Goal: Task Accomplishment & Management: Use online tool/utility

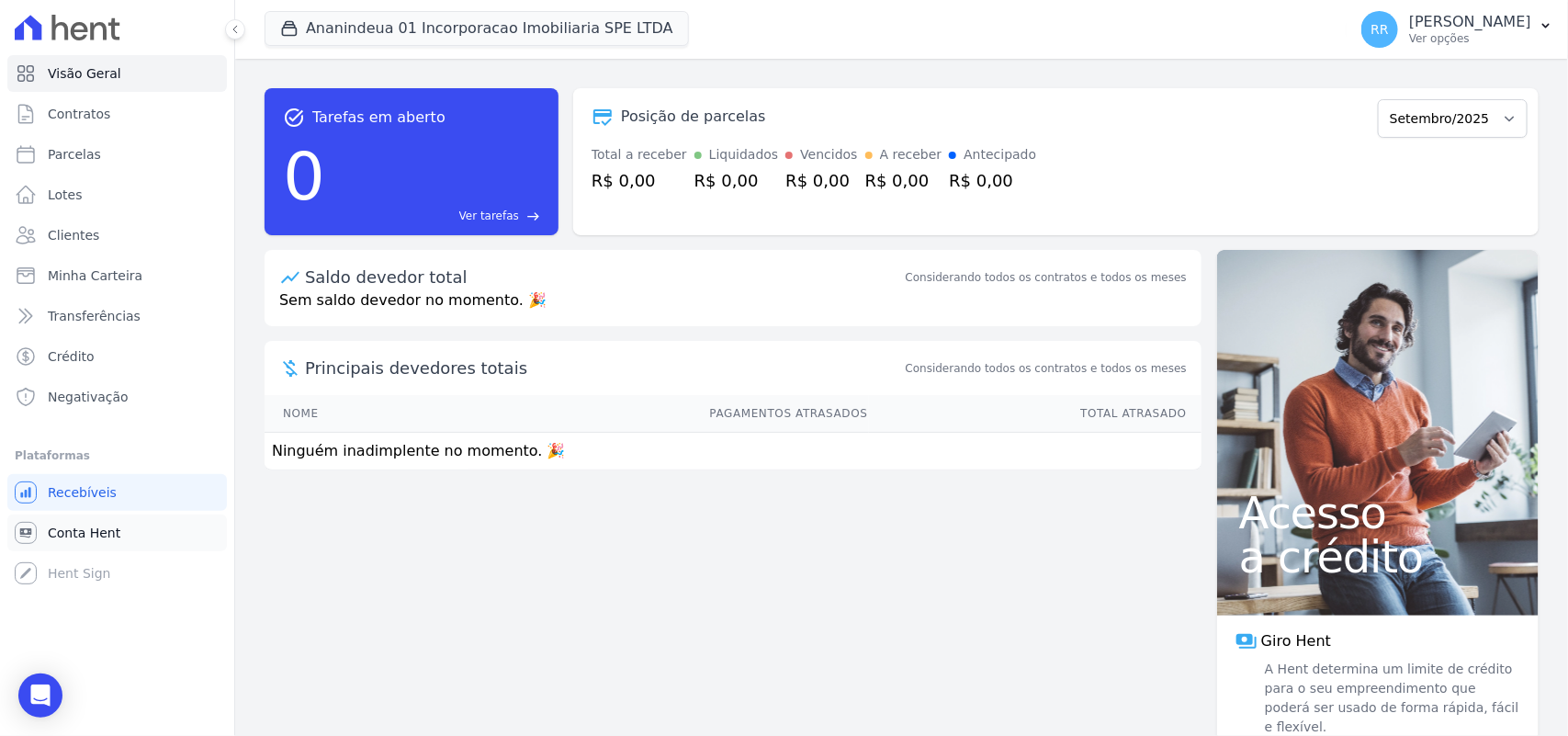
click at [101, 530] on span "Conta Hent" at bounding box center [84, 533] width 73 height 18
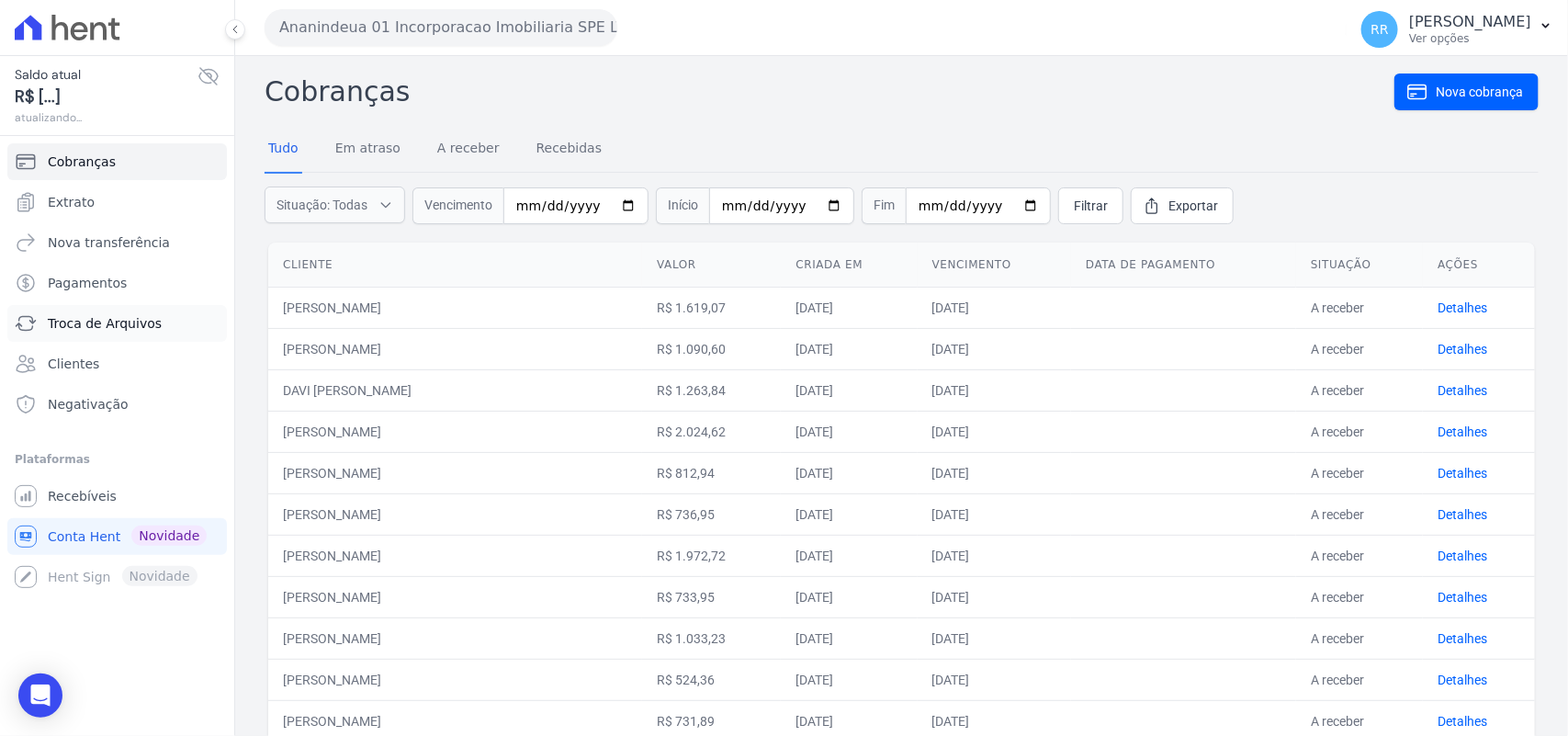
click at [136, 326] on span "Troca de Arquivos" at bounding box center [105, 323] width 113 height 18
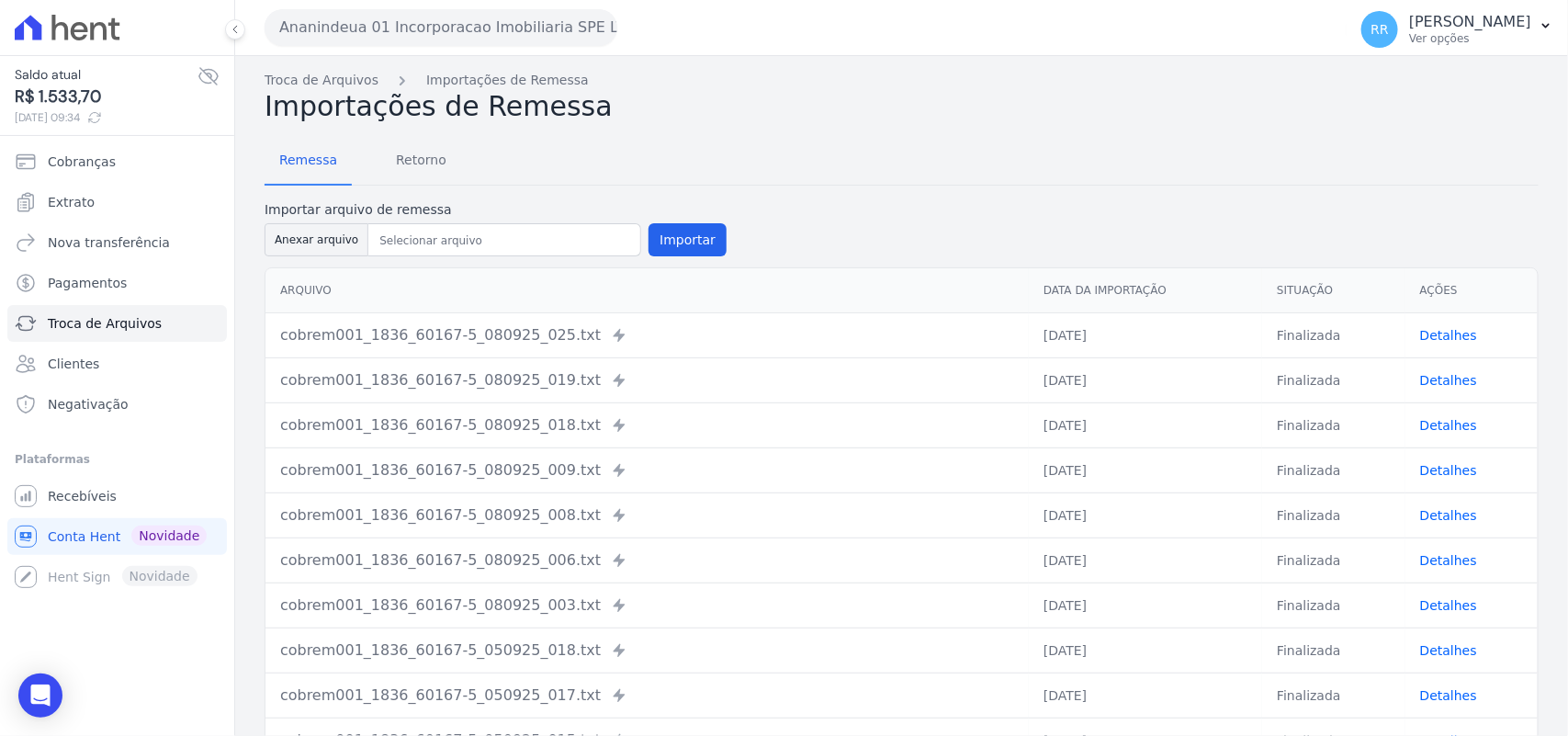
click at [340, 44] on button "Ananindeua 01 Incorporacao Imobiliaria SPE LTDA" at bounding box center [441, 27] width 353 height 37
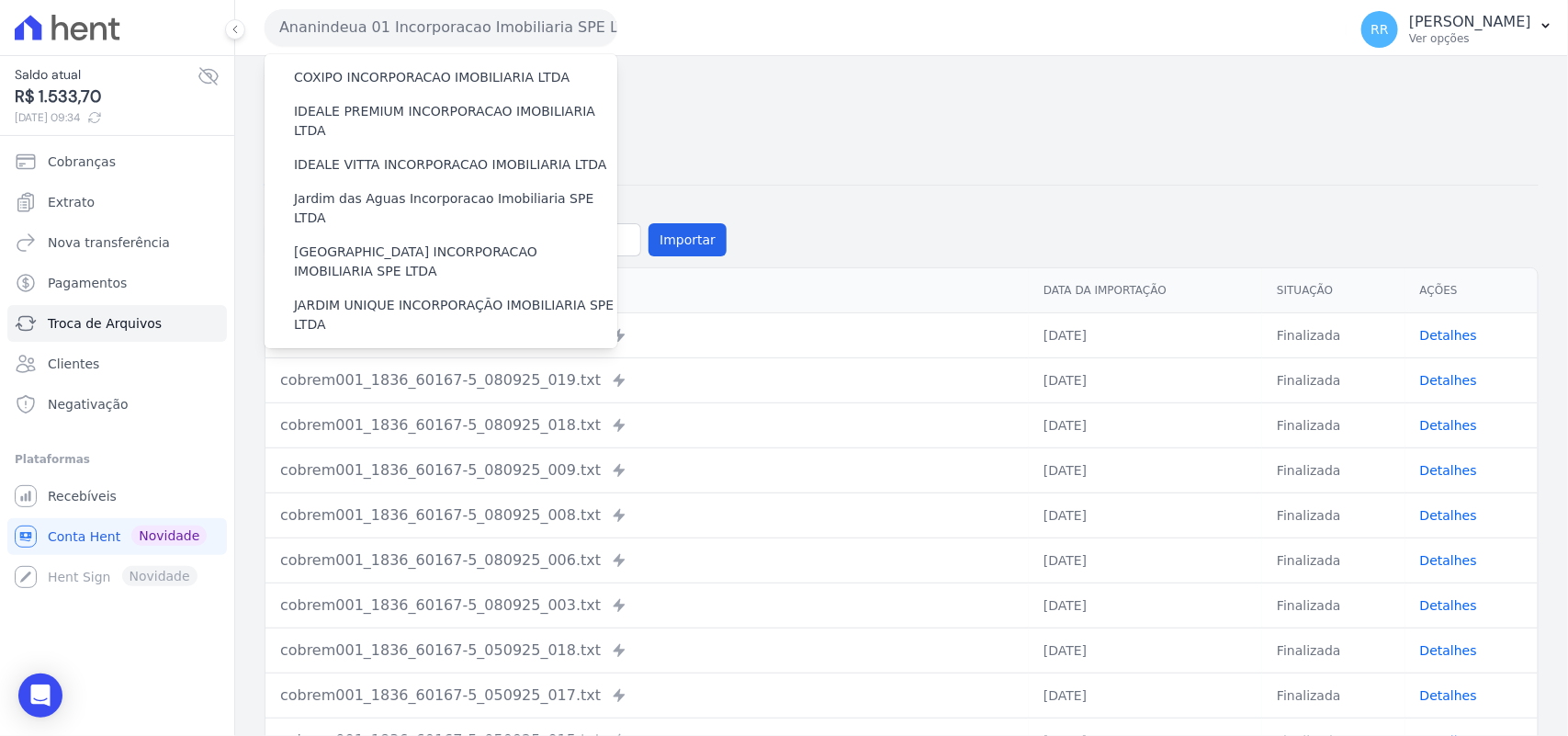
scroll to position [306, 0]
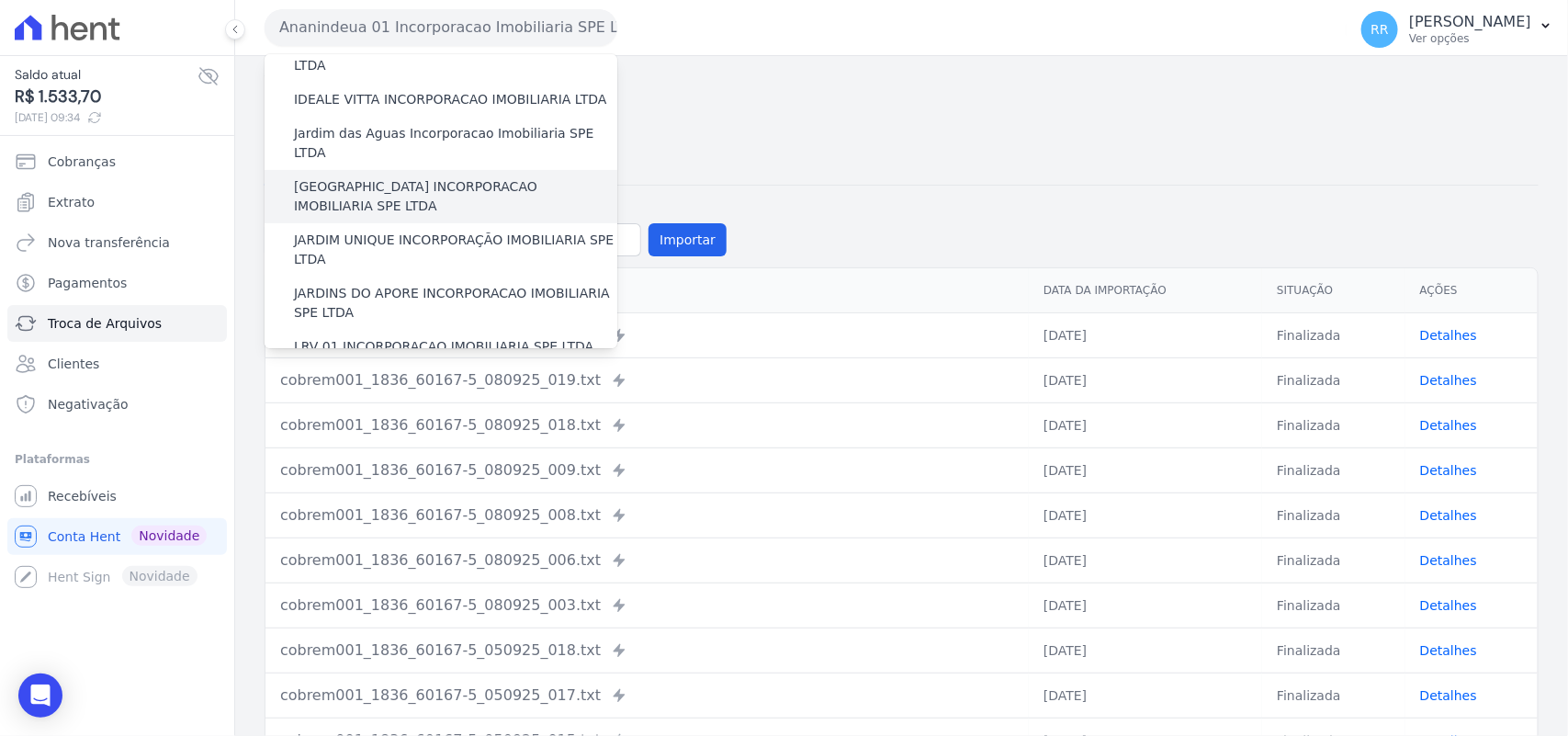
click at [479, 177] on label "[GEOGRAPHIC_DATA] INCORPORACAO IMOBILIARIA SPE LTDA" at bounding box center [456, 196] width 323 height 39
click at [0, 0] on input "[GEOGRAPHIC_DATA] INCORPORACAO IMOBILIARIA SPE LTDA" at bounding box center [0, 0] width 0 height 0
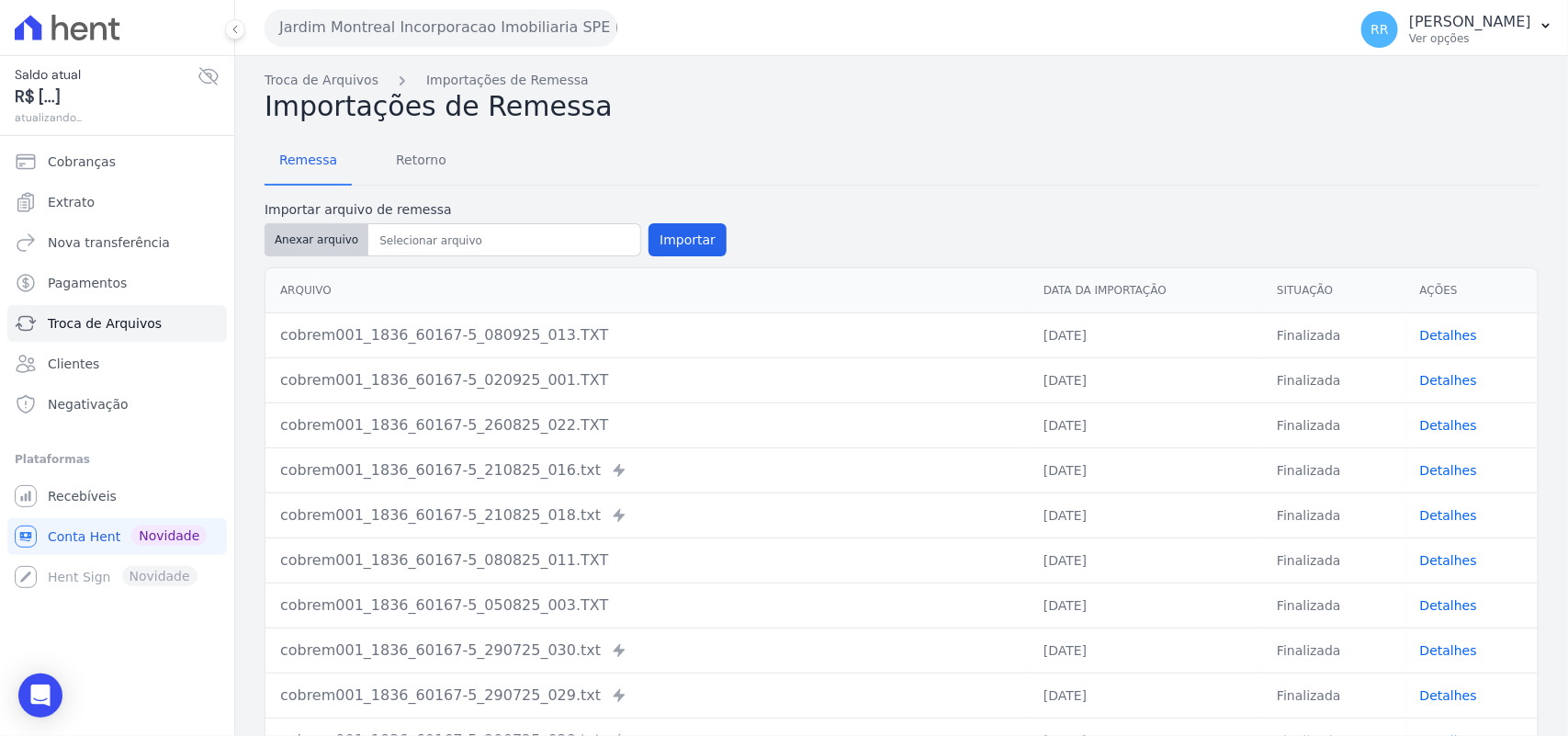
click at [324, 236] on button "Anexar arquivo" at bounding box center [317, 239] width 104 height 33
type input "cobrem001_1836_60167-5_090925_004.TXT"
click at [667, 231] on button "Importar" at bounding box center [688, 239] width 78 height 33
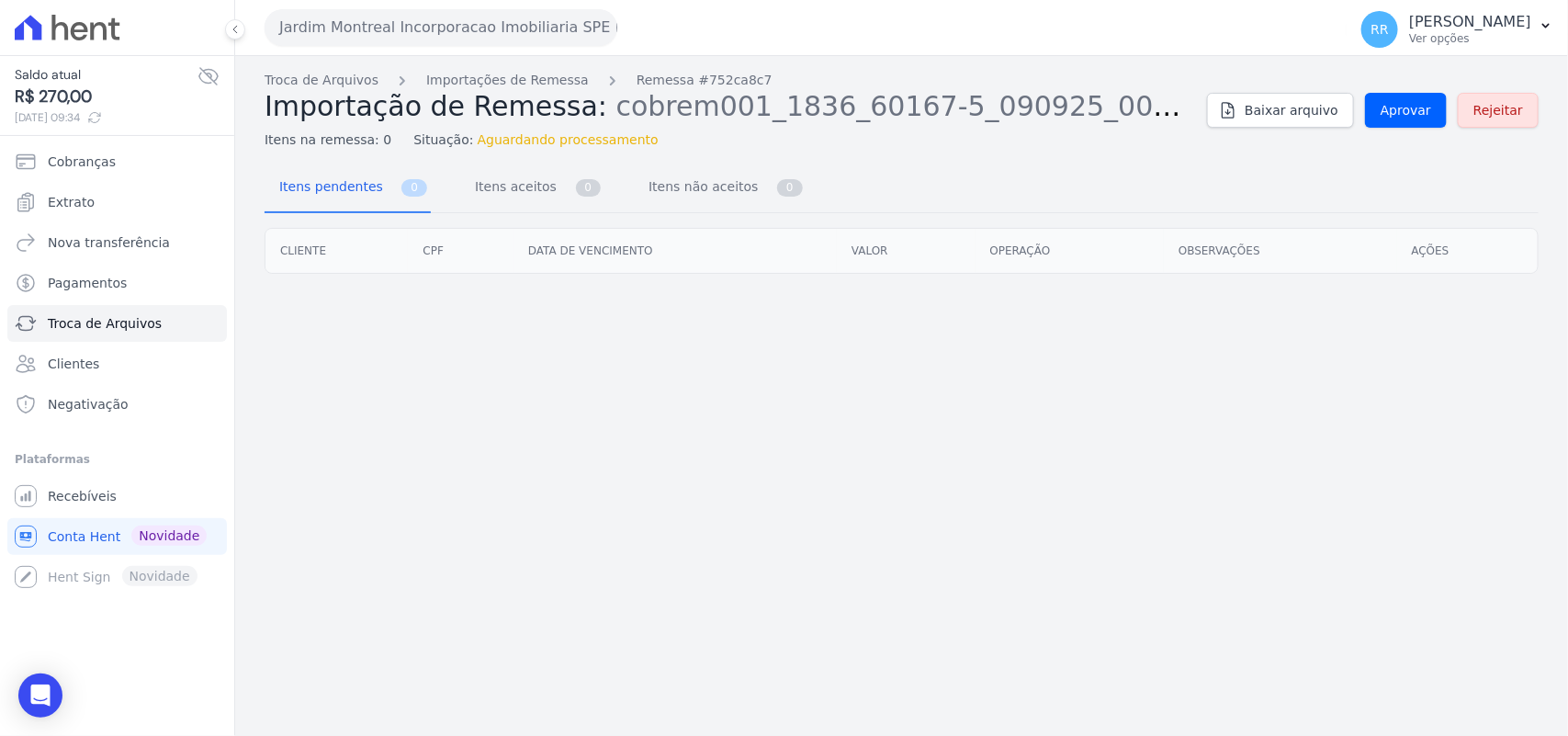
click at [1428, 135] on div "Troca de Arquivos Importações de Remessa Remessa #752ca8c7 Importação de Remess…" at bounding box center [901, 111] width 1274 height 79
click at [1436, 122] on link "Aprovar" at bounding box center [1405, 110] width 81 height 35
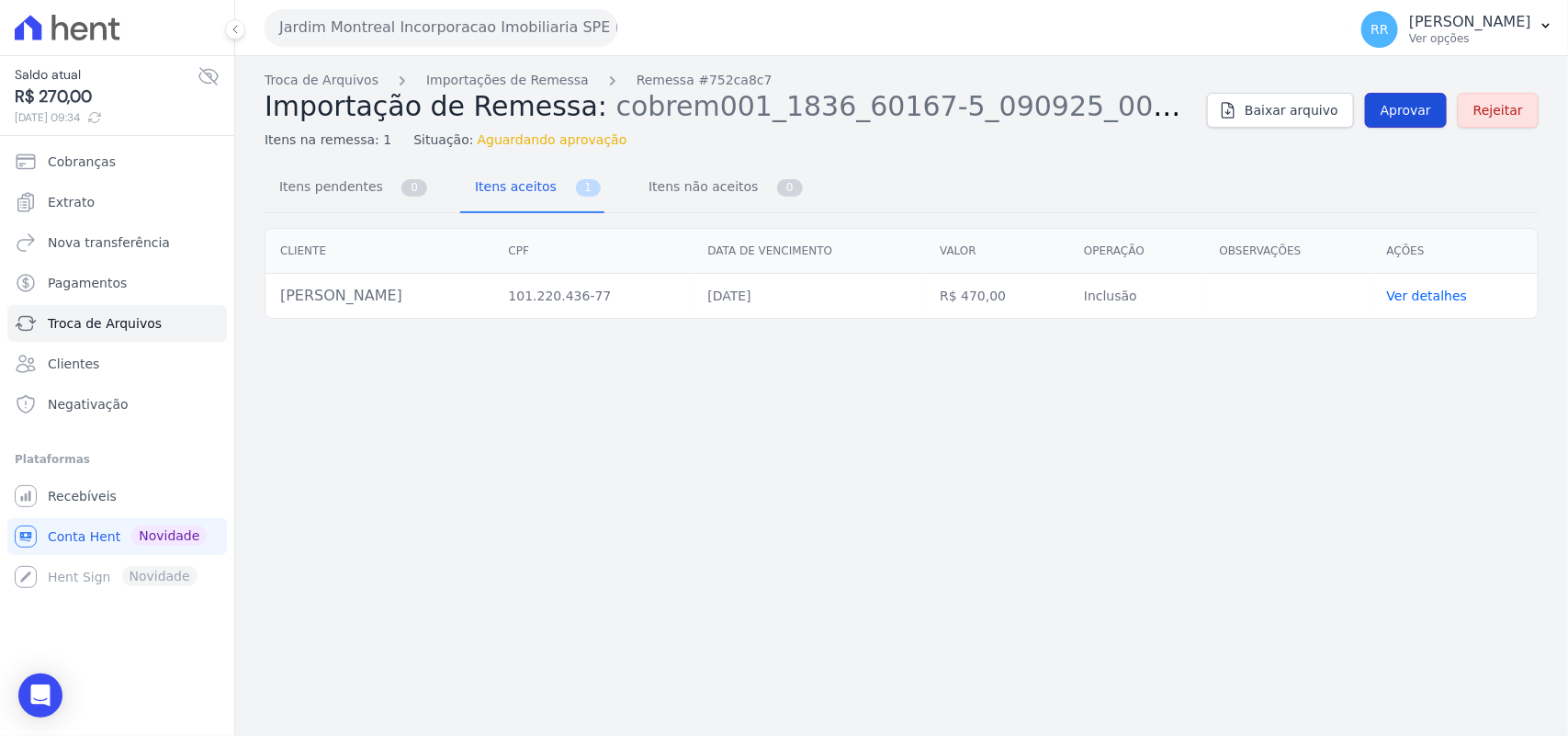
click at [1403, 108] on span "Aprovar" at bounding box center [1405, 110] width 50 height 18
click at [1418, 122] on link "Aprovar" at bounding box center [1405, 110] width 81 height 35
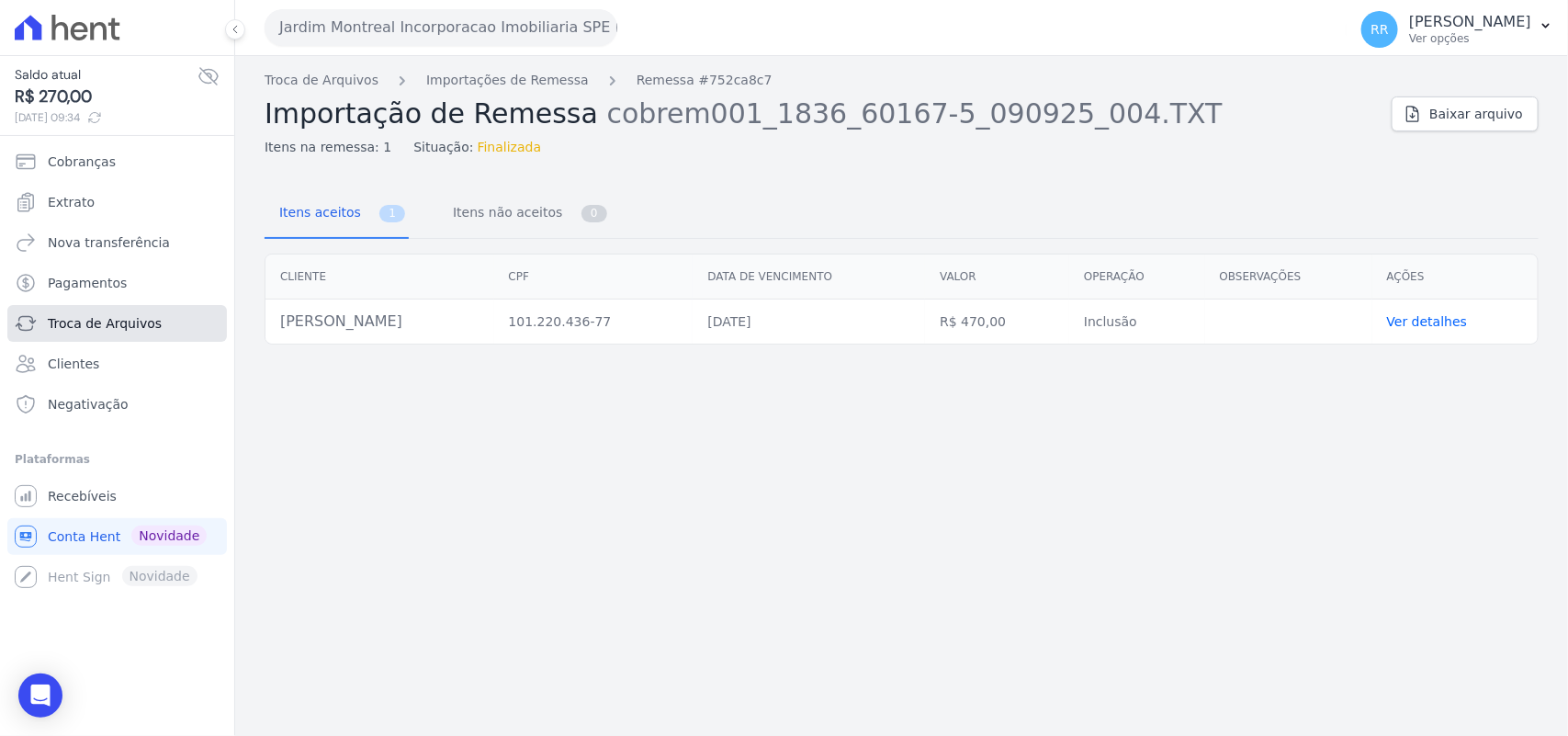
click at [129, 320] on span "Troca de Arquivos" at bounding box center [105, 323] width 113 height 18
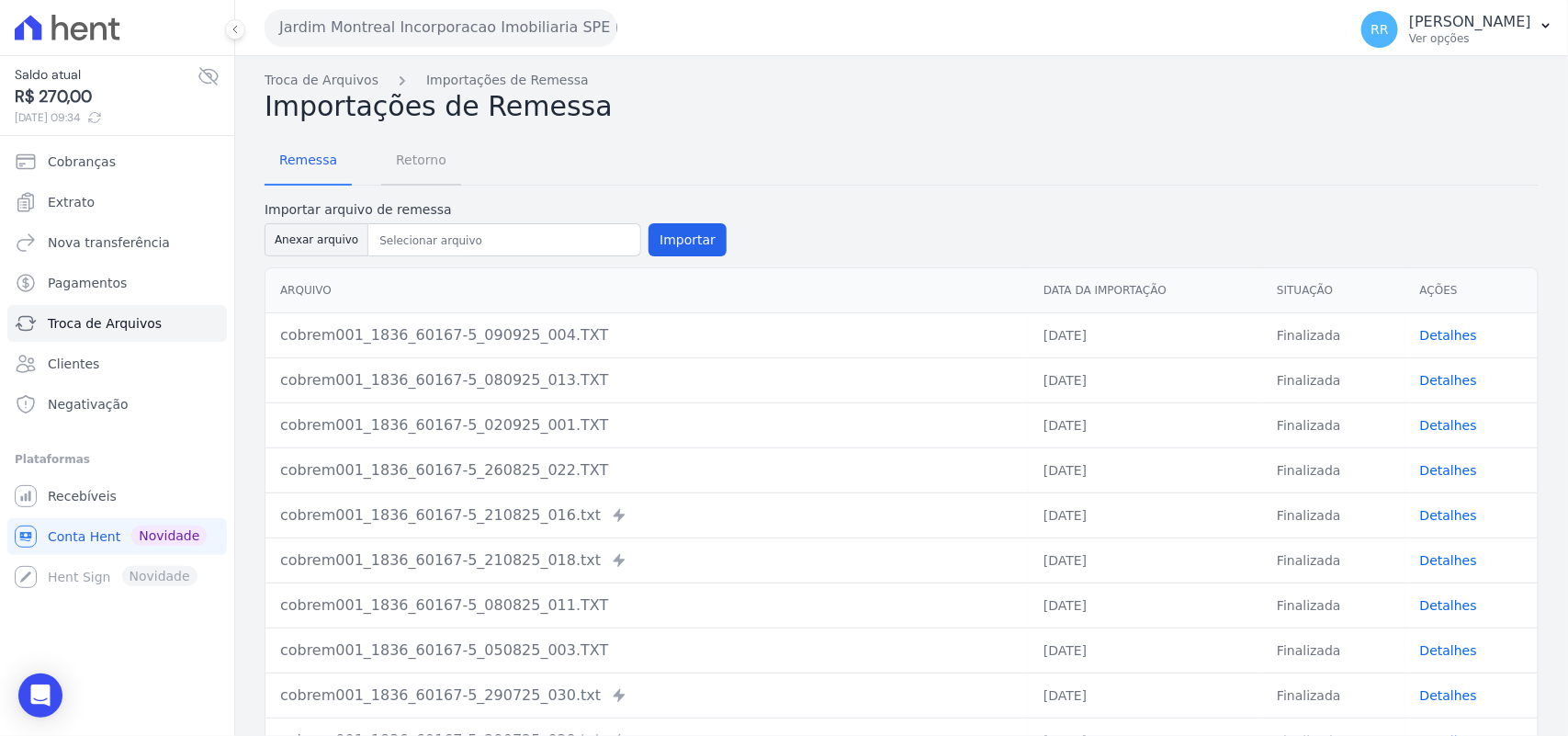
click at [411, 156] on span "Retorno" at bounding box center [421, 160] width 73 height 37
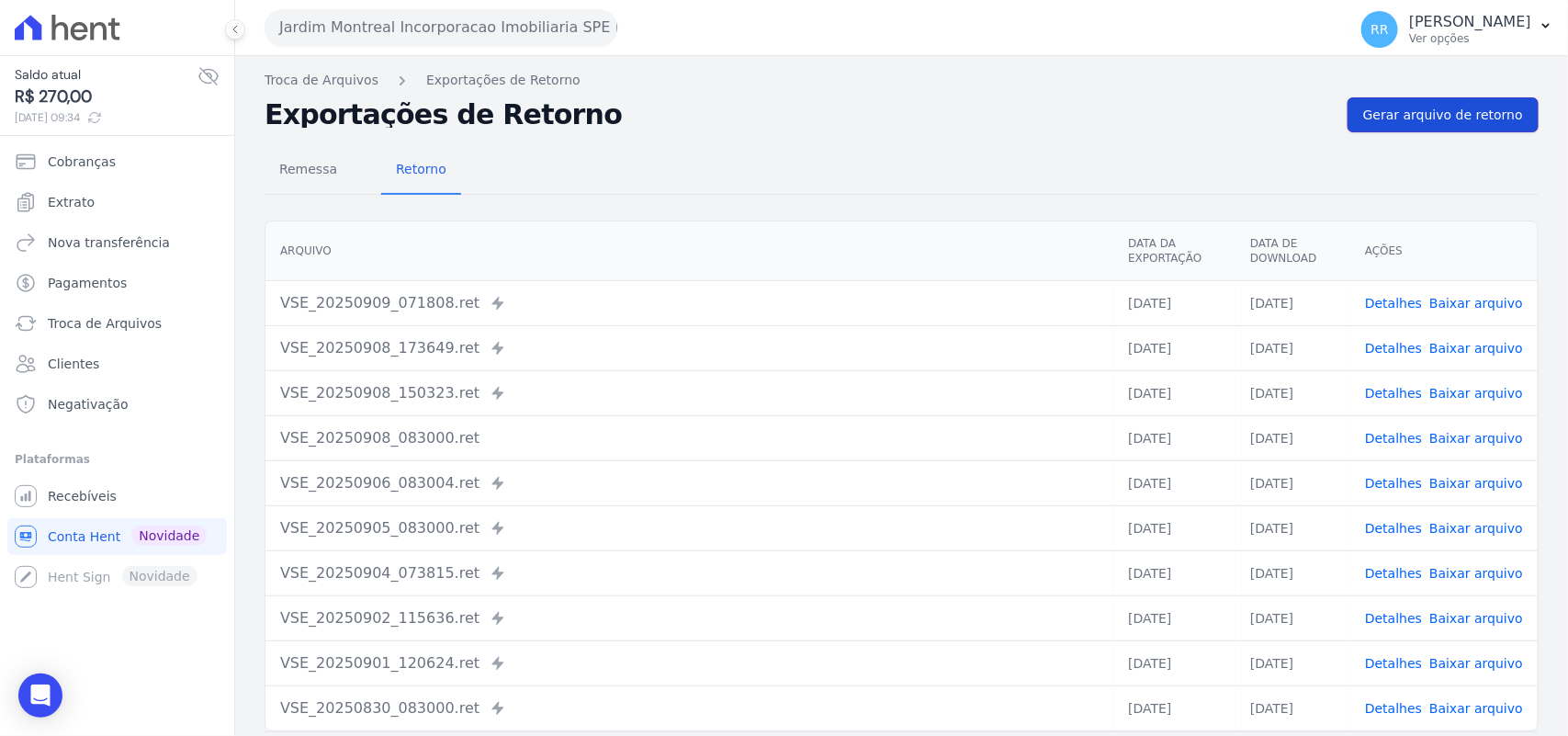
click at [1492, 112] on span "Gerar arquivo de retorno" at bounding box center [1442, 114] width 160 height 18
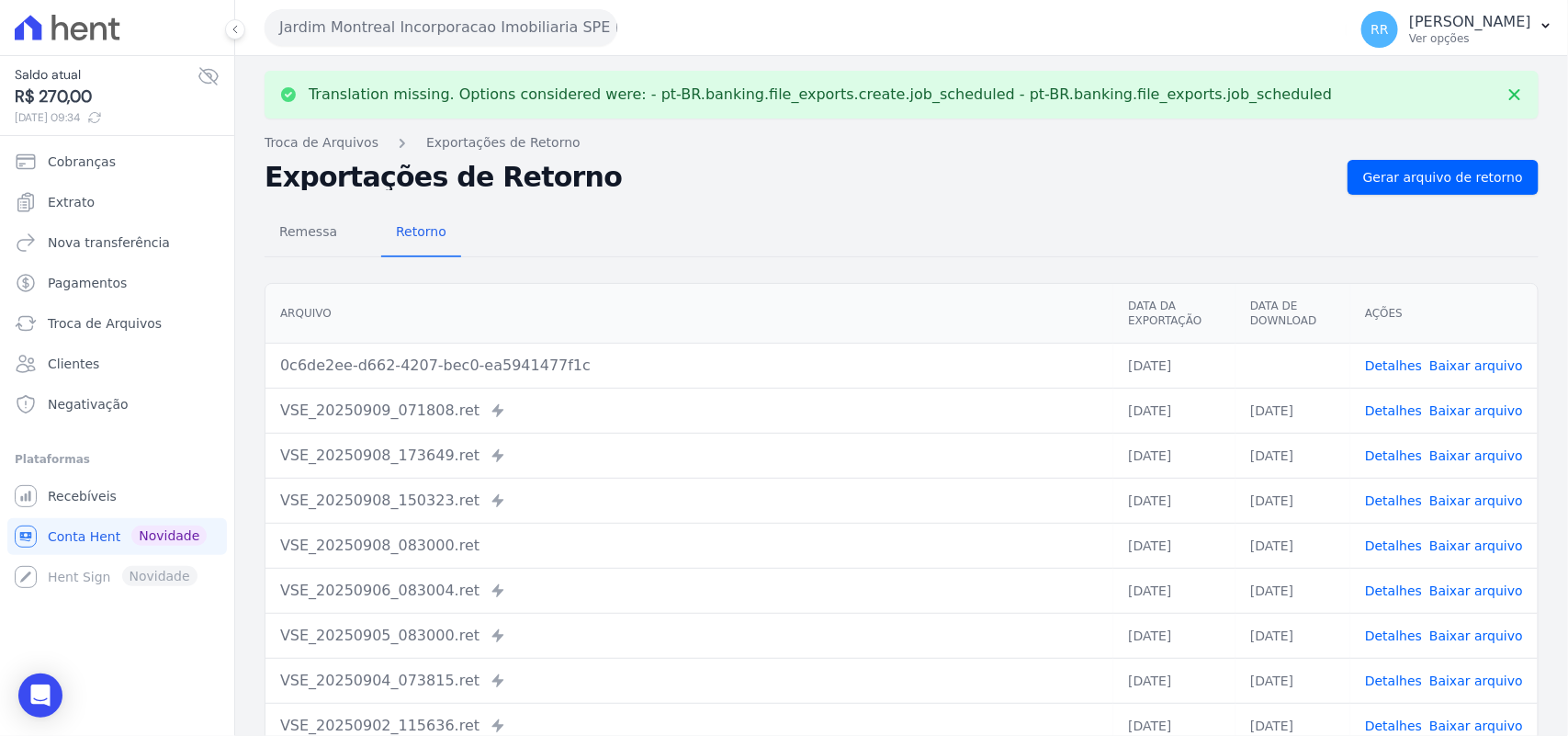
click at [1479, 368] on link "Baixar arquivo" at bounding box center [1475, 366] width 94 height 15
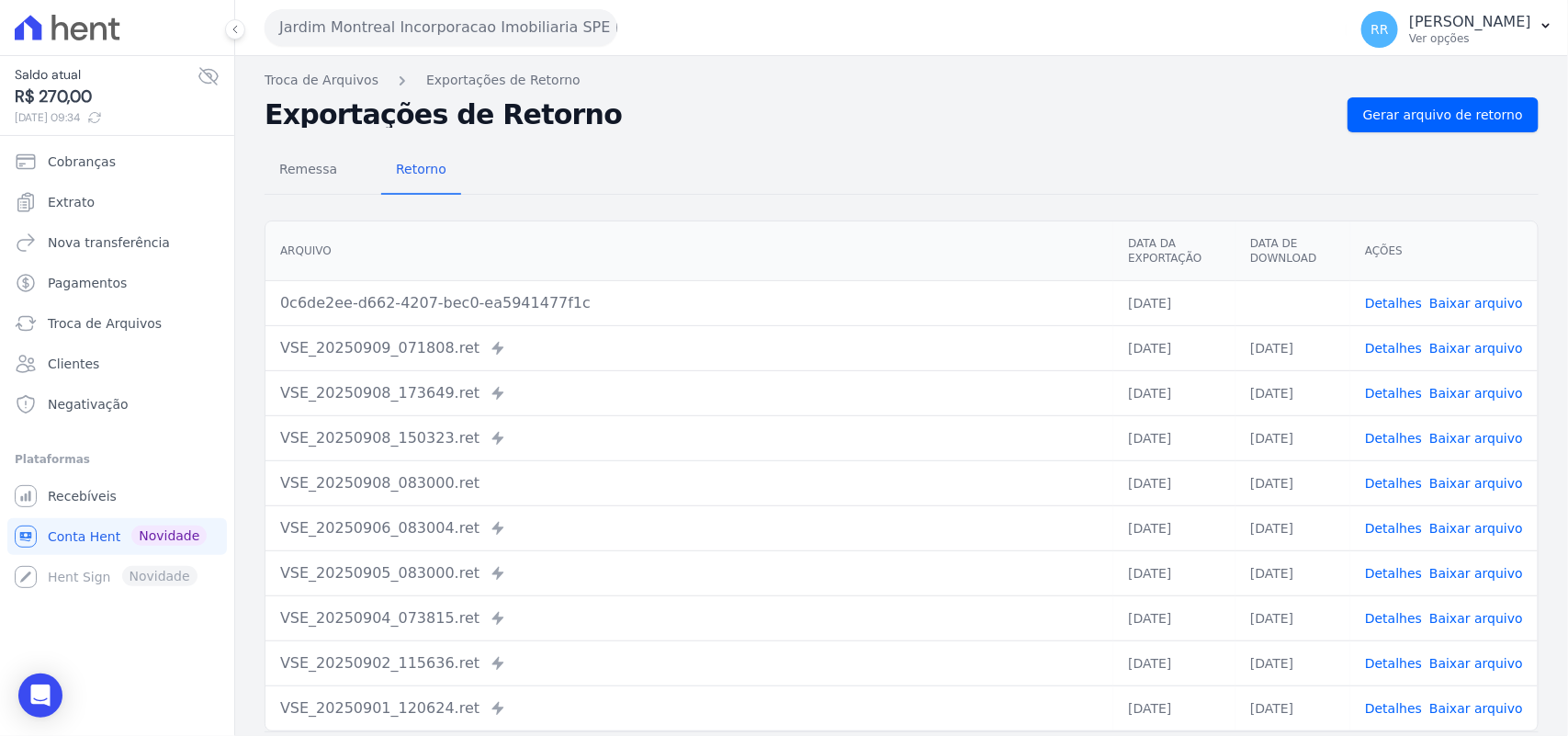
drag, startPoint x: 683, startPoint y: 145, endPoint x: 696, endPoint y: 145, distance: 13.0
click at [686, 145] on div "Remessa Retorno [GEOGRAPHIC_DATA] Data da Exportação Data de Download Ações 0c6…" at bounding box center [901, 464] width 1274 height 664
click at [388, 37] on button "Jardim Montreal Incorporacao Imobiliaria SPE LTDA" at bounding box center [441, 27] width 353 height 37
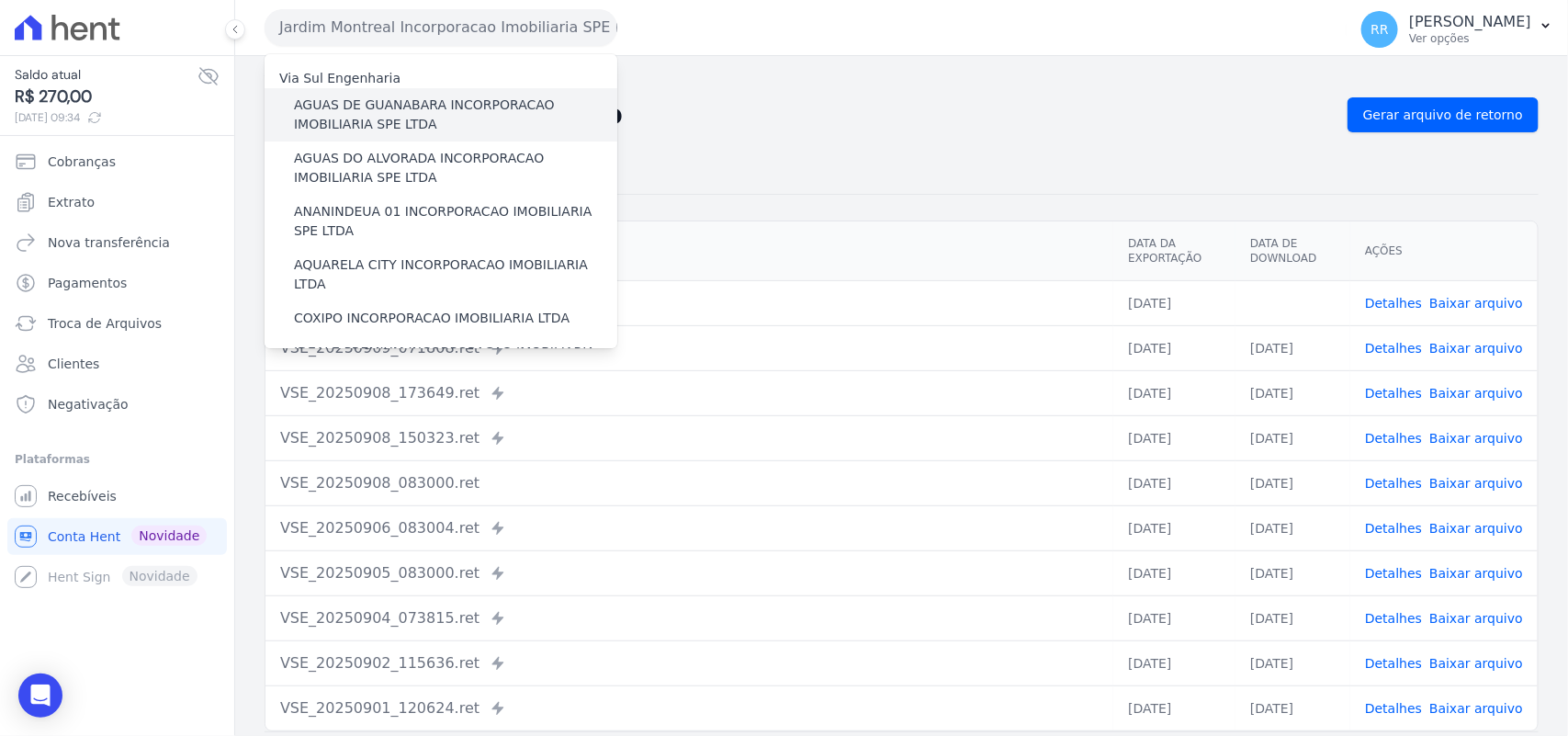
click at [465, 119] on label "AGUAS DE GUANABARA INCORPORACAO IMOBILIARIA SPE LTDA" at bounding box center [456, 114] width 323 height 39
click at [0, 0] on input "AGUAS DE GUANABARA INCORPORACAO IMOBILIARIA SPE LTDA" at bounding box center [0, 0] width 0 height 0
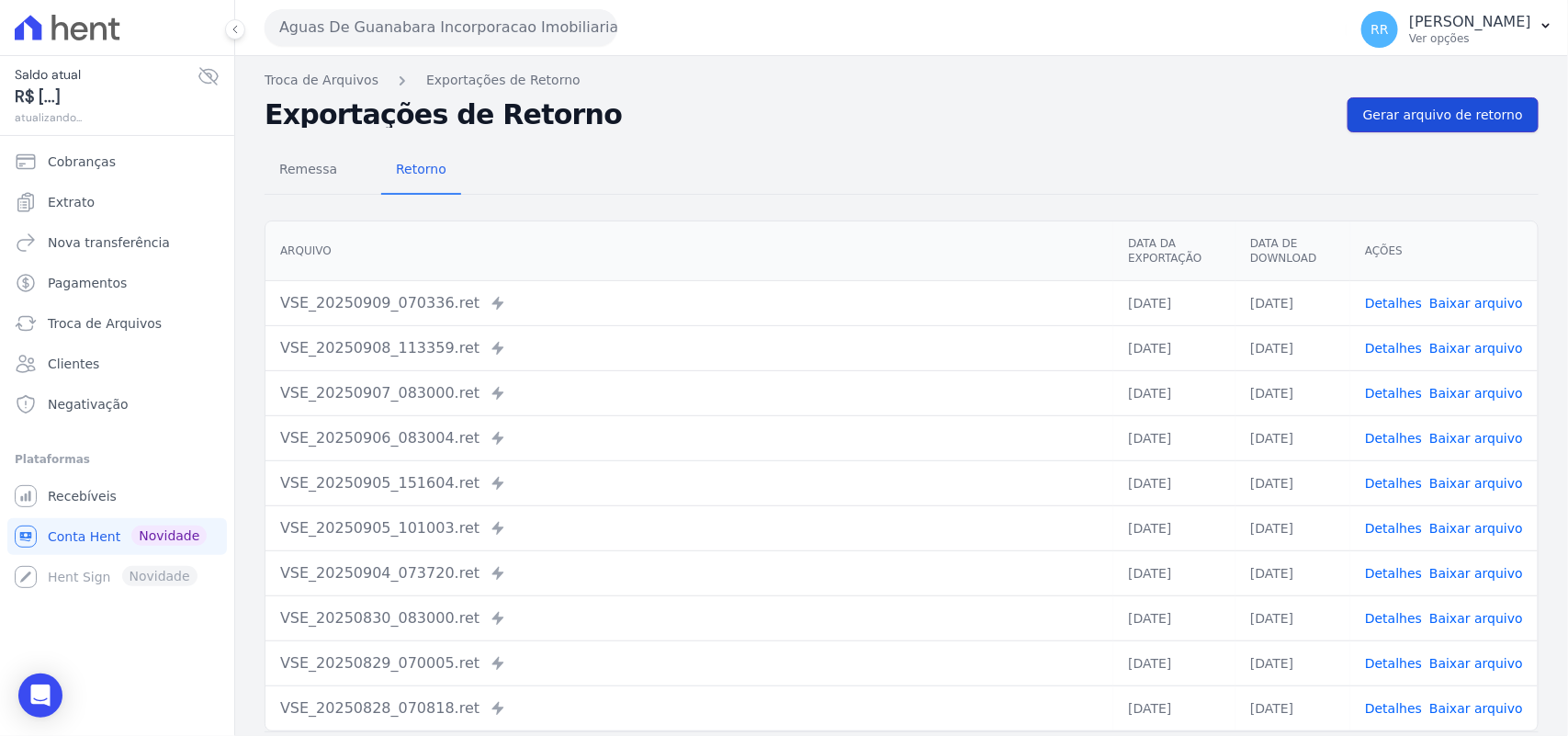
click at [1415, 106] on span "Gerar arquivo de retorno" at bounding box center [1442, 114] width 160 height 18
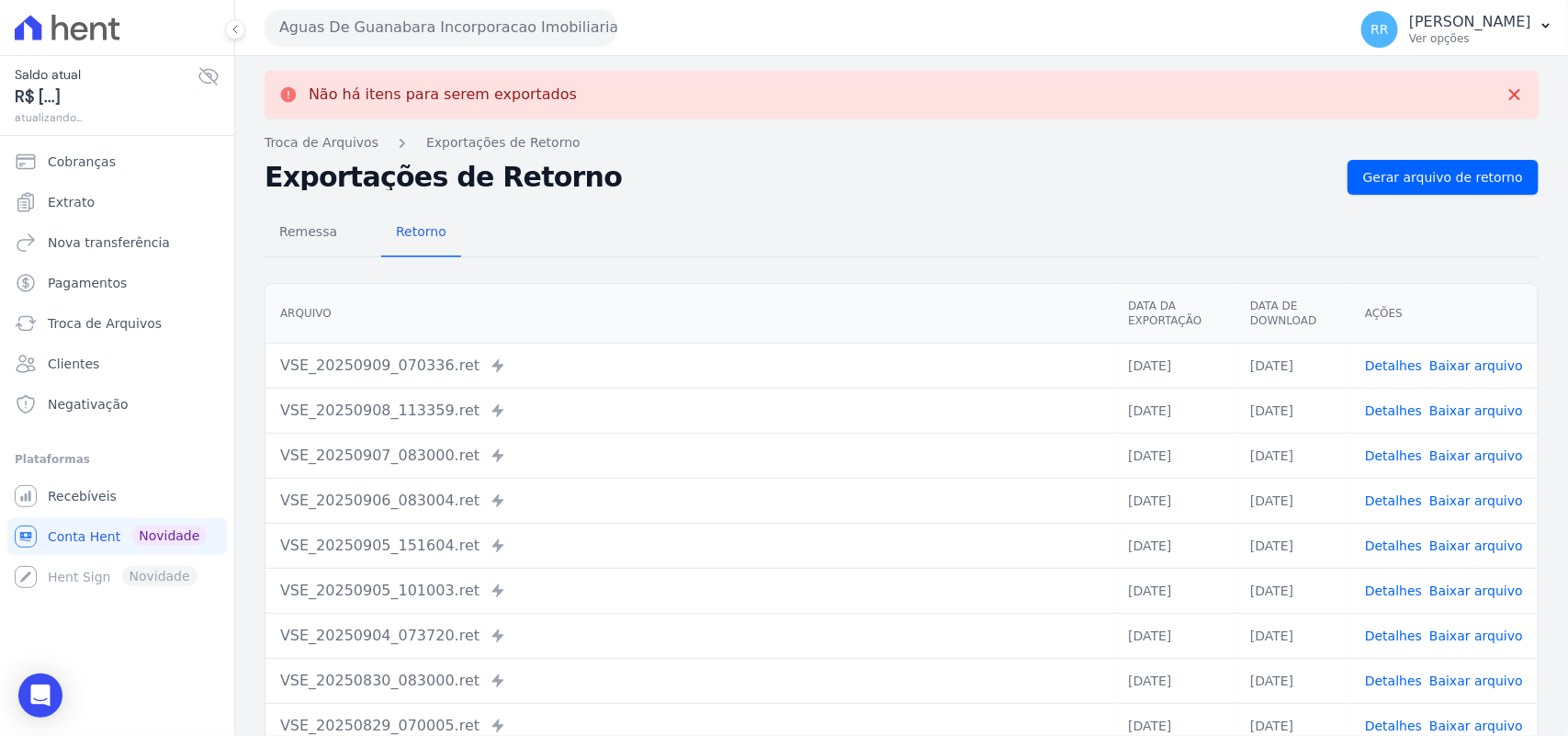
click at [505, 38] on button "Aguas De Guanabara Incorporacao Imobiliaria SPE LTDA" at bounding box center [441, 27] width 353 height 37
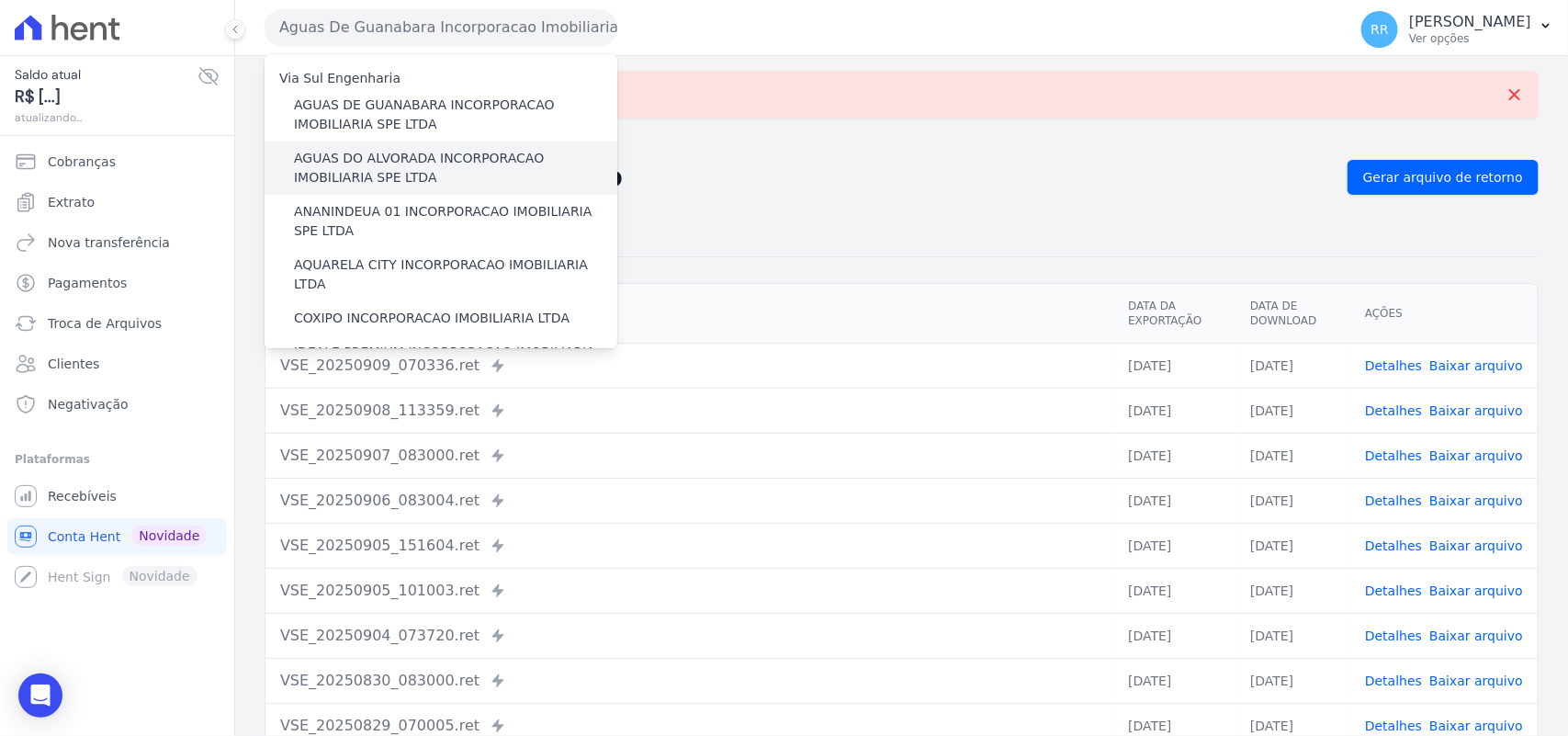
click at [413, 145] on div "AGUAS DO ALVORADA INCORPORACAO IMOBILIARIA SPE LTDA" at bounding box center [441, 168] width 353 height 53
click at [393, 164] on label "AGUAS DO ALVORADA INCORPORACAO IMOBILIARIA SPE LTDA" at bounding box center [456, 167] width 323 height 39
click at [0, 0] on input "AGUAS DO ALVORADA INCORPORACAO IMOBILIARIA SPE LTDA" at bounding box center [0, 0] width 0 height 0
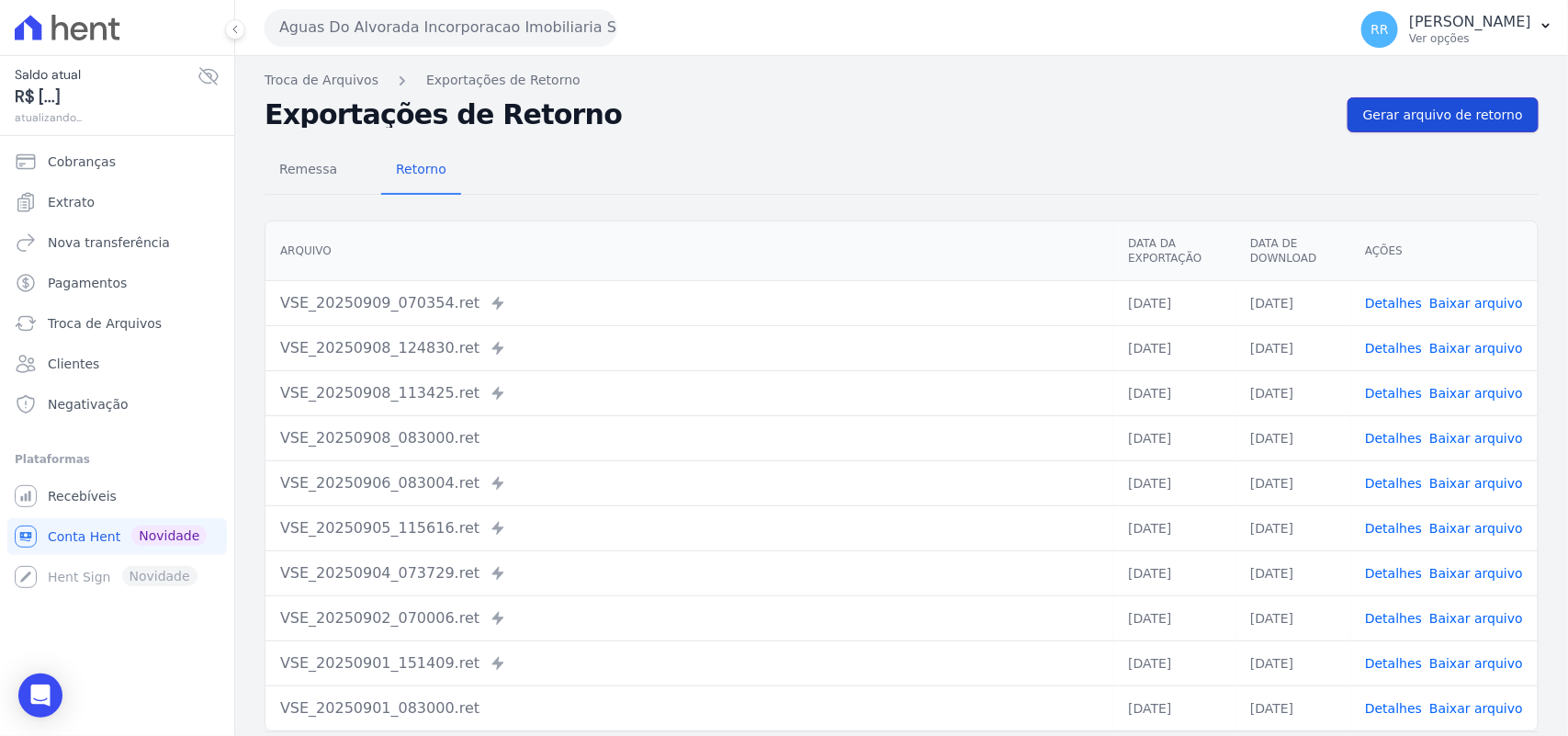
click at [1499, 124] on span "Gerar arquivo de retorno" at bounding box center [1442, 114] width 160 height 18
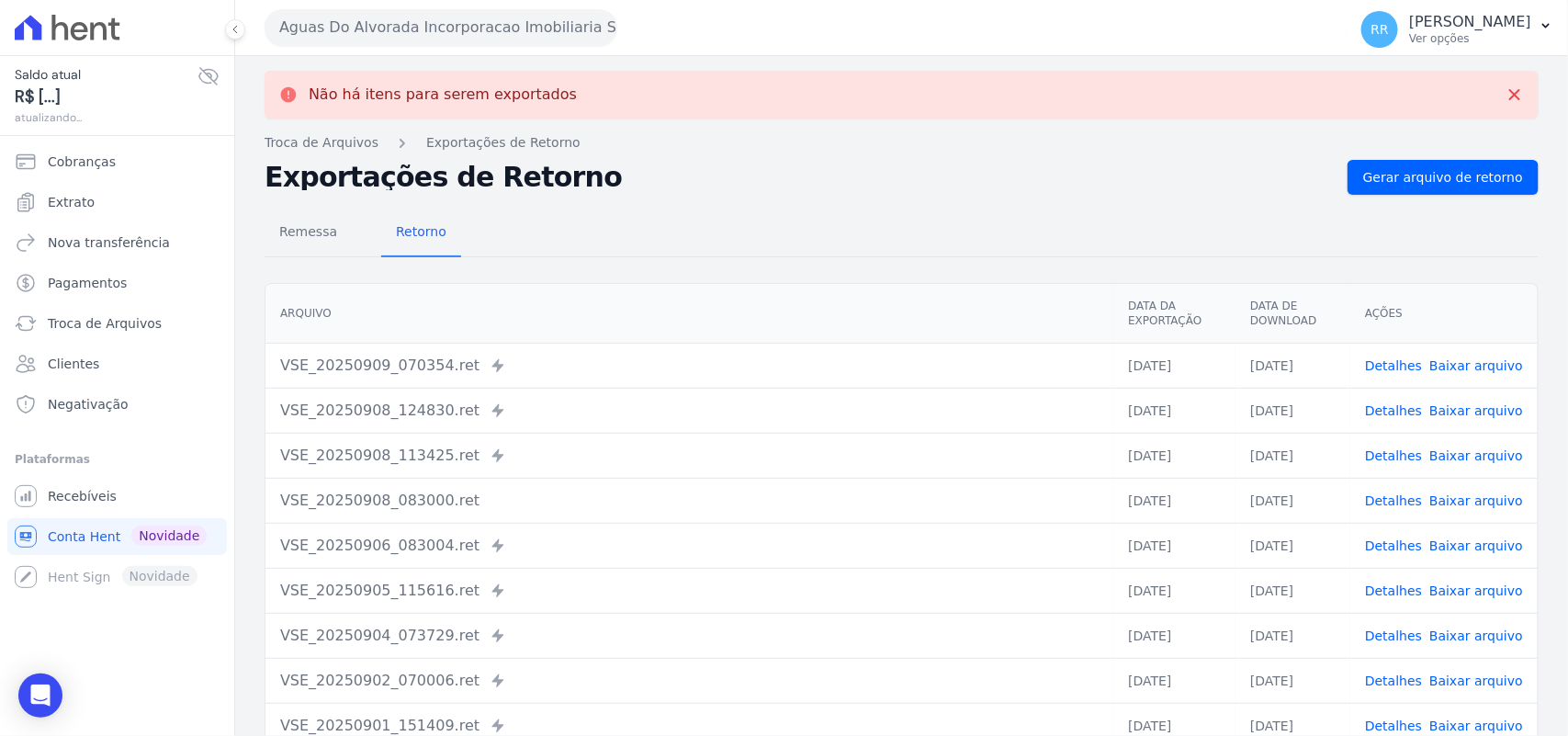
click at [405, 37] on button "Aguas Do Alvorada Incorporacao Imobiliaria SPE LTDA" at bounding box center [441, 27] width 353 height 37
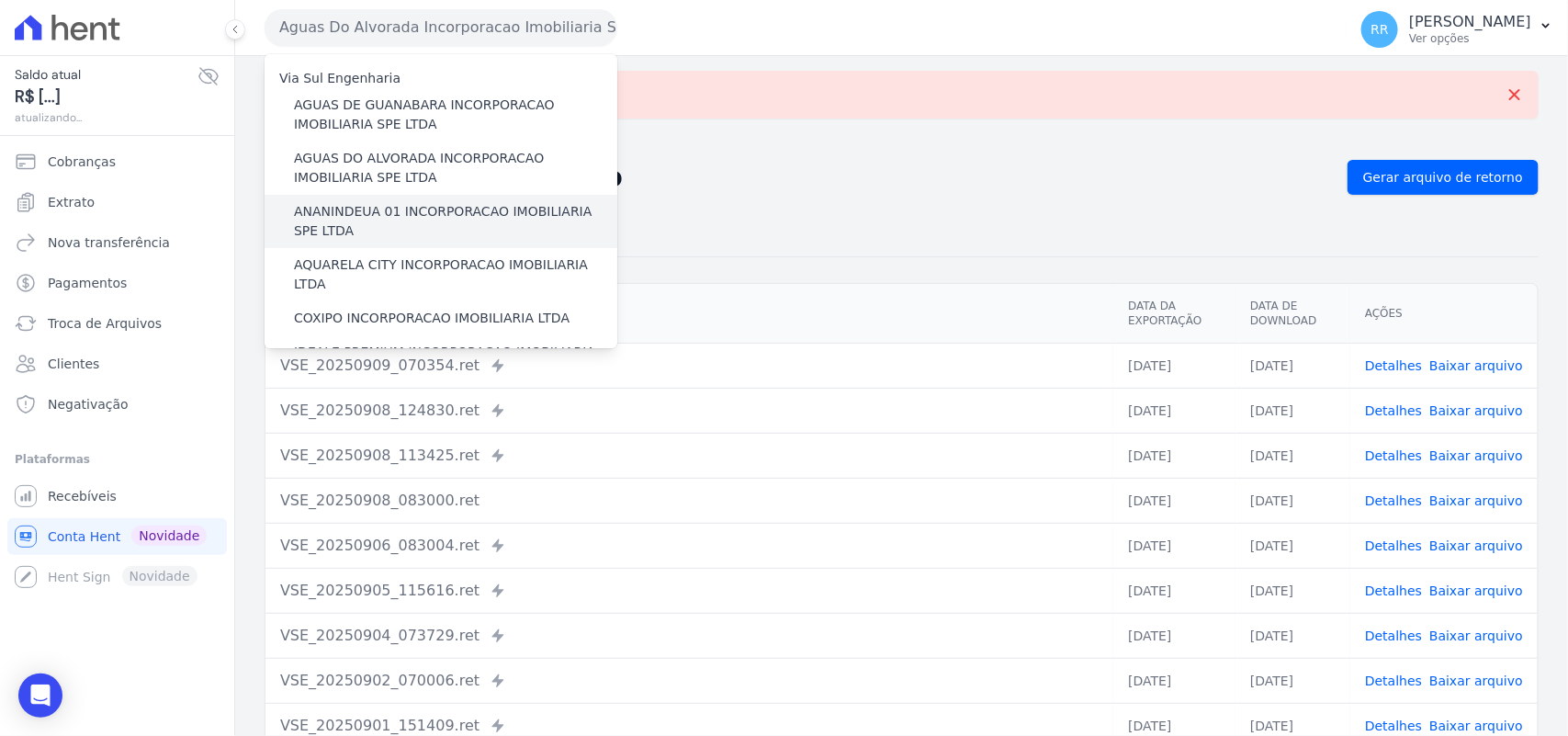
click at [423, 223] on label "ANANINDEUA 01 INCORPORACAO IMOBILIARIA SPE LTDA" at bounding box center [456, 221] width 323 height 39
click at [0, 0] on input "ANANINDEUA 01 INCORPORACAO IMOBILIARIA SPE LTDA" at bounding box center [0, 0] width 0 height 0
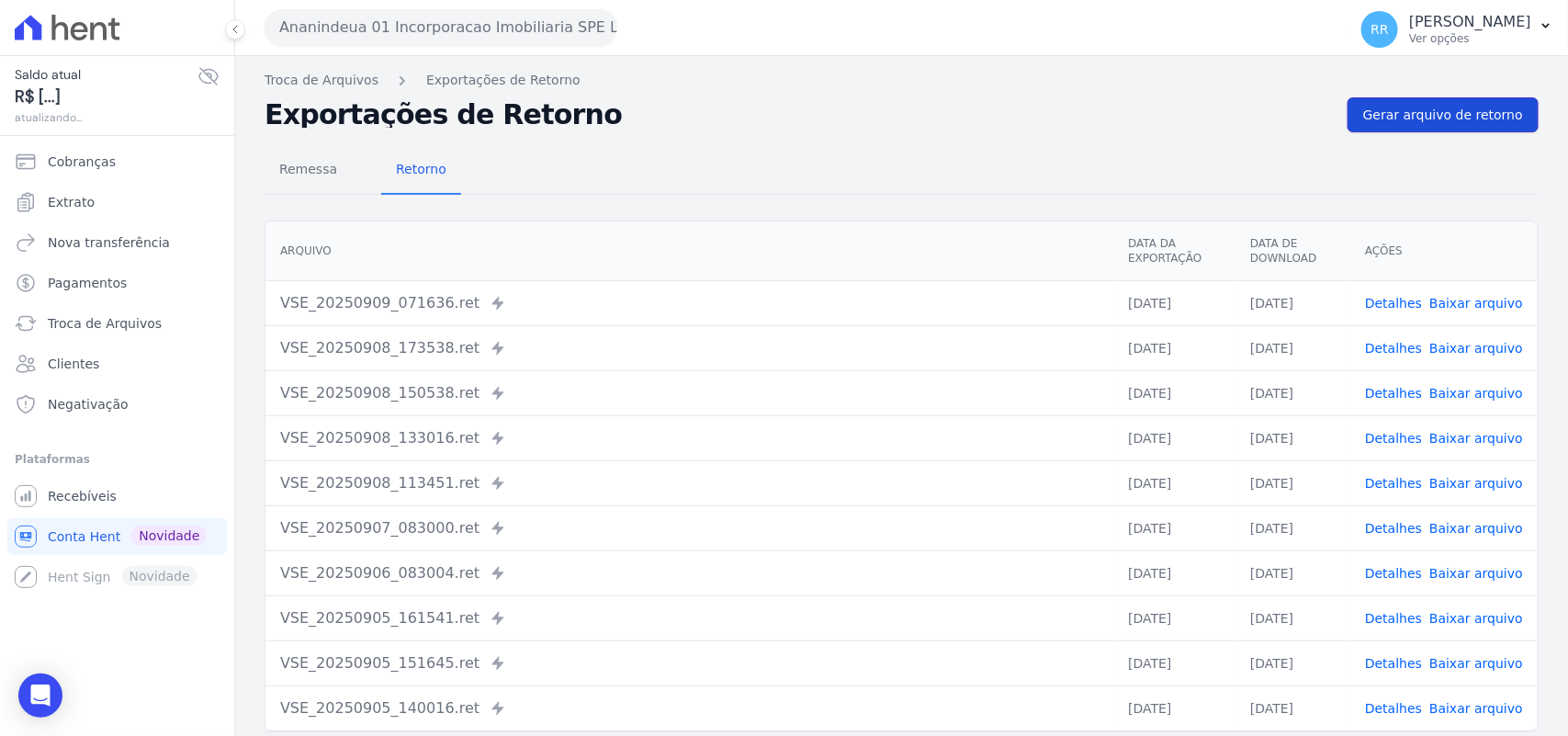
click at [1445, 108] on span "Gerar arquivo de retorno" at bounding box center [1442, 114] width 160 height 18
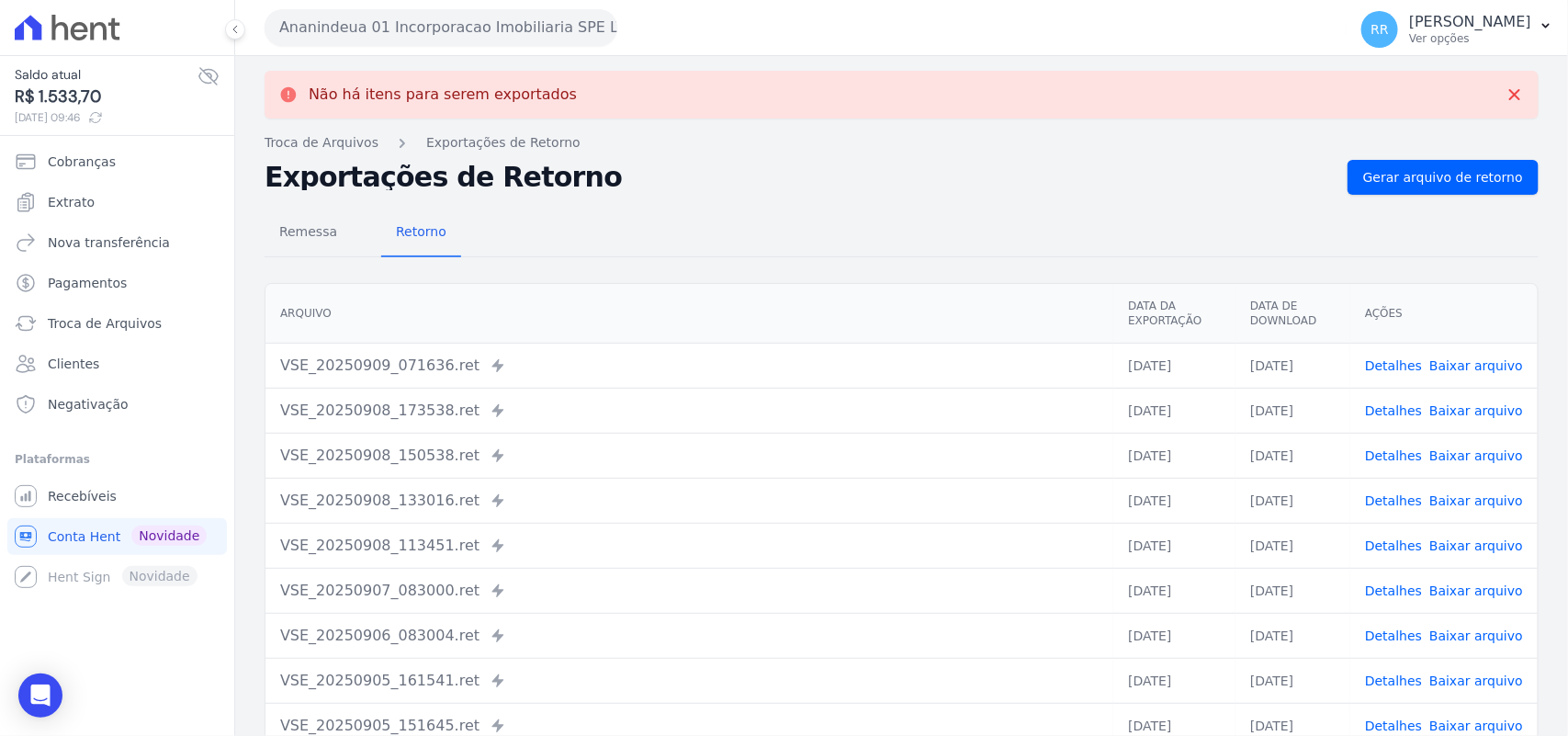
click at [456, 38] on button "Ananindeua 01 Incorporacao Imobiliaria SPE LTDA" at bounding box center [441, 27] width 353 height 37
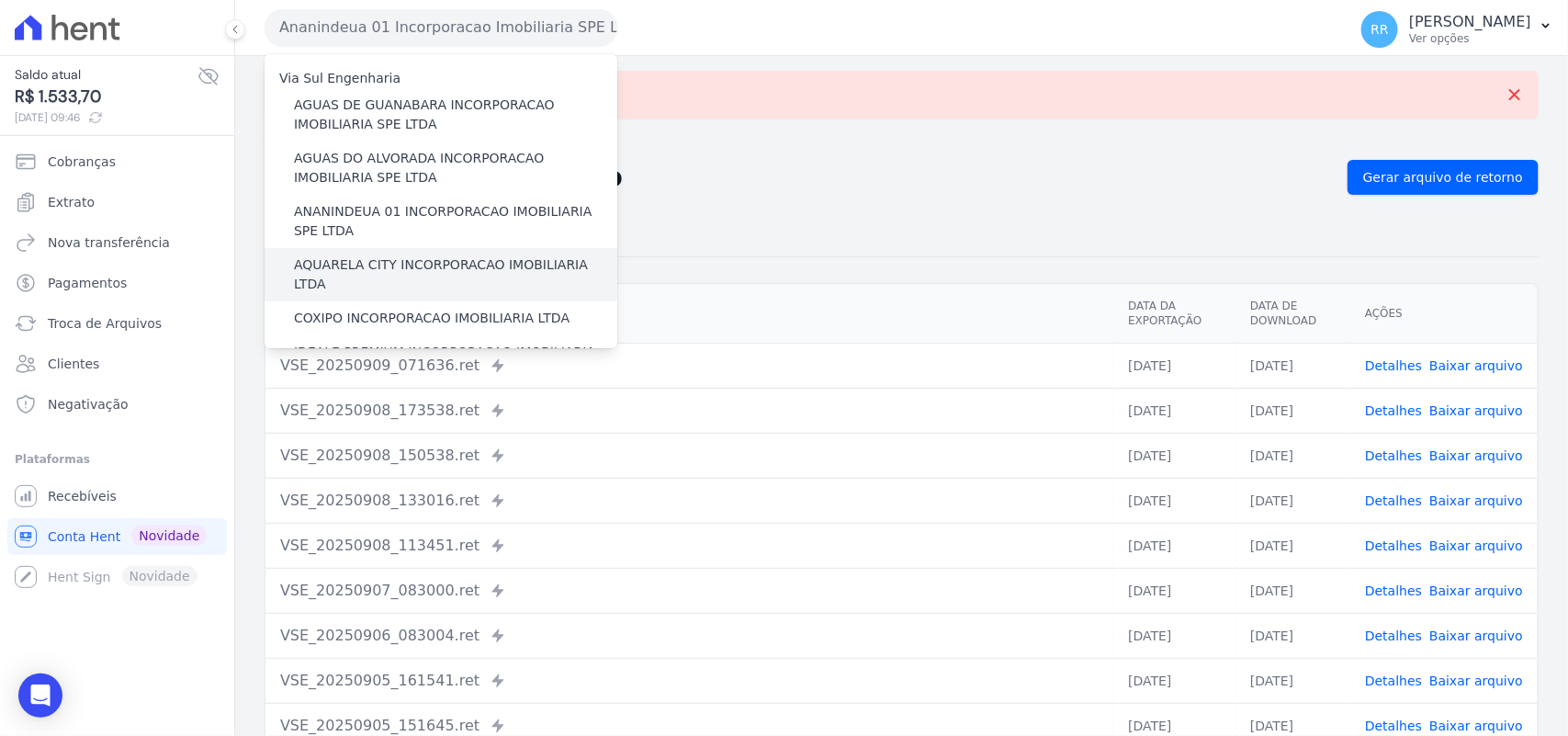
click at [366, 255] on label "AQUARELA CITY INCORPORACAO IMOBILIARIA LTDA" at bounding box center [456, 274] width 323 height 39
click at [0, 0] on input "AQUARELA CITY INCORPORACAO IMOBILIARIA LTDA" at bounding box center [0, 0] width 0 height 0
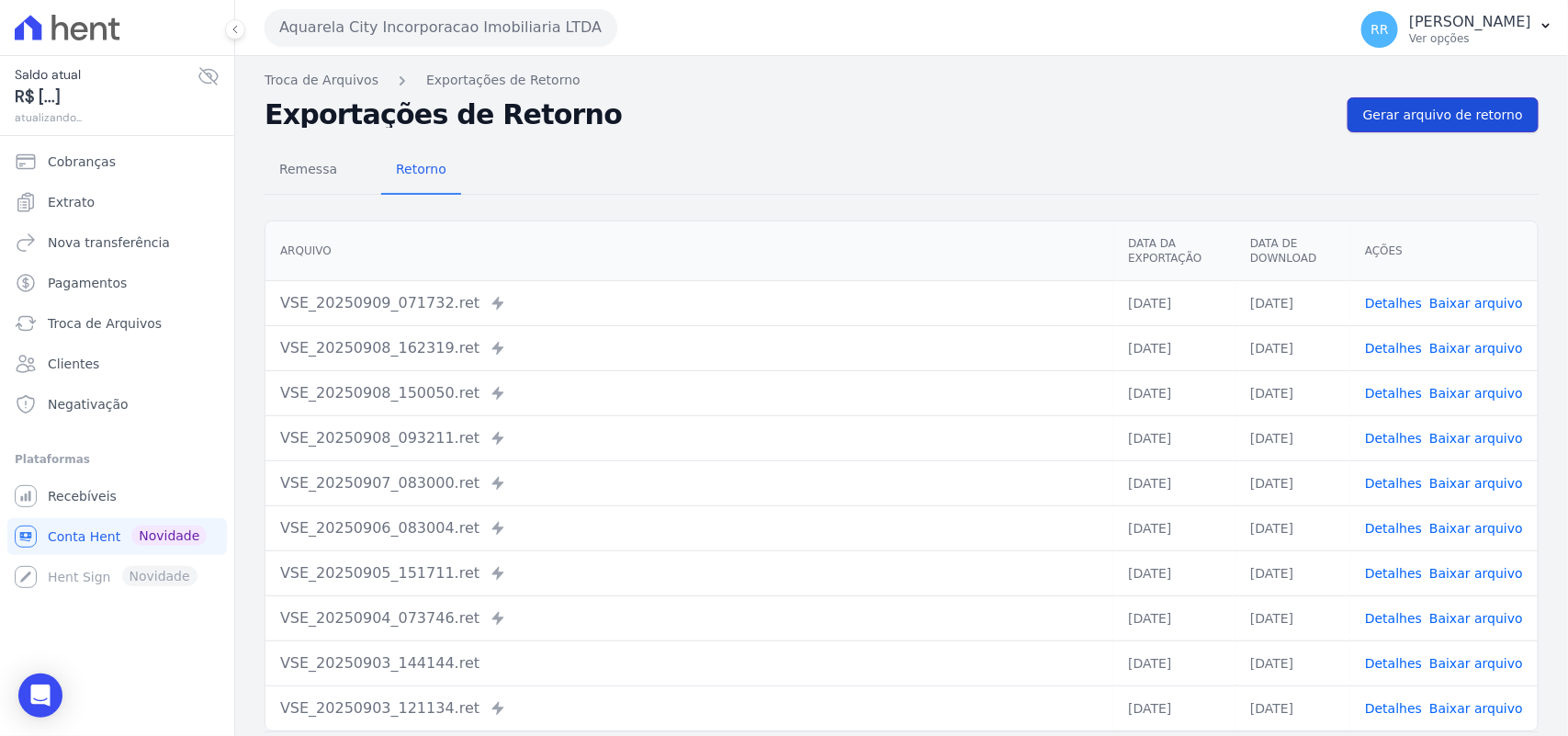
click at [1453, 112] on span "Gerar arquivo de retorno" at bounding box center [1442, 114] width 160 height 18
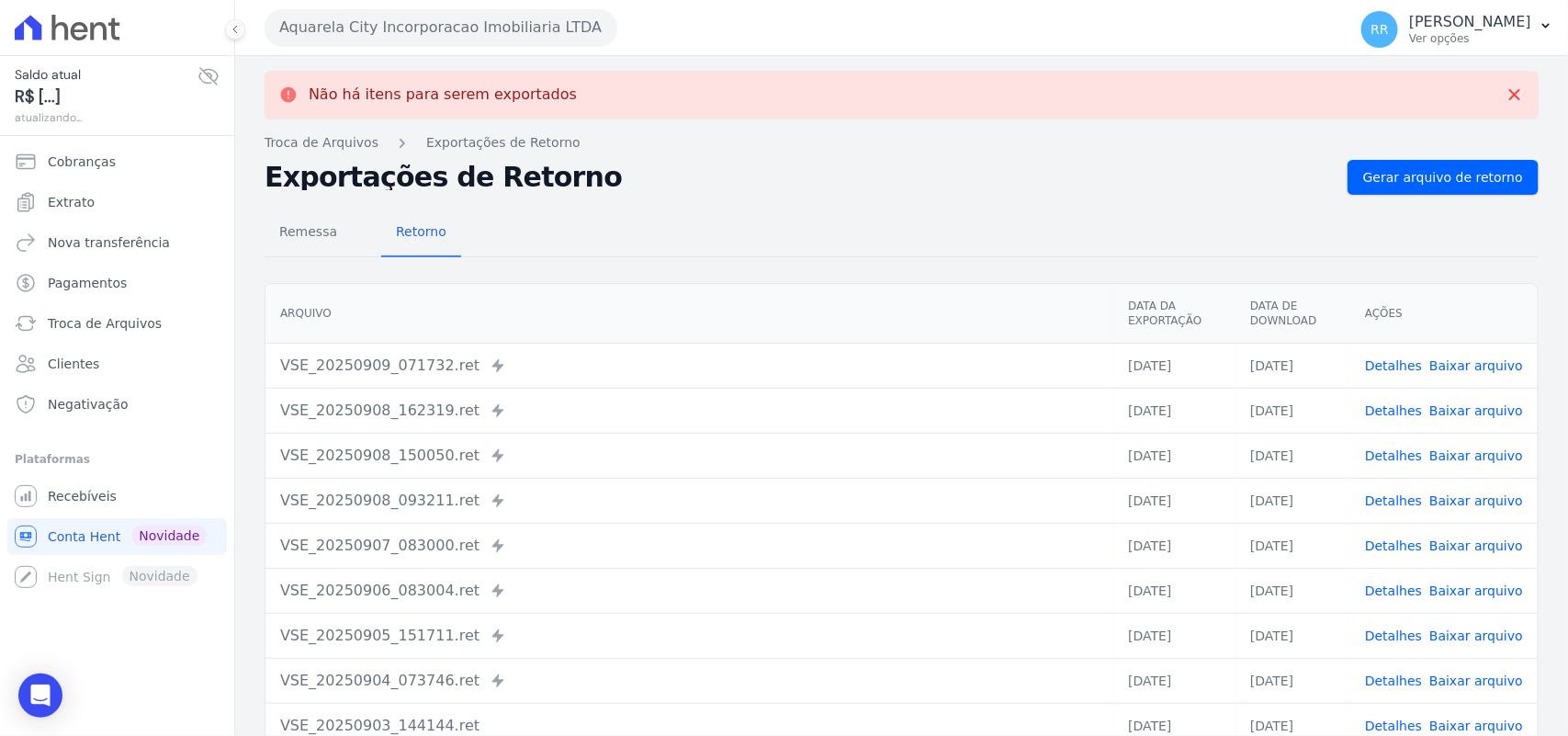
click at [398, 20] on button "Aquarela City Incorporacao Imobiliaria LTDA" at bounding box center [441, 27] width 353 height 37
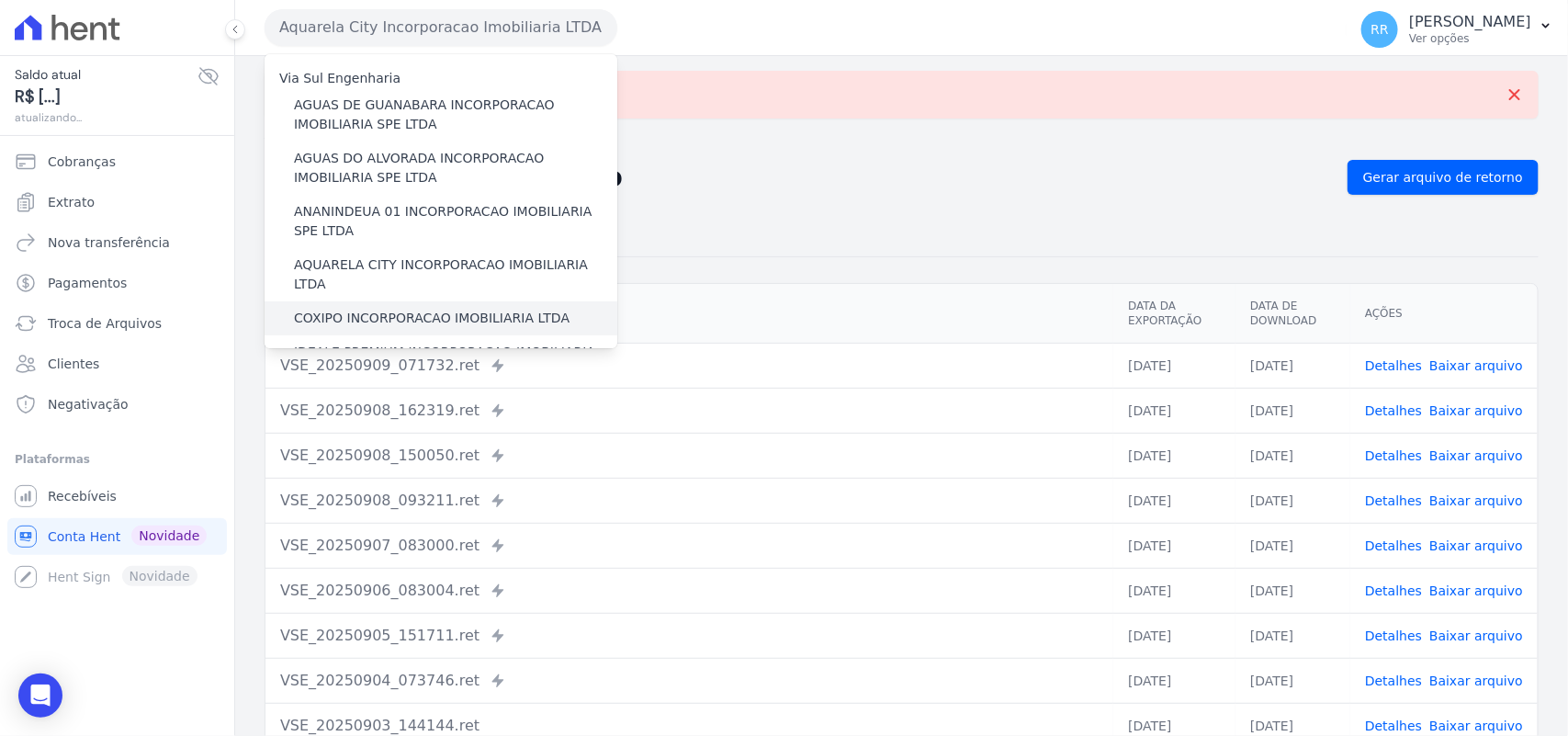
click at [356, 308] on label "COXIPO INCORPORACAO IMOBILIARIA LTDA" at bounding box center [431, 318] width 275 height 19
click at [0, 0] on input "COXIPO INCORPORACAO IMOBILIARIA LTDA" at bounding box center [0, 0] width 0 height 0
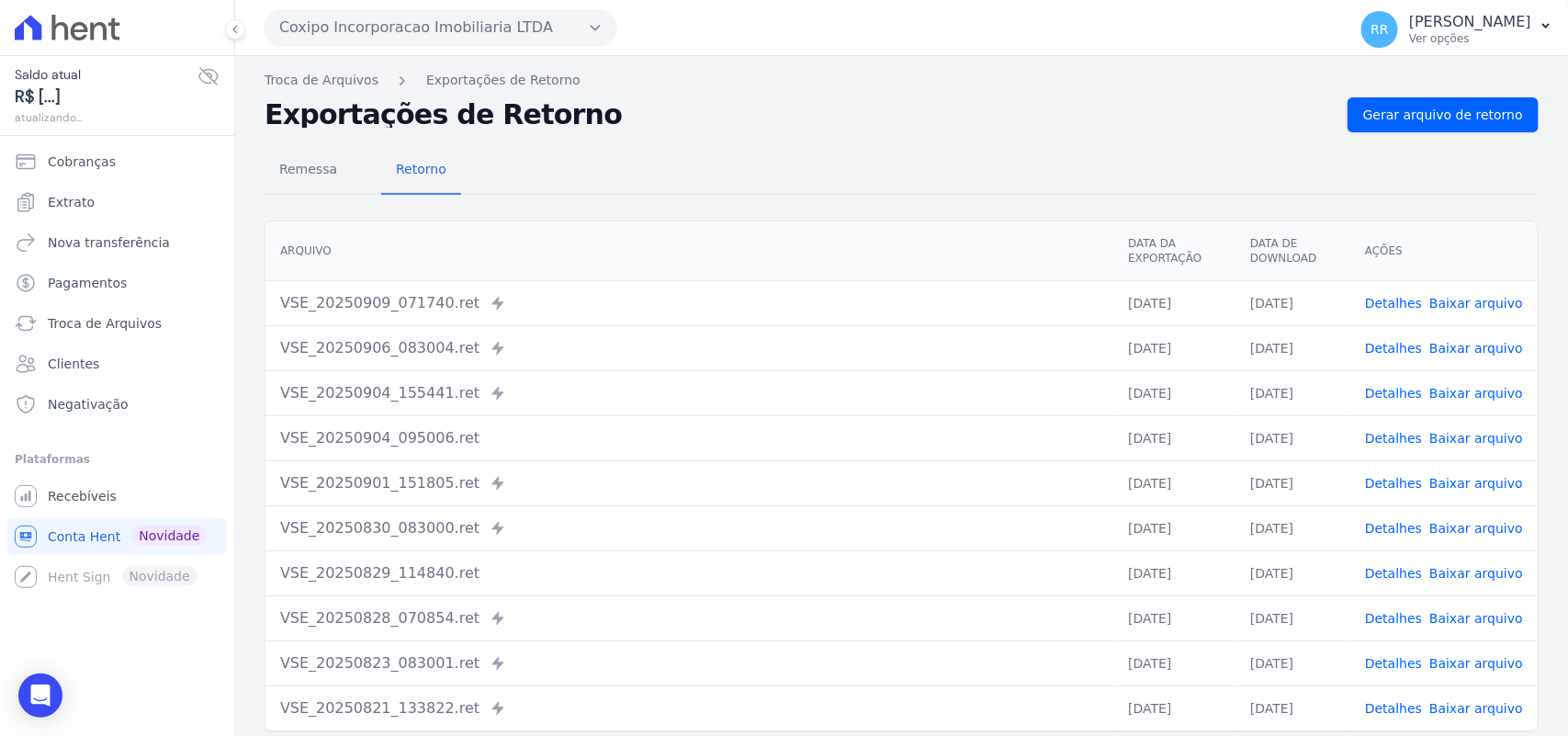
click at [1360, 95] on div "Troca de Arquivos Exportações de Retorno Exportações de Retorno Gerar arquivo d…" at bounding box center [901, 433] width 1333 height 755
click at [1374, 119] on span "Gerar arquivo de retorno" at bounding box center [1442, 114] width 160 height 18
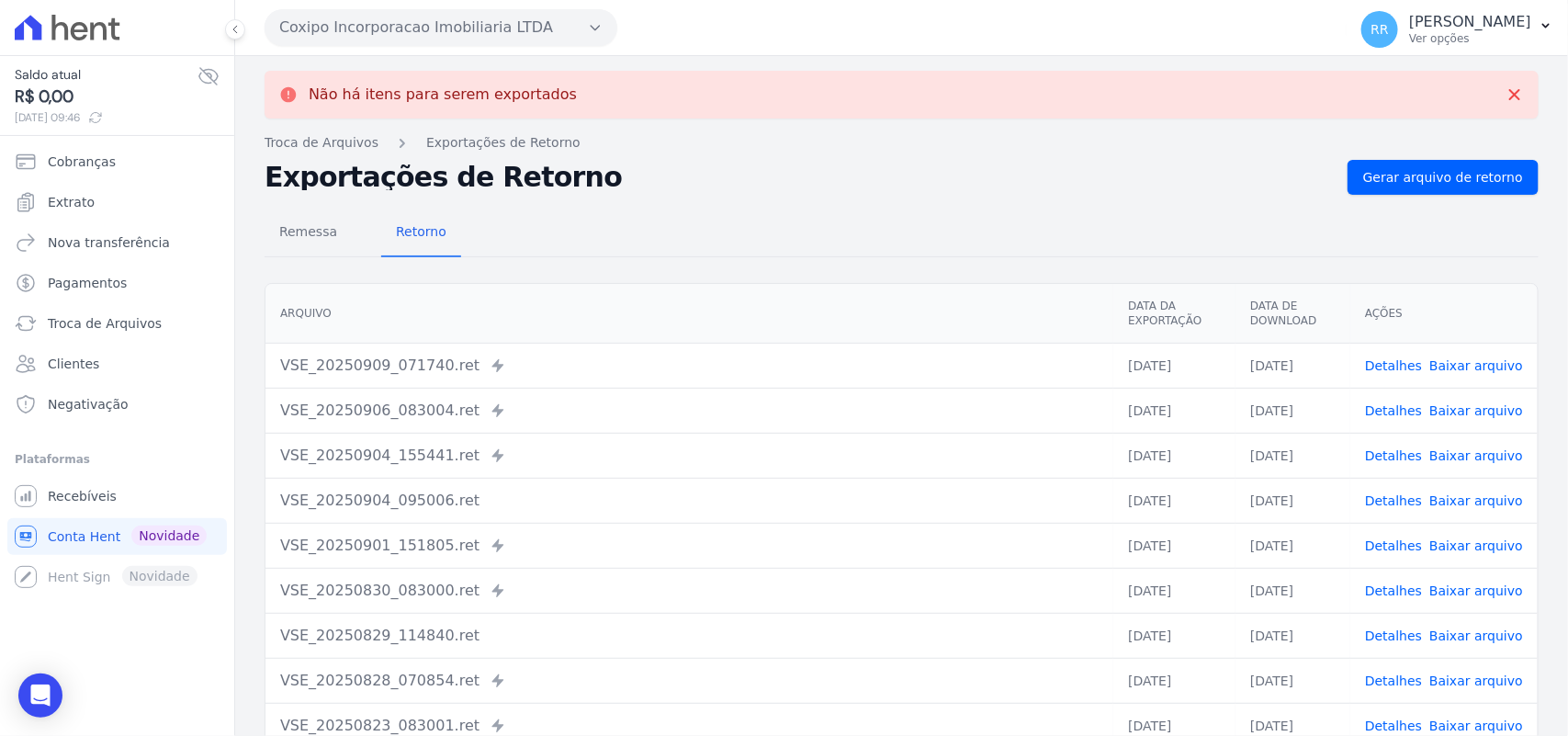
click at [372, 15] on button "Coxipo Incorporacao Imobiliaria LTDA" at bounding box center [441, 27] width 353 height 37
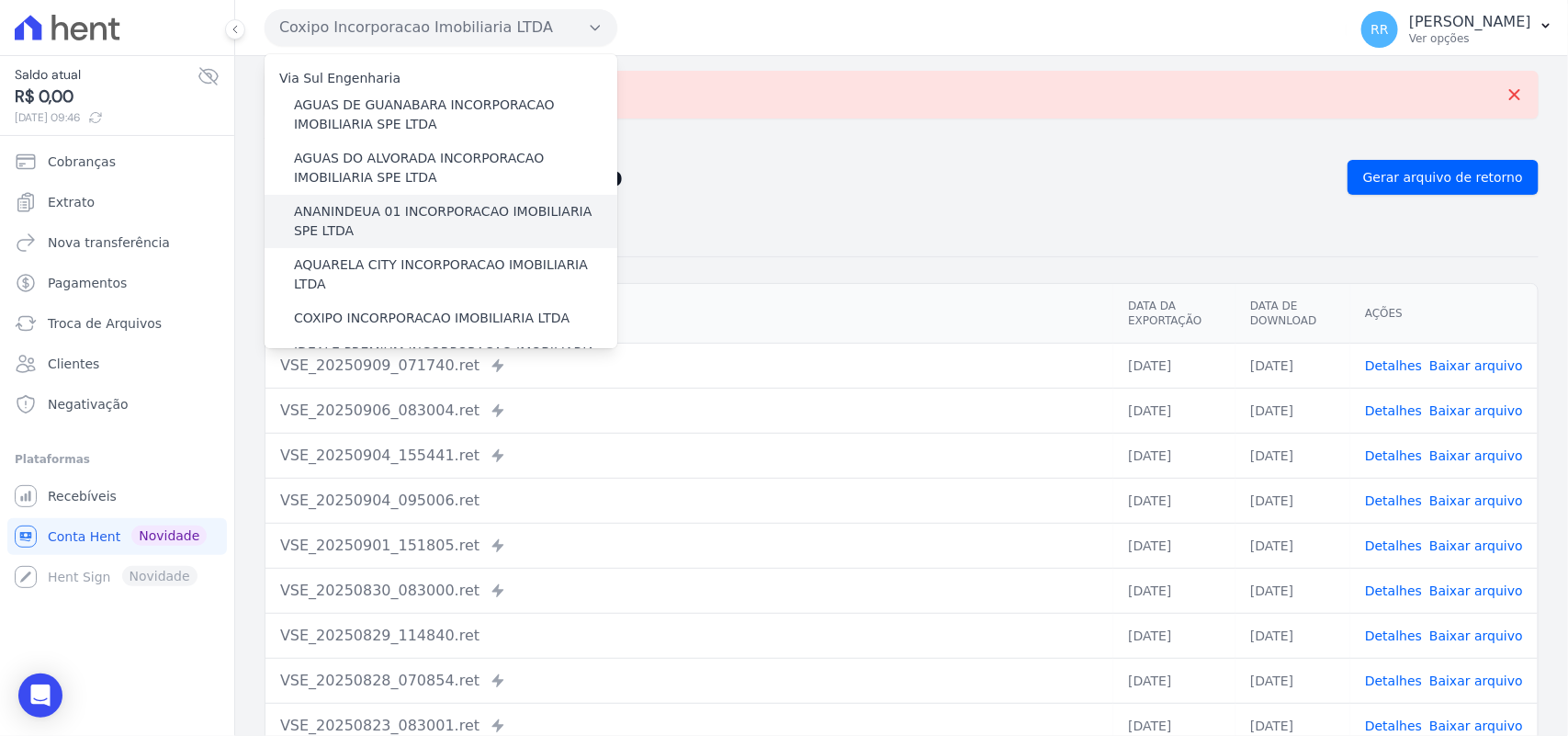
scroll to position [114, 0]
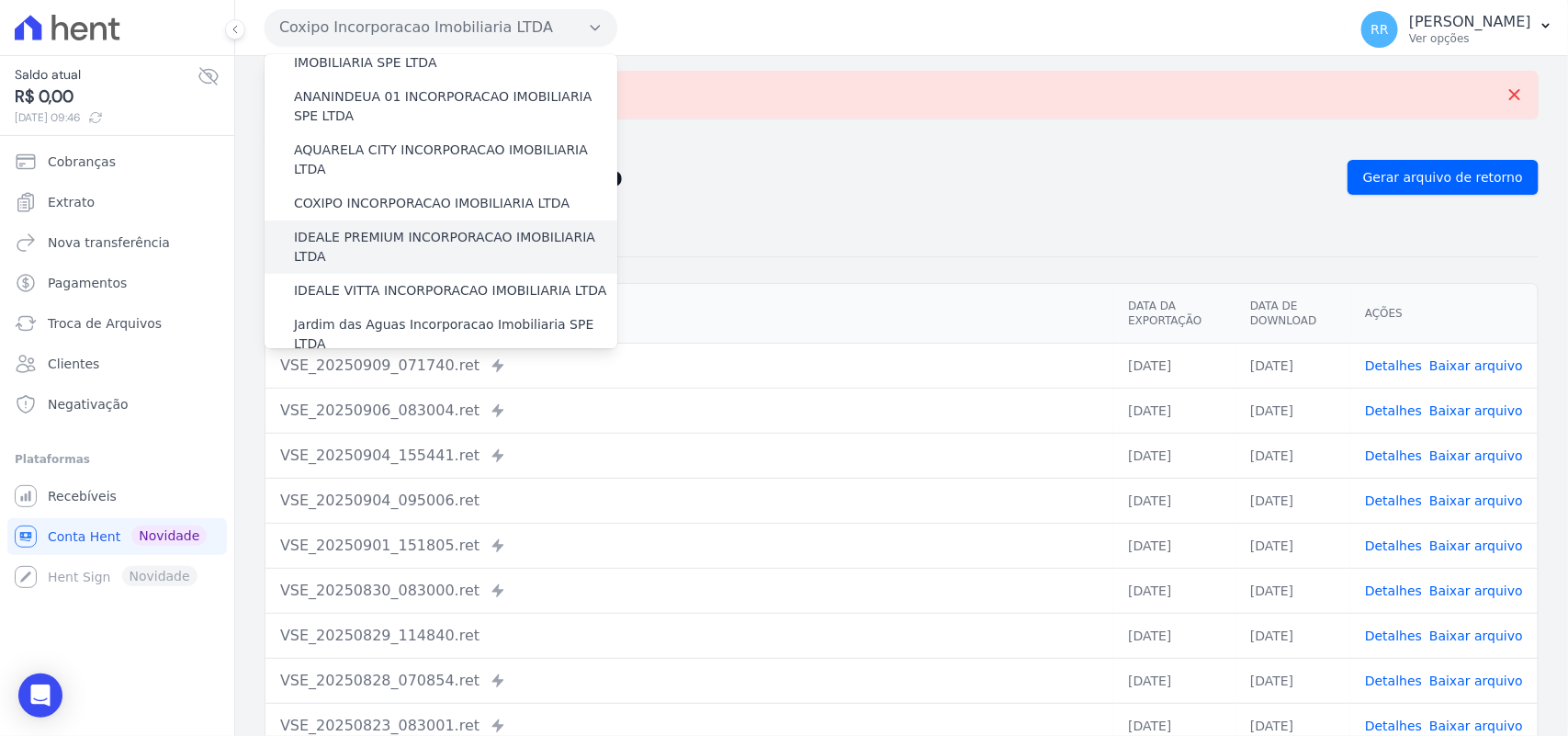
click at [369, 228] on label "IDEALE PREMIUM INCORPORACAO IMOBILIARIA LTDA" at bounding box center [456, 247] width 323 height 39
click at [0, 0] on input "IDEALE PREMIUM INCORPORACAO IMOBILIARIA LTDA" at bounding box center [0, 0] width 0 height 0
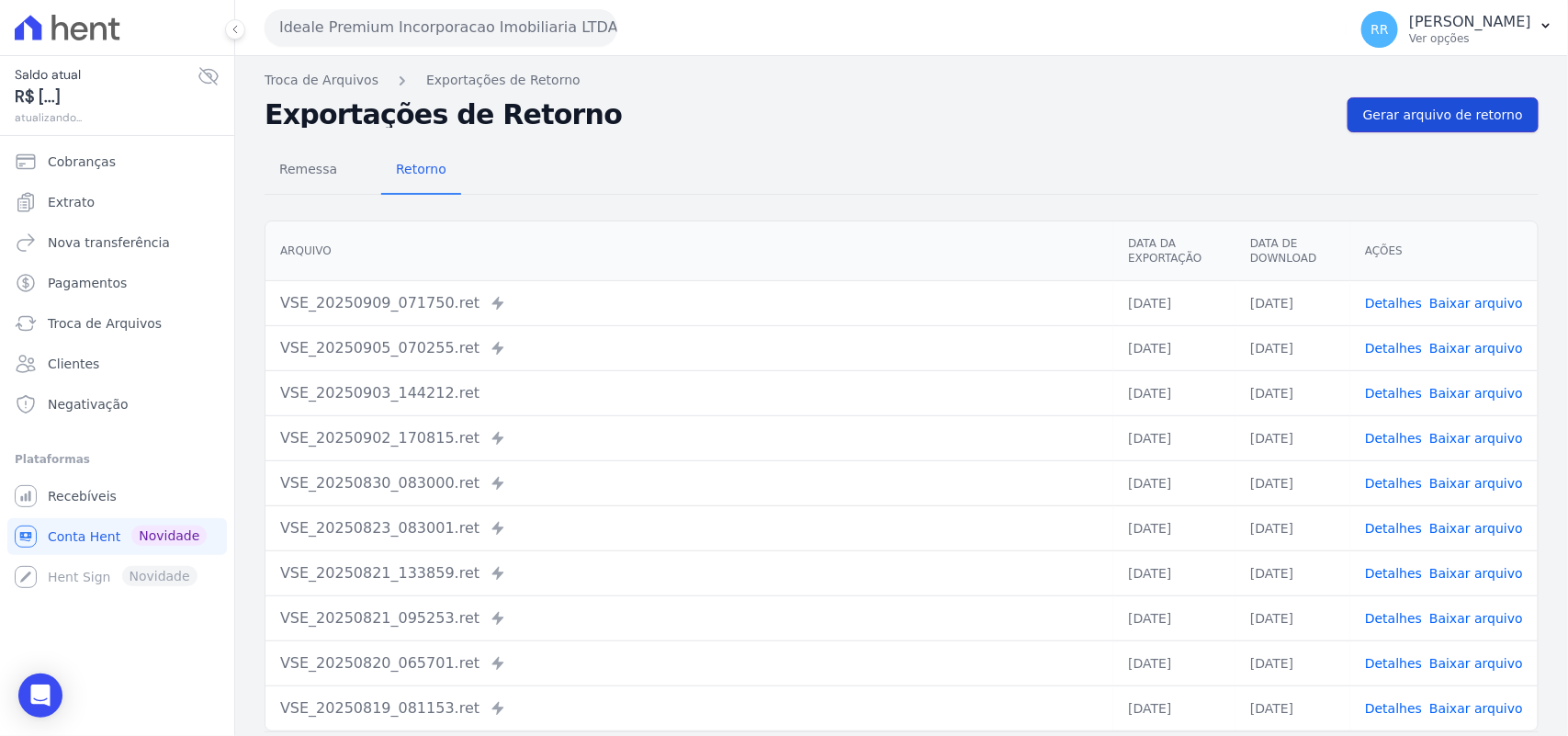
click at [1465, 112] on span "Gerar arquivo de retorno" at bounding box center [1442, 114] width 160 height 18
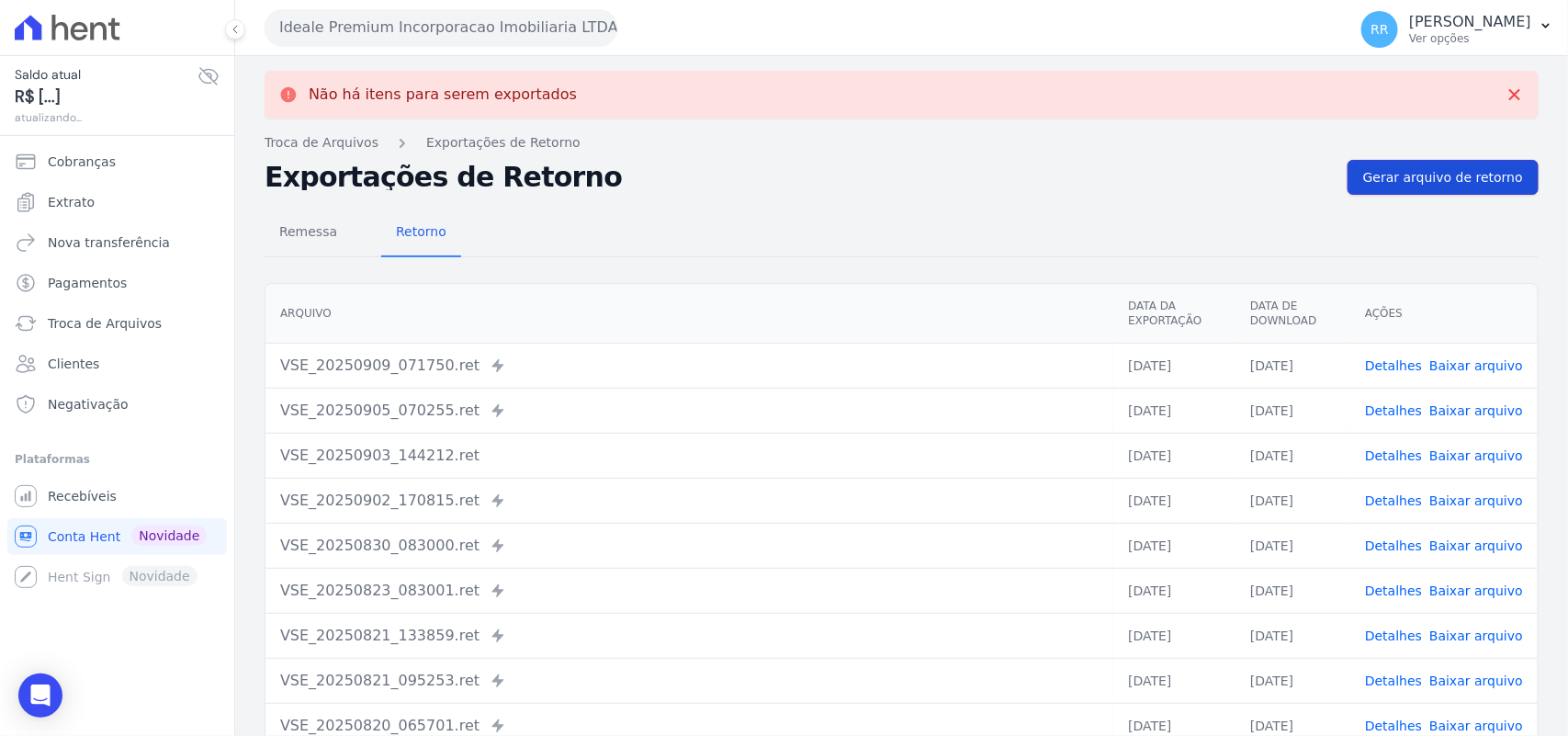
click at [1479, 181] on span "Gerar arquivo de retorno" at bounding box center [1442, 177] width 160 height 18
click at [406, 20] on button "Ideale Premium Incorporacao Imobiliaria LTDA" at bounding box center [441, 27] width 353 height 37
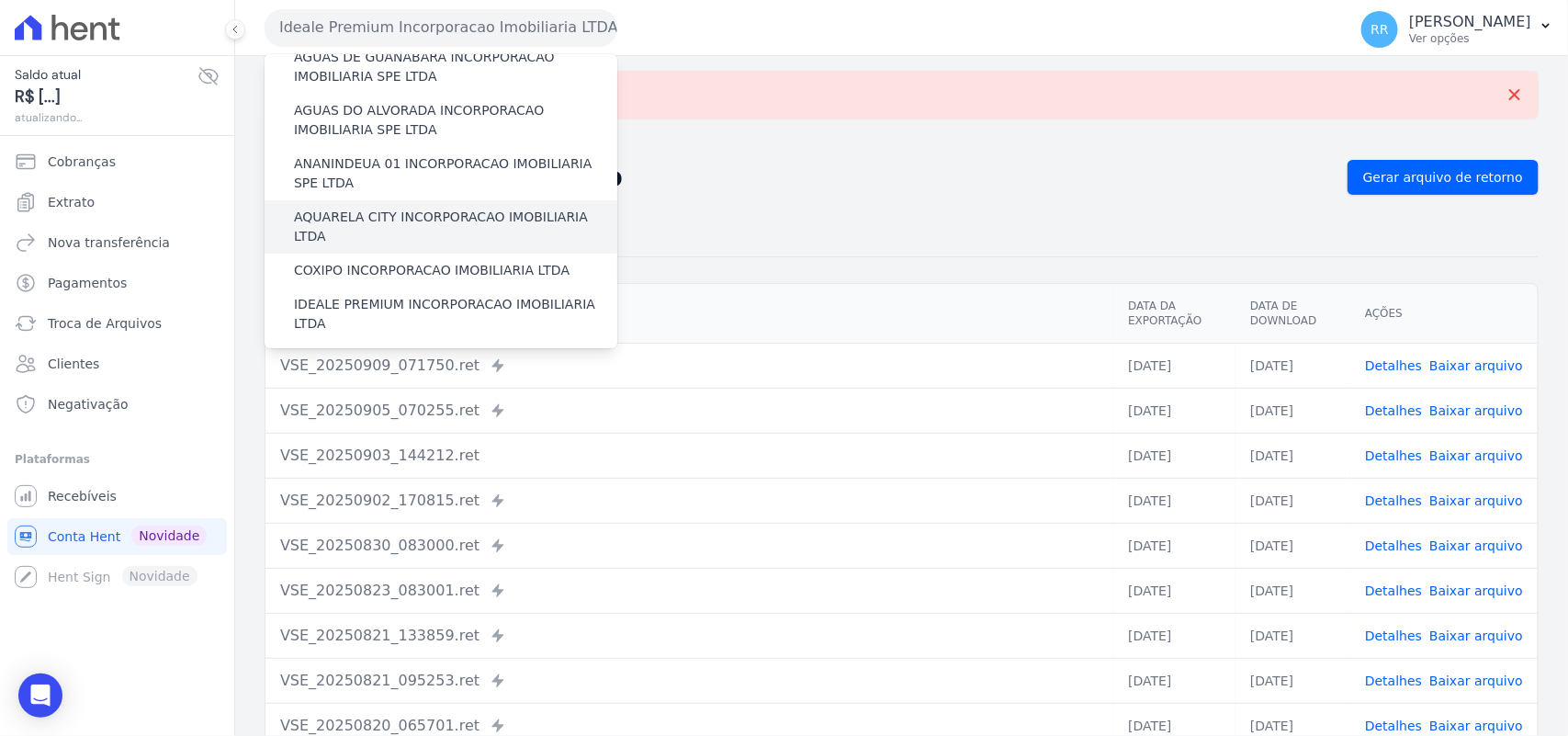
scroll to position [152, 0]
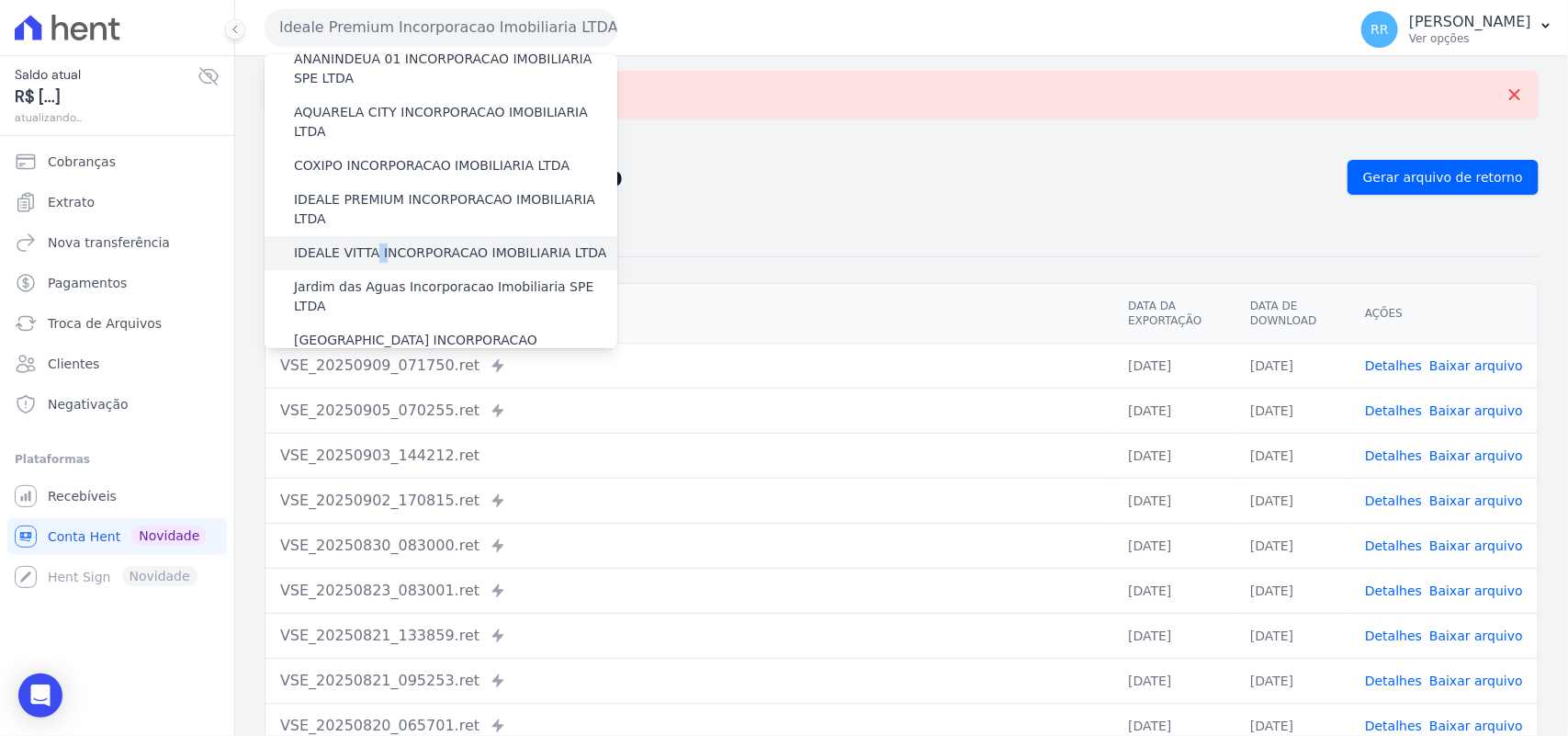
drag, startPoint x: 366, startPoint y: 232, endPoint x: 376, endPoint y: 232, distance: 10.0
click at [376, 243] on label "IDEALE VITTA INCORPORACAO IMOBILIARIA LTDA" at bounding box center [450, 253] width 312 height 19
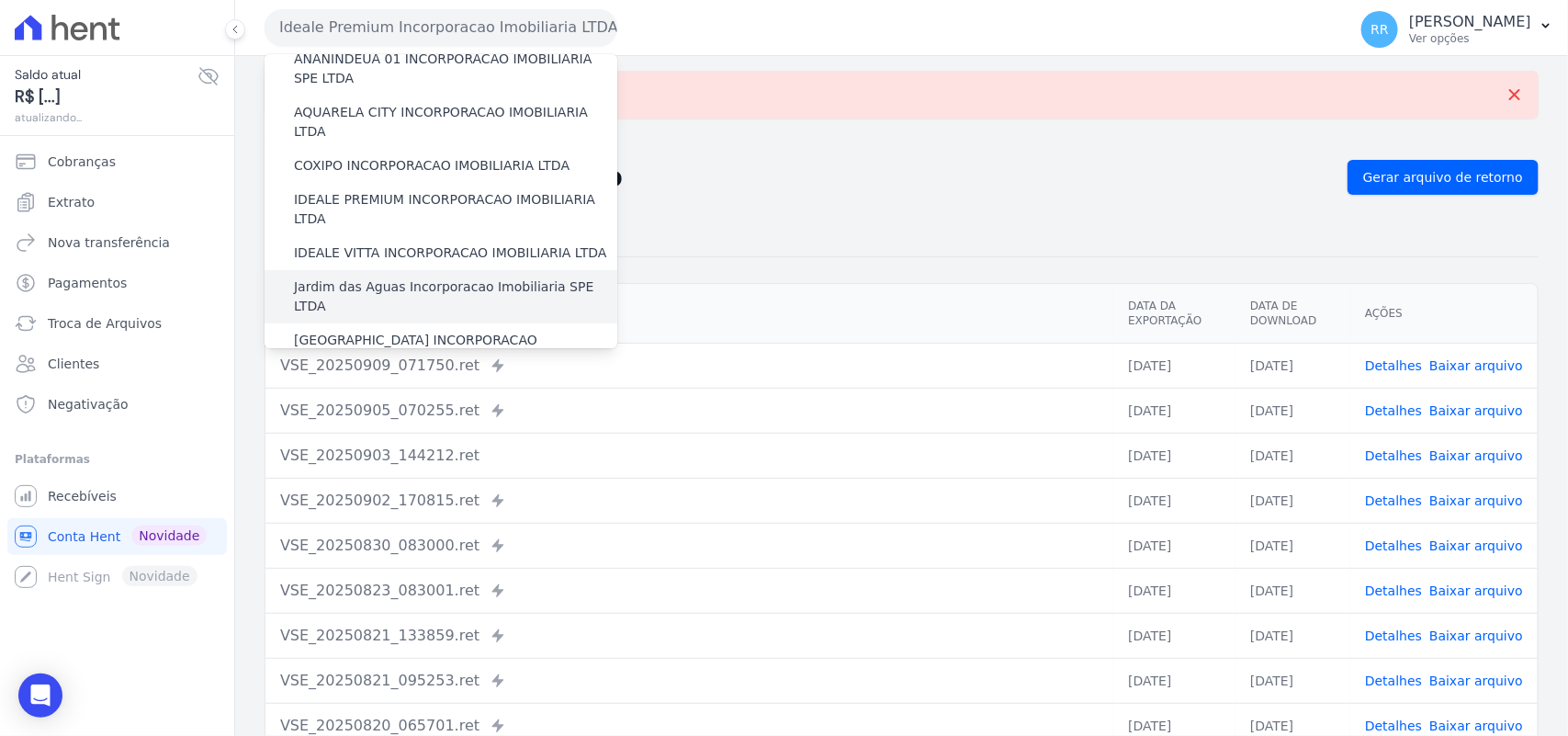
click at [384, 277] on label "Jardim das Aguas Incorporacao Imobiliaria SPE LTDA" at bounding box center [456, 296] width 323 height 39
click at [0, 0] on input "Jardim das Aguas Incorporacao Imobiliaria SPE LTDA" at bounding box center [0, 0] width 0 height 0
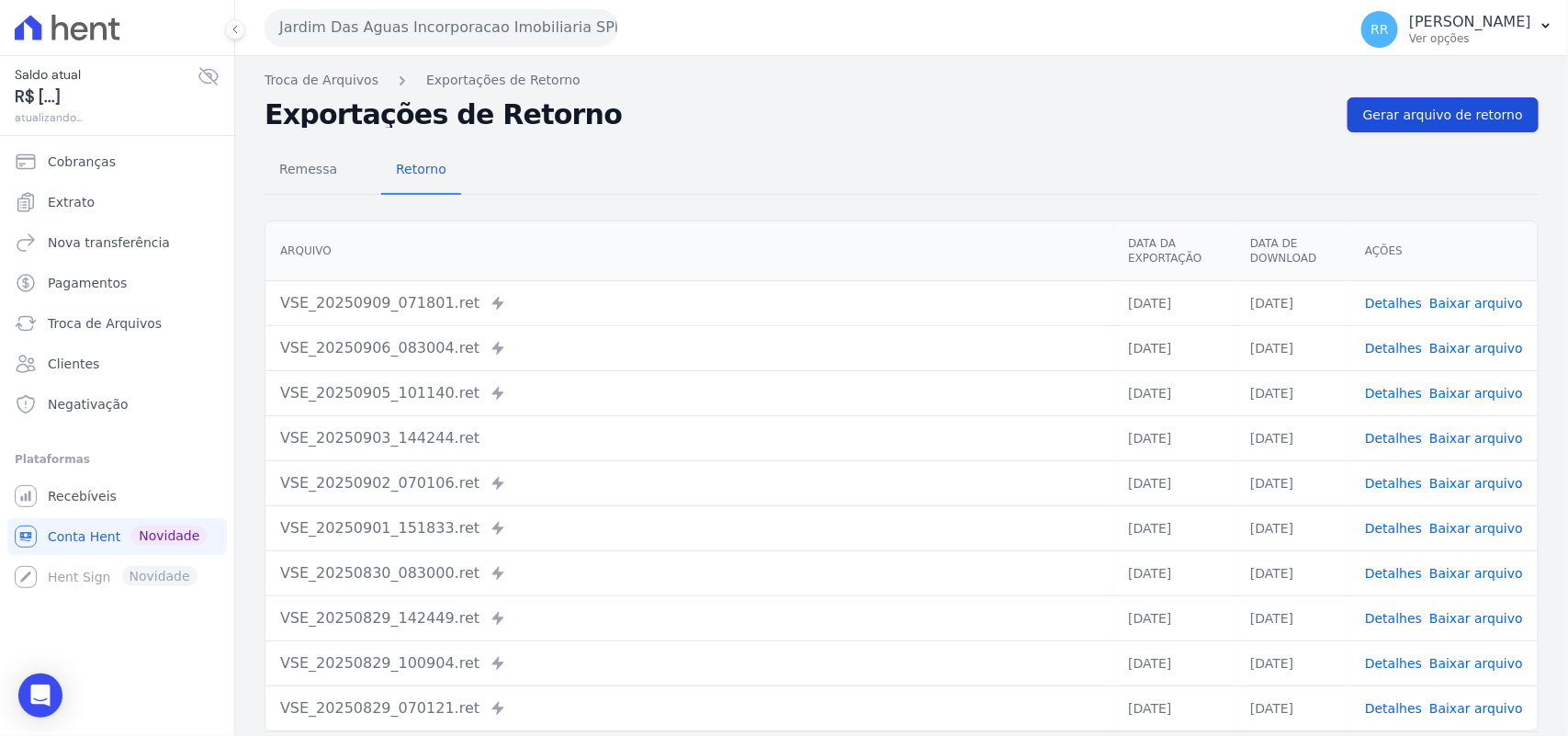
click at [1450, 121] on span "Gerar arquivo de retorno" at bounding box center [1442, 114] width 160 height 18
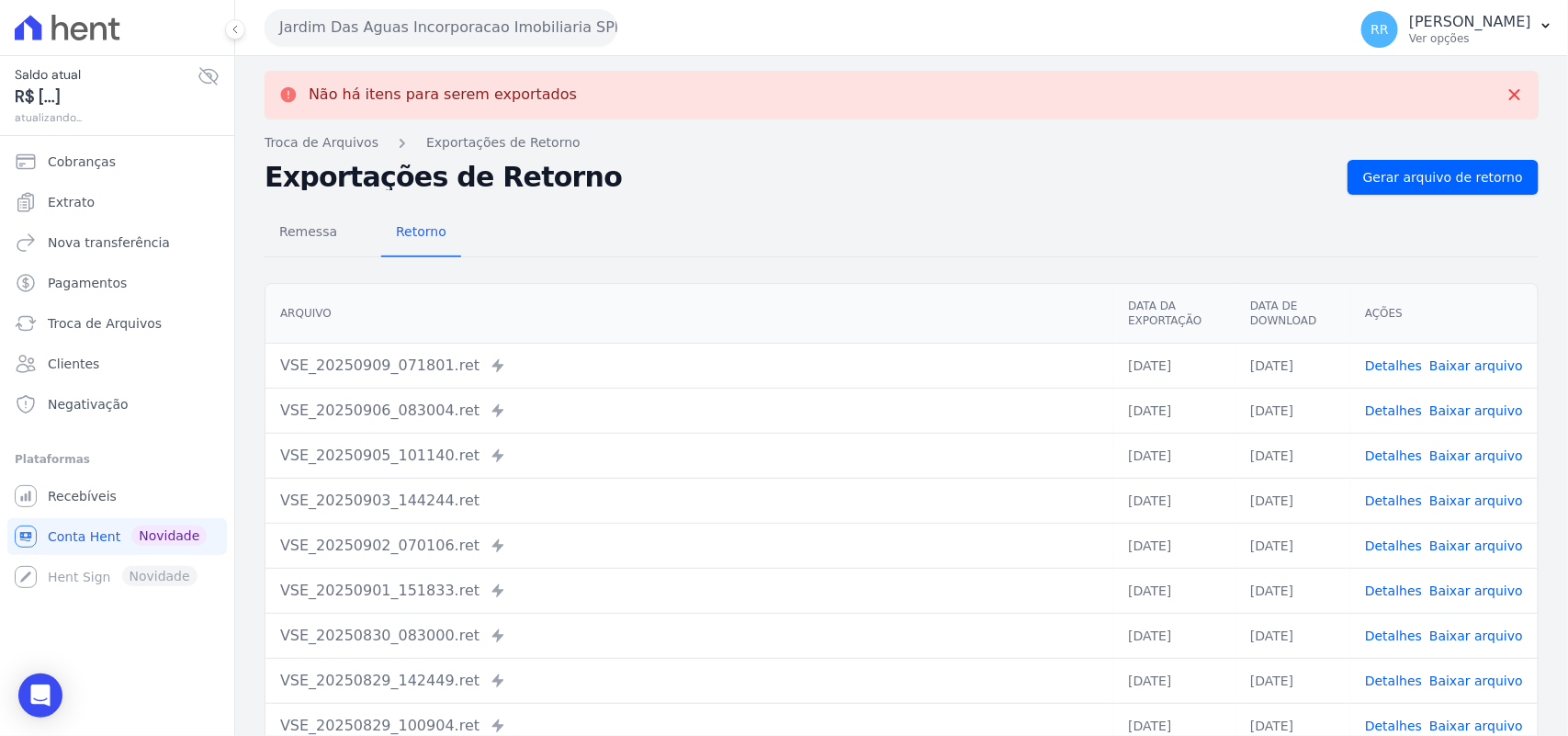
click at [423, 19] on button "Jardim Das Aguas Incorporacao Imobiliaria SPE LTDA" at bounding box center [441, 27] width 353 height 37
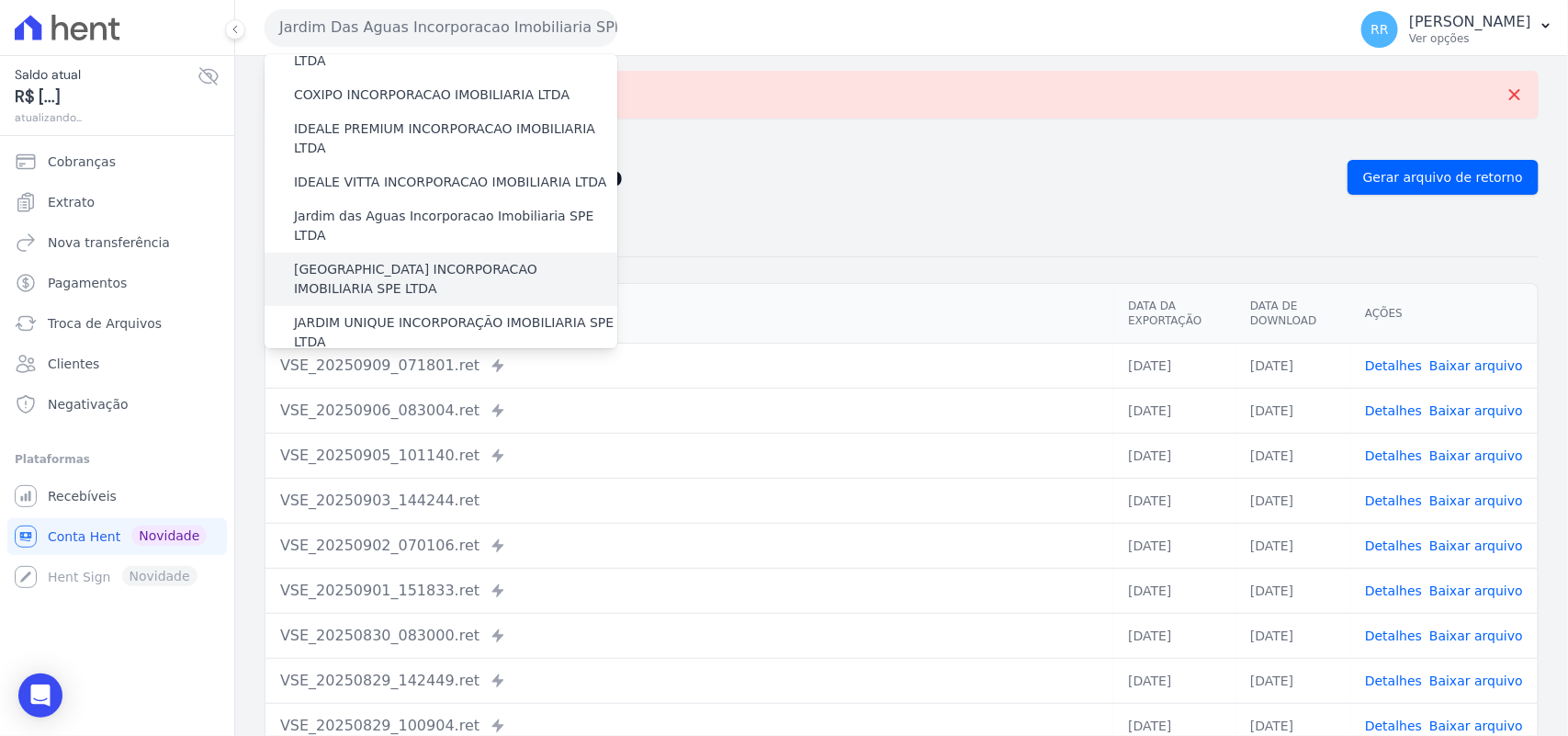
scroll to position [230, 0]
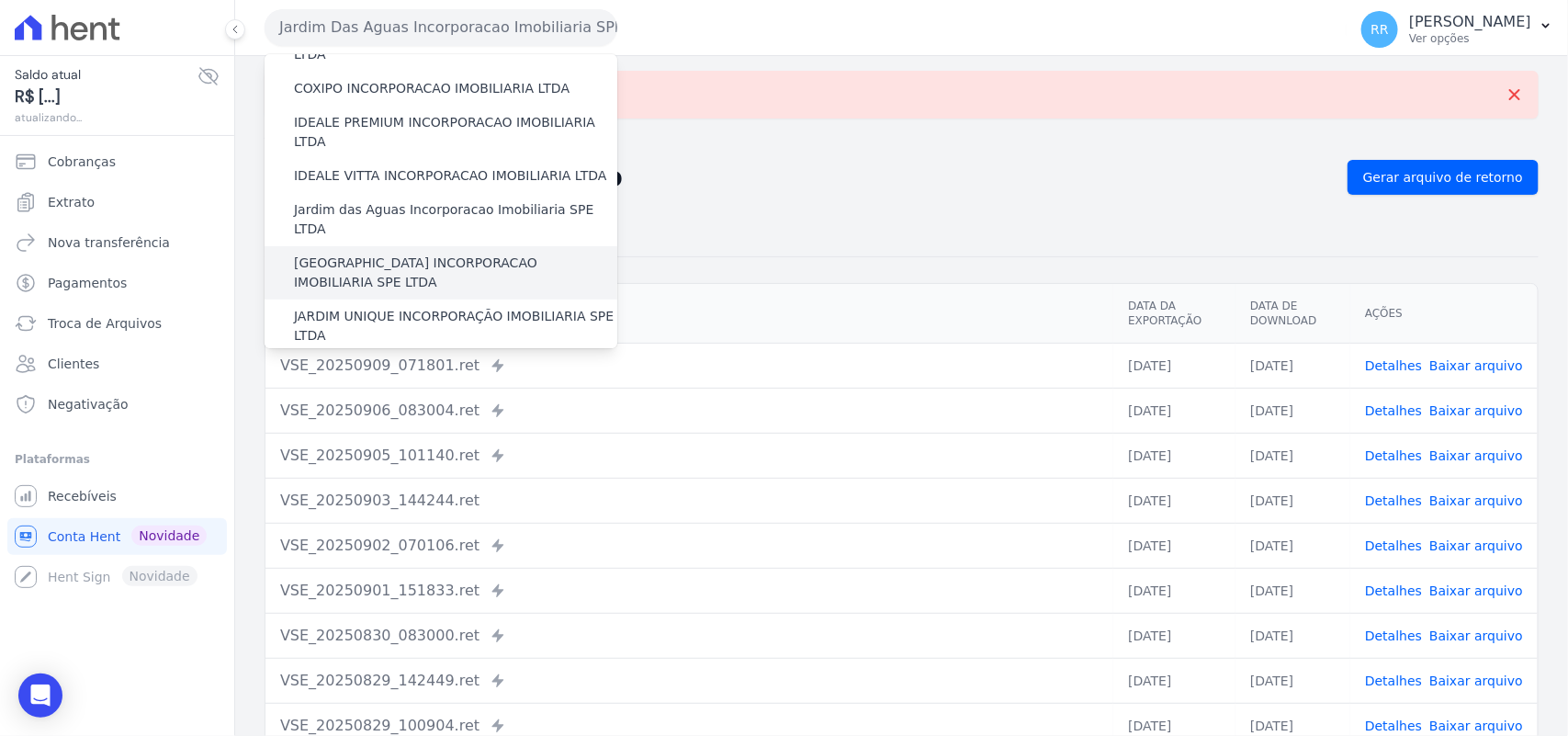
click at [395, 254] on label "[GEOGRAPHIC_DATA] INCORPORACAO IMOBILIARIA SPE LTDA" at bounding box center [456, 272] width 323 height 39
click at [0, 0] on input "[GEOGRAPHIC_DATA] INCORPORACAO IMOBILIARIA SPE LTDA" at bounding box center [0, 0] width 0 height 0
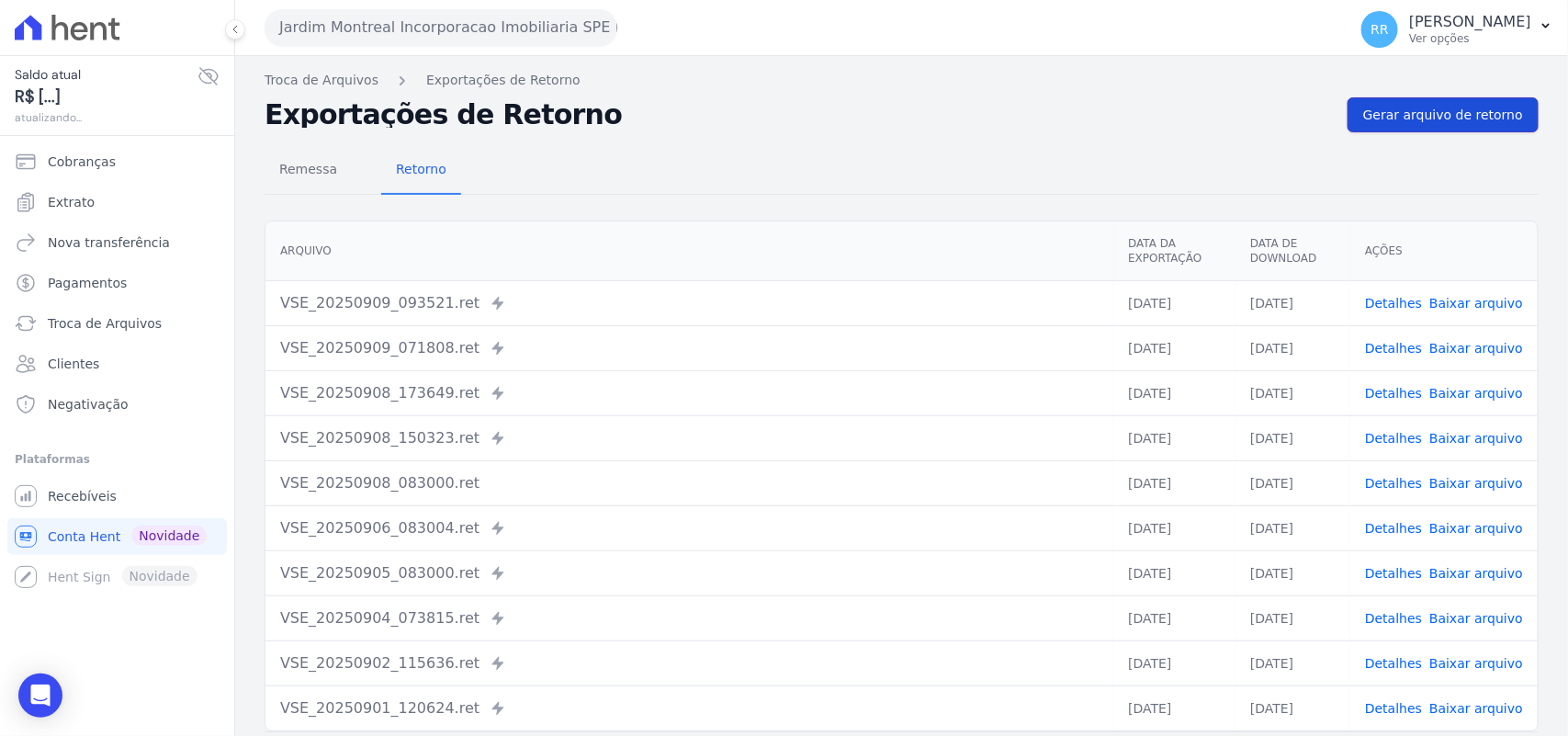
click at [1379, 104] on link "Gerar arquivo de retorno" at bounding box center [1443, 114] width 191 height 35
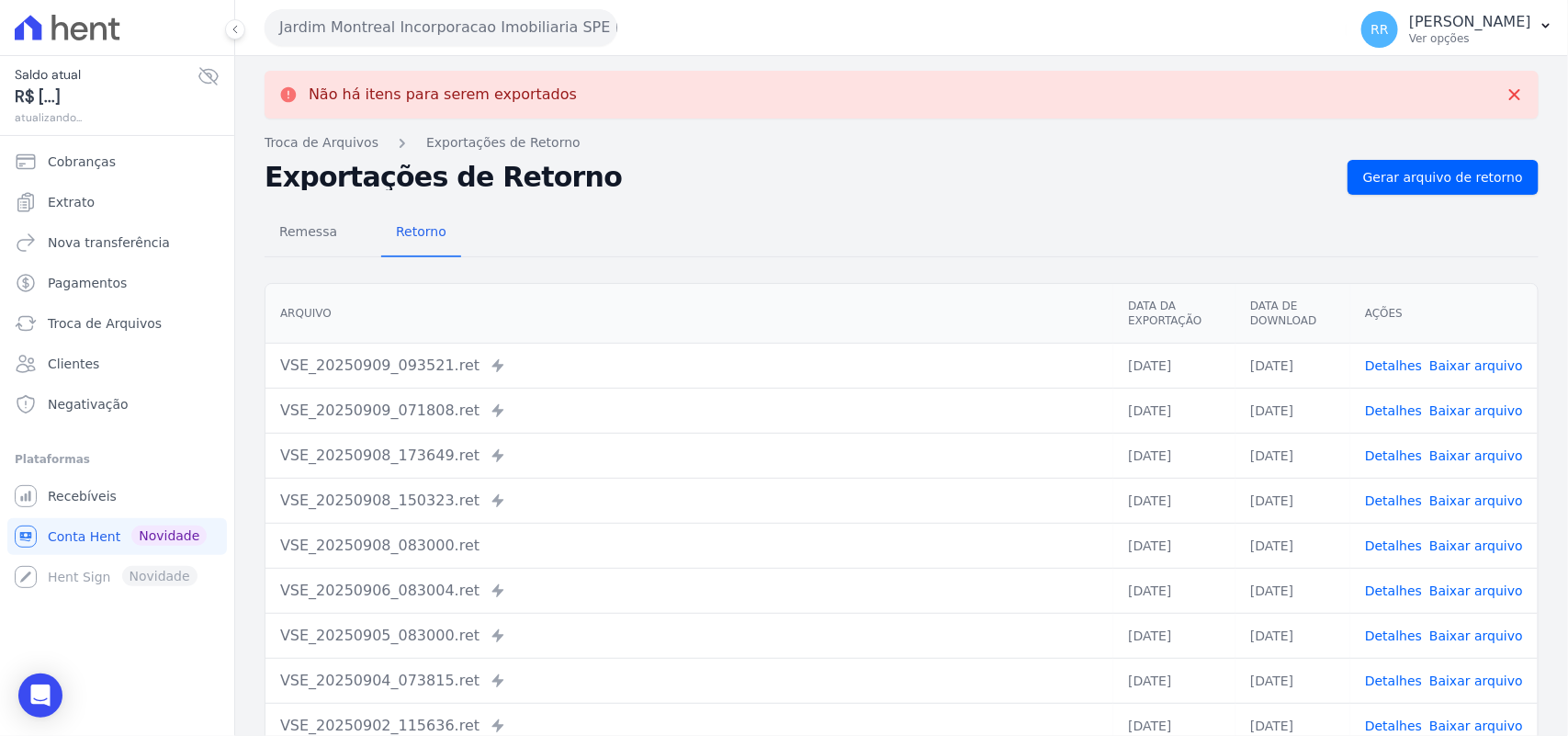
click at [464, 26] on button "Jardim Montreal Incorporacao Imobiliaria SPE LTDA" at bounding box center [441, 27] width 353 height 37
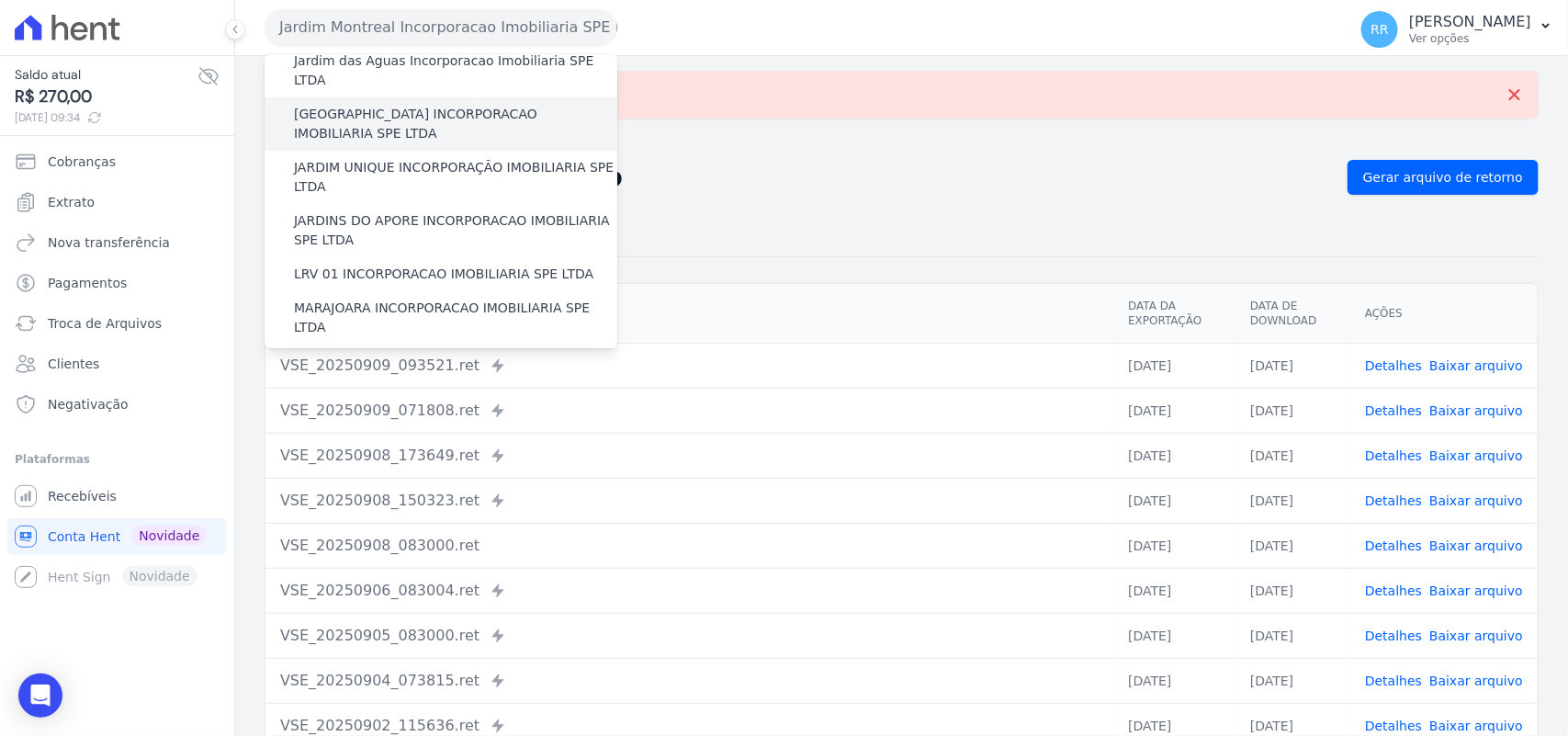
scroll to position [382, 0]
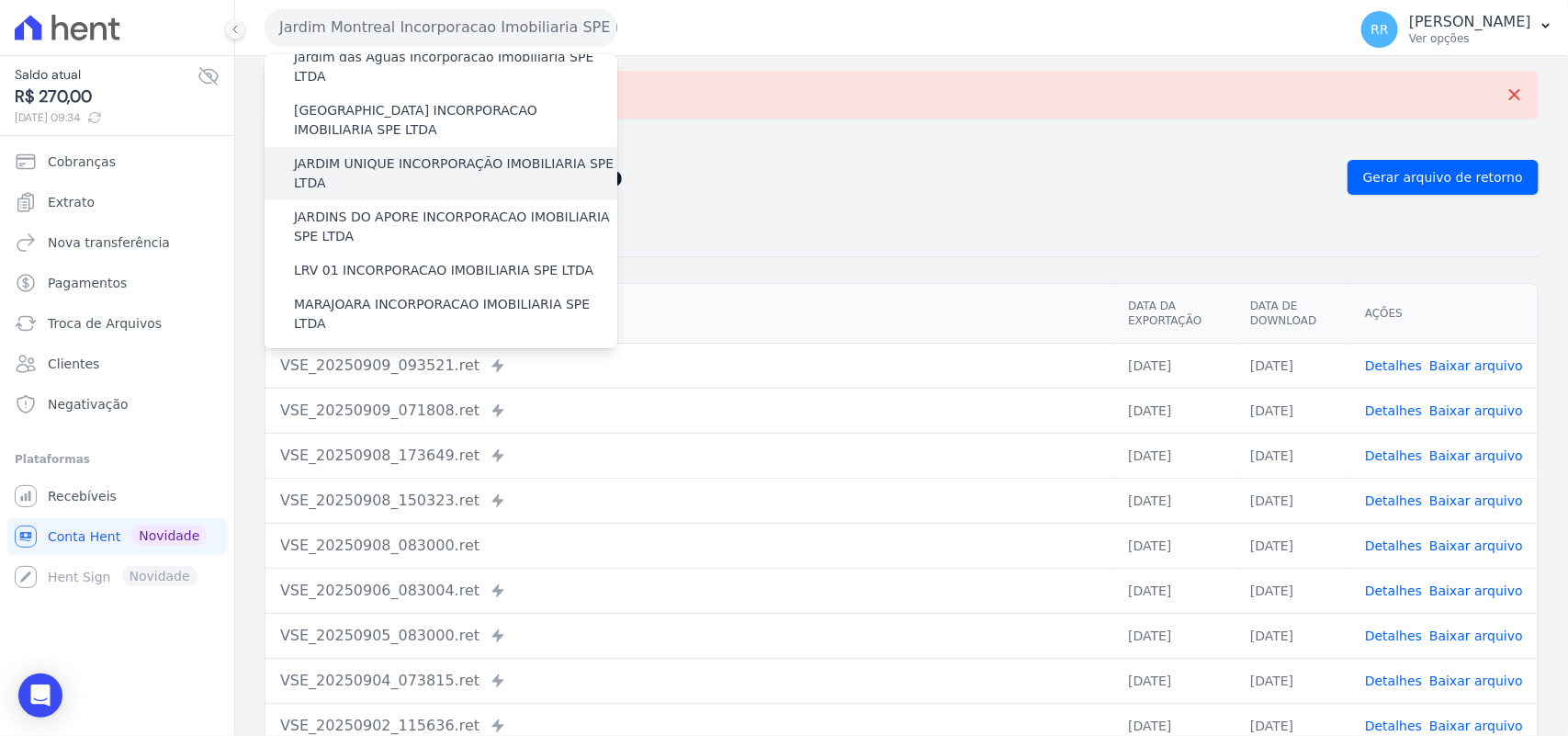
click at [398, 154] on label "JARDIM UNIQUE INCORPORAÇÃO IMOBILIARIA SPE LTDA" at bounding box center [456, 173] width 323 height 39
click at [0, 0] on input "JARDIM UNIQUE INCORPORAÇÃO IMOBILIARIA SPE LTDA" at bounding box center [0, 0] width 0 height 0
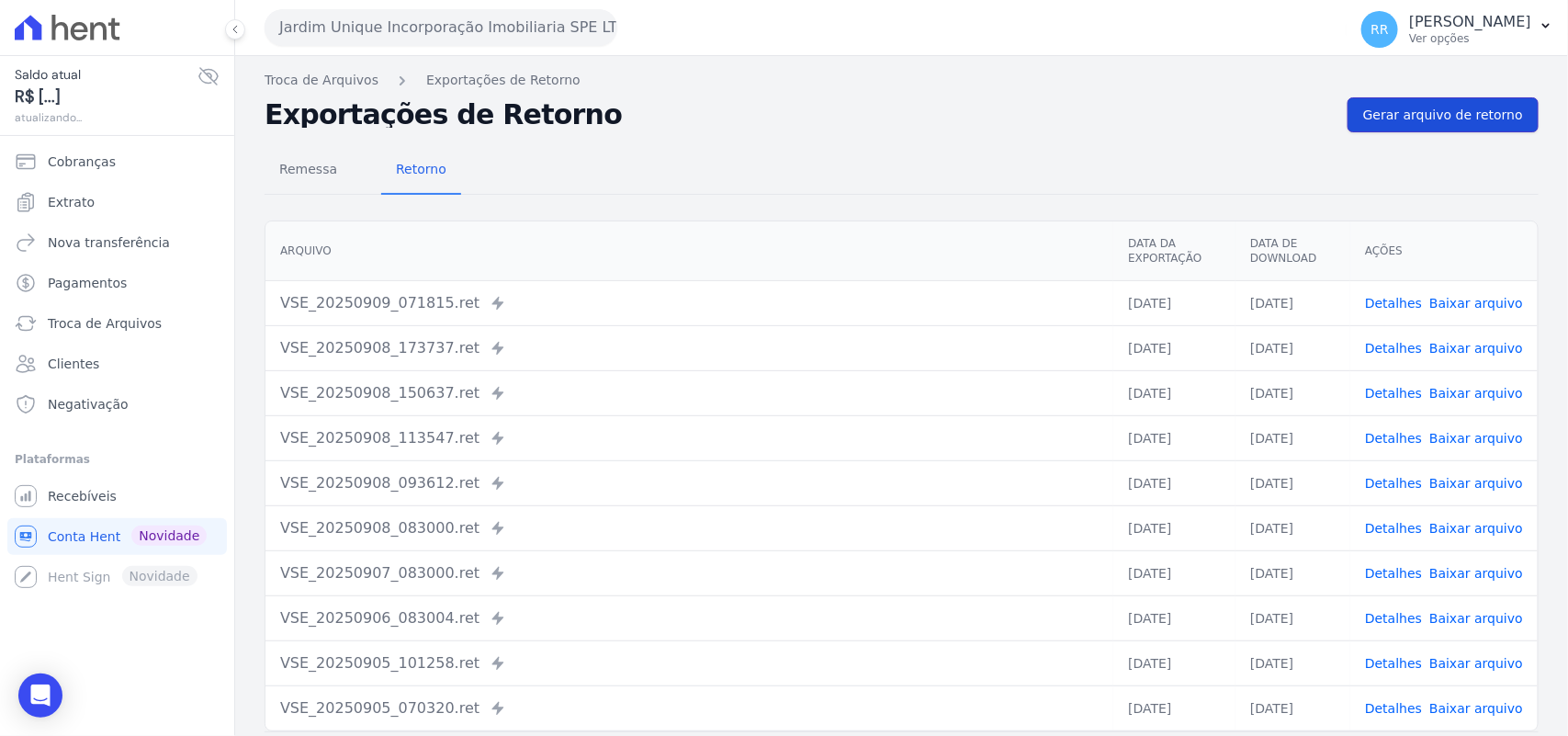
click at [1379, 122] on span "Gerar arquivo de retorno" at bounding box center [1442, 114] width 160 height 18
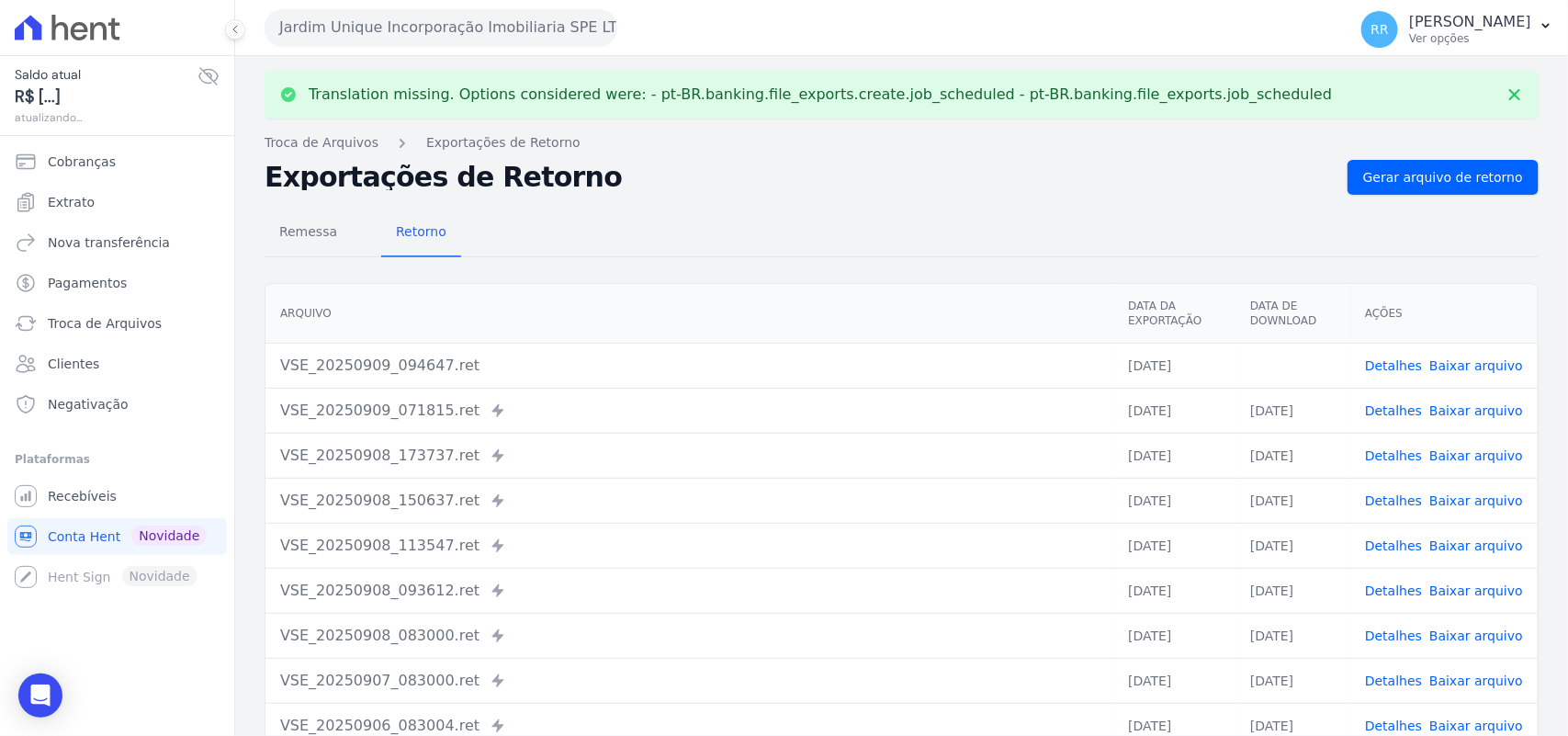
click at [1480, 359] on link "Baixar arquivo" at bounding box center [1475, 366] width 94 height 15
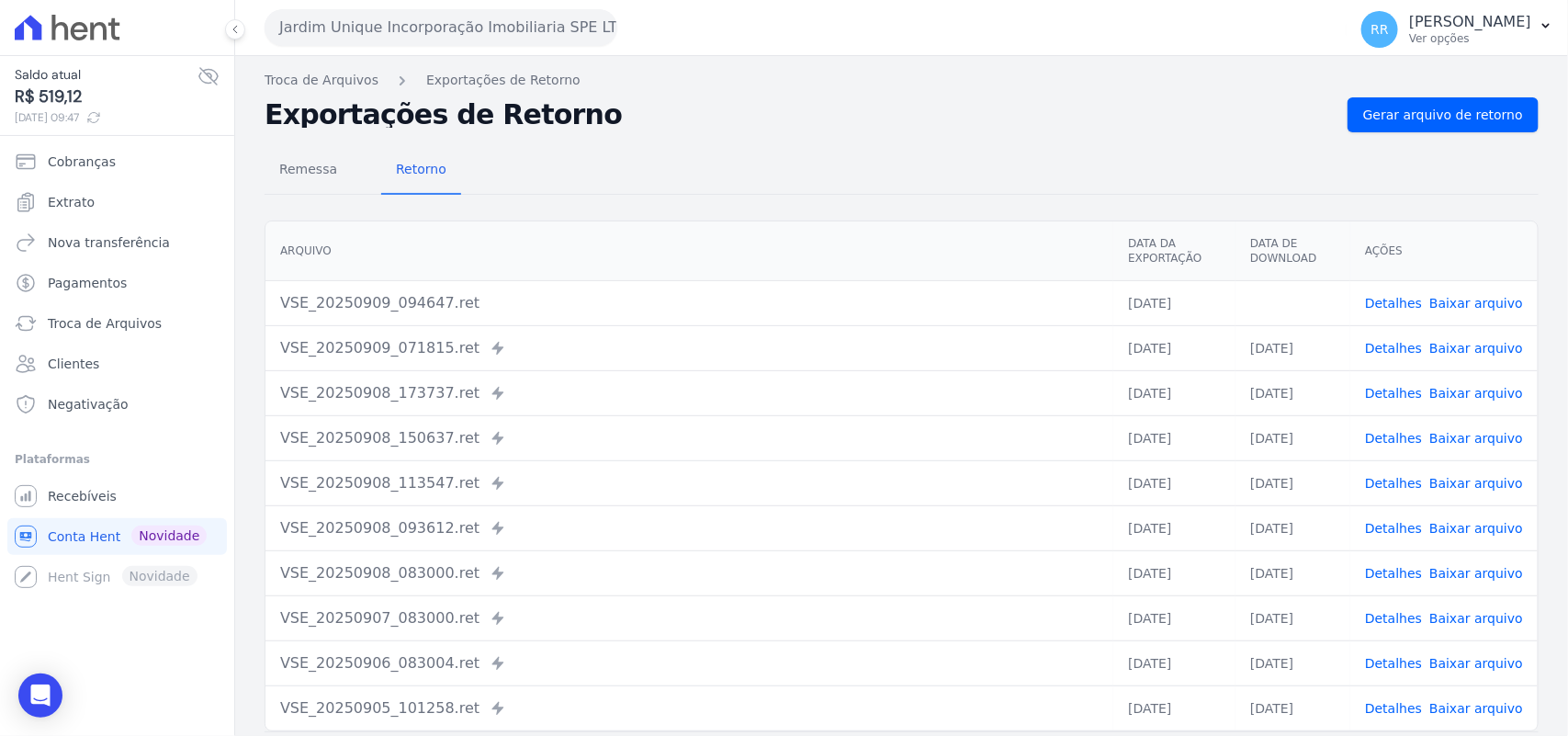
click at [886, 166] on div "Remessa Retorno" at bounding box center [901, 170] width 1274 height 48
click at [395, 40] on button "Jardim Unique Incorporação Imobiliaria SPE LTDA" at bounding box center [441, 27] width 353 height 37
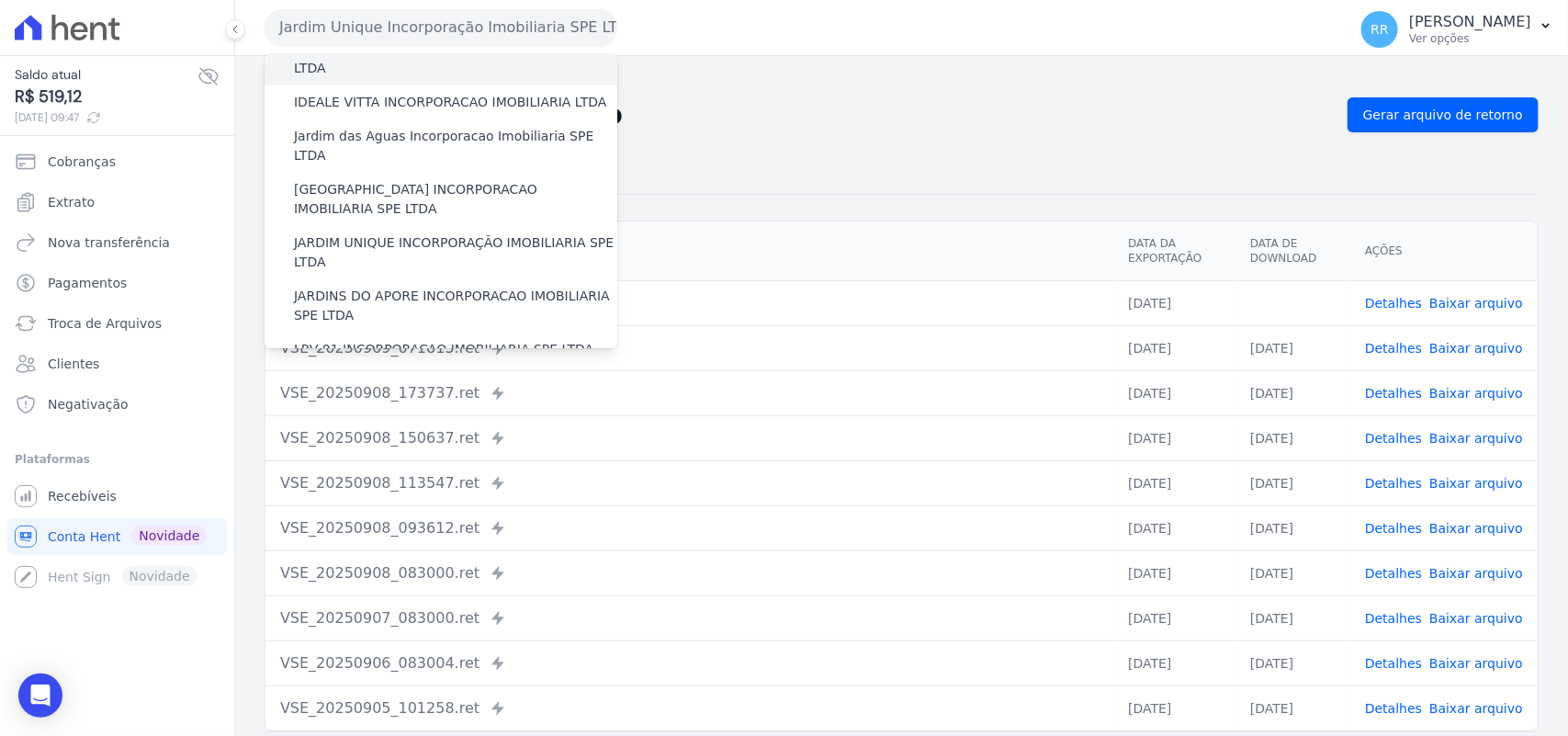
scroll to position [306, 0]
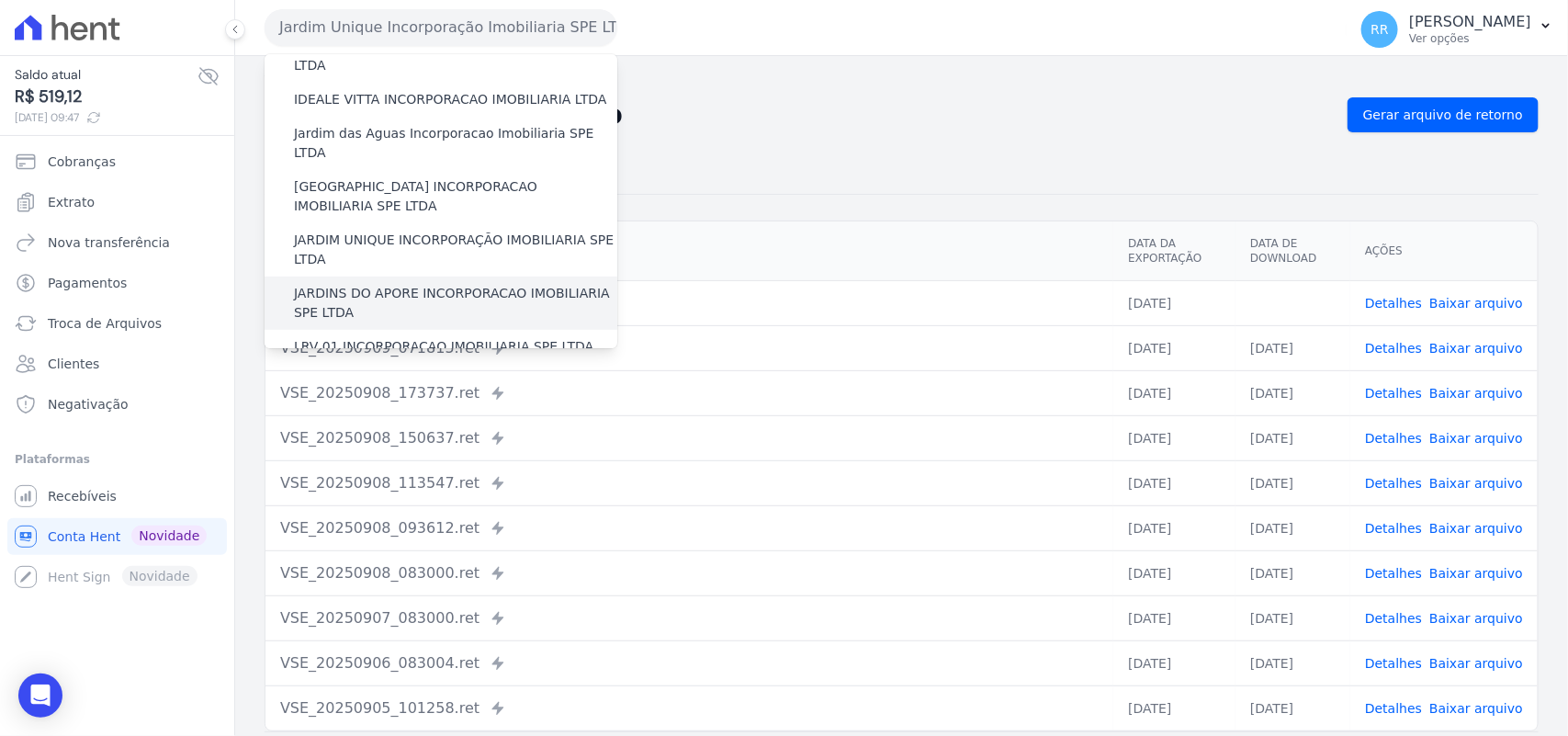
click at [389, 284] on label "JARDINS DO APORE INCORPORACAO IMOBILIARIA SPE LTDA" at bounding box center [456, 303] width 323 height 39
click at [0, 0] on input "JARDINS DO APORE INCORPORACAO IMOBILIARIA SPE LTDA" at bounding box center [0, 0] width 0 height 0
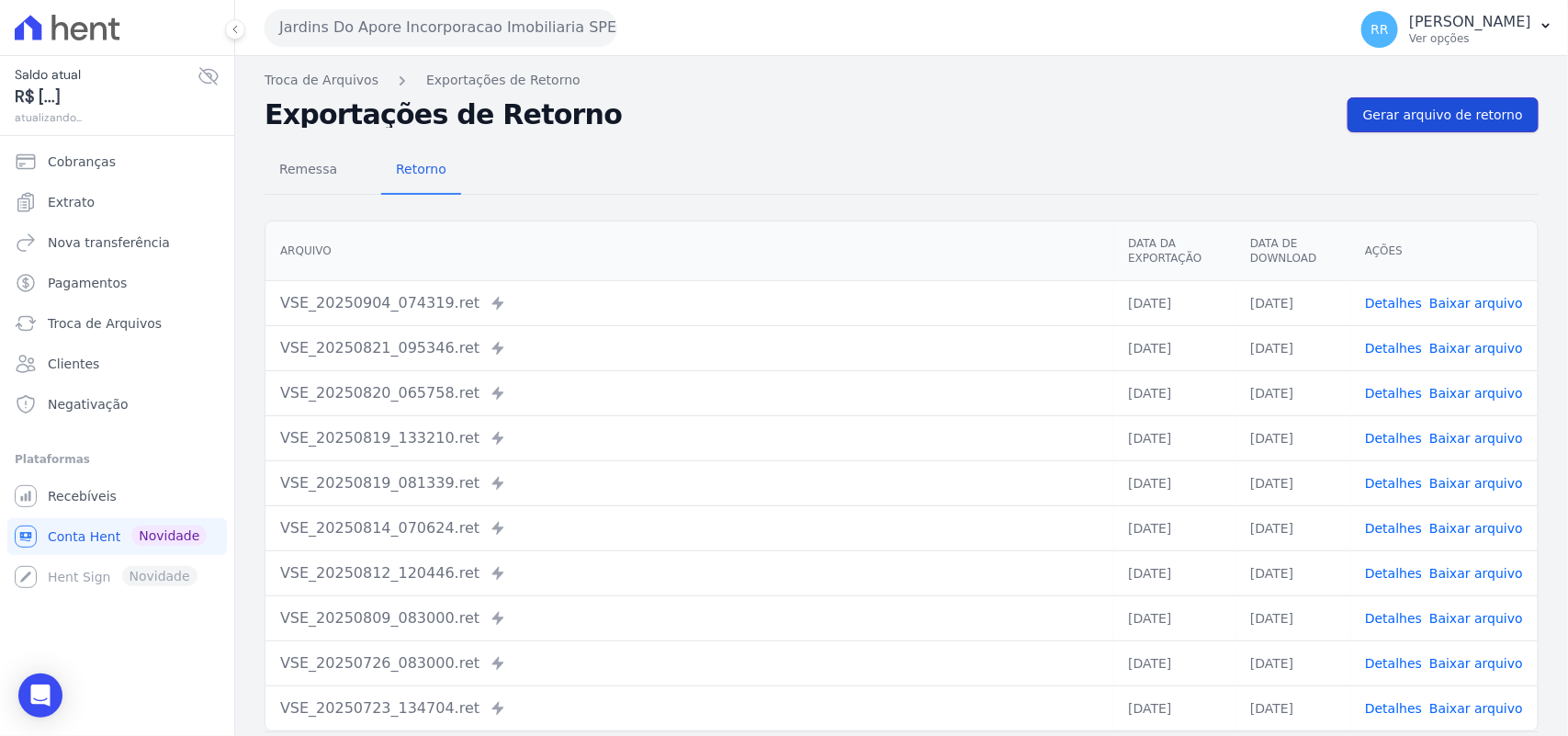
click at [1456, 104] on link "Gerar arquivo de retorno" at bounding box center [1443, 114] width 191 height 35
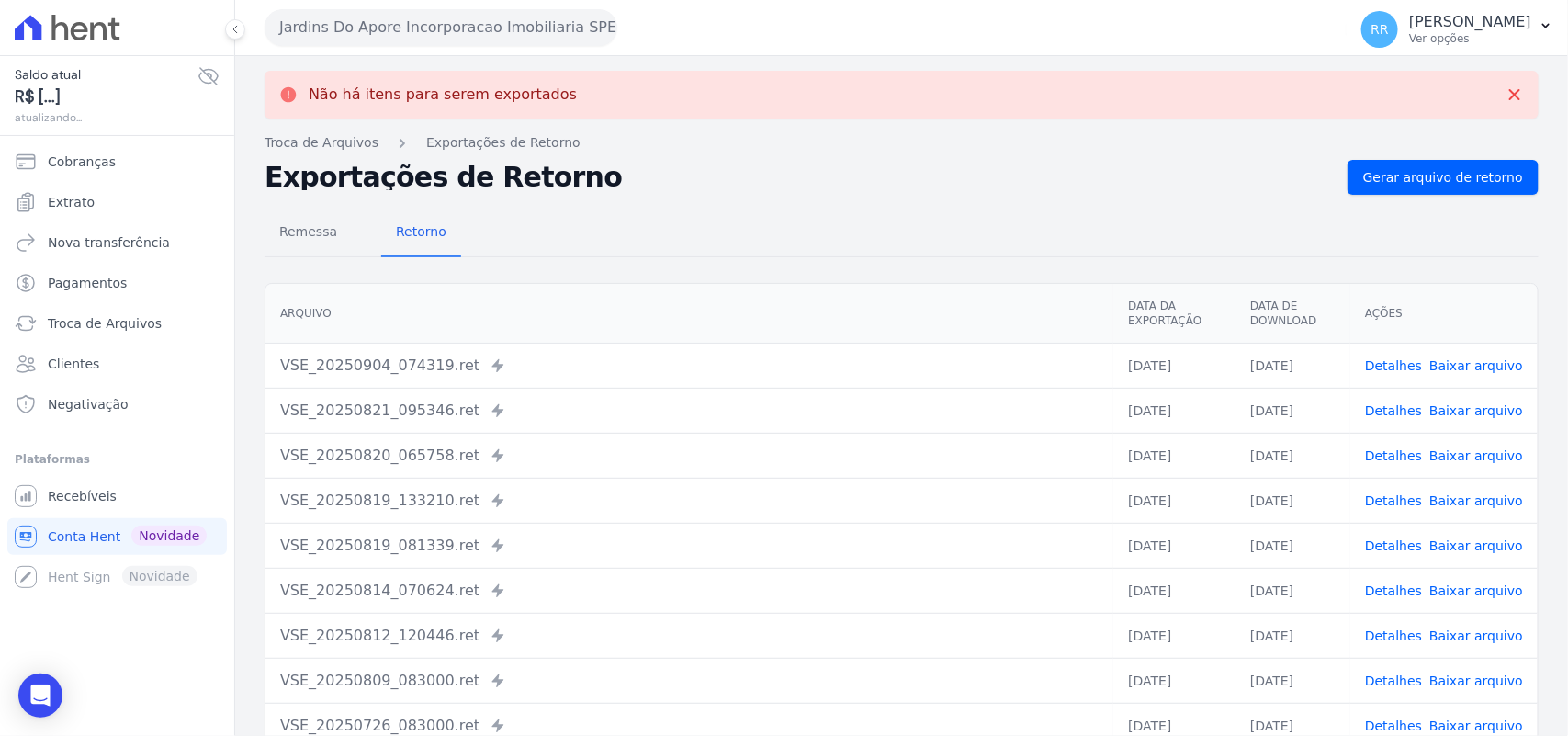
click at [415, 65] on div "Não há itens para serem exportados Troca de [GEOGRAPHIC_DATA] Exportações de Re…" at bounding box center [901, 464] width 1333 height 817
click at [414, 23] on button "Jardins Do Apore Incorporacao Imobiliaria SPE LTDA" at bounding box center [441, 27] width 353 height 37
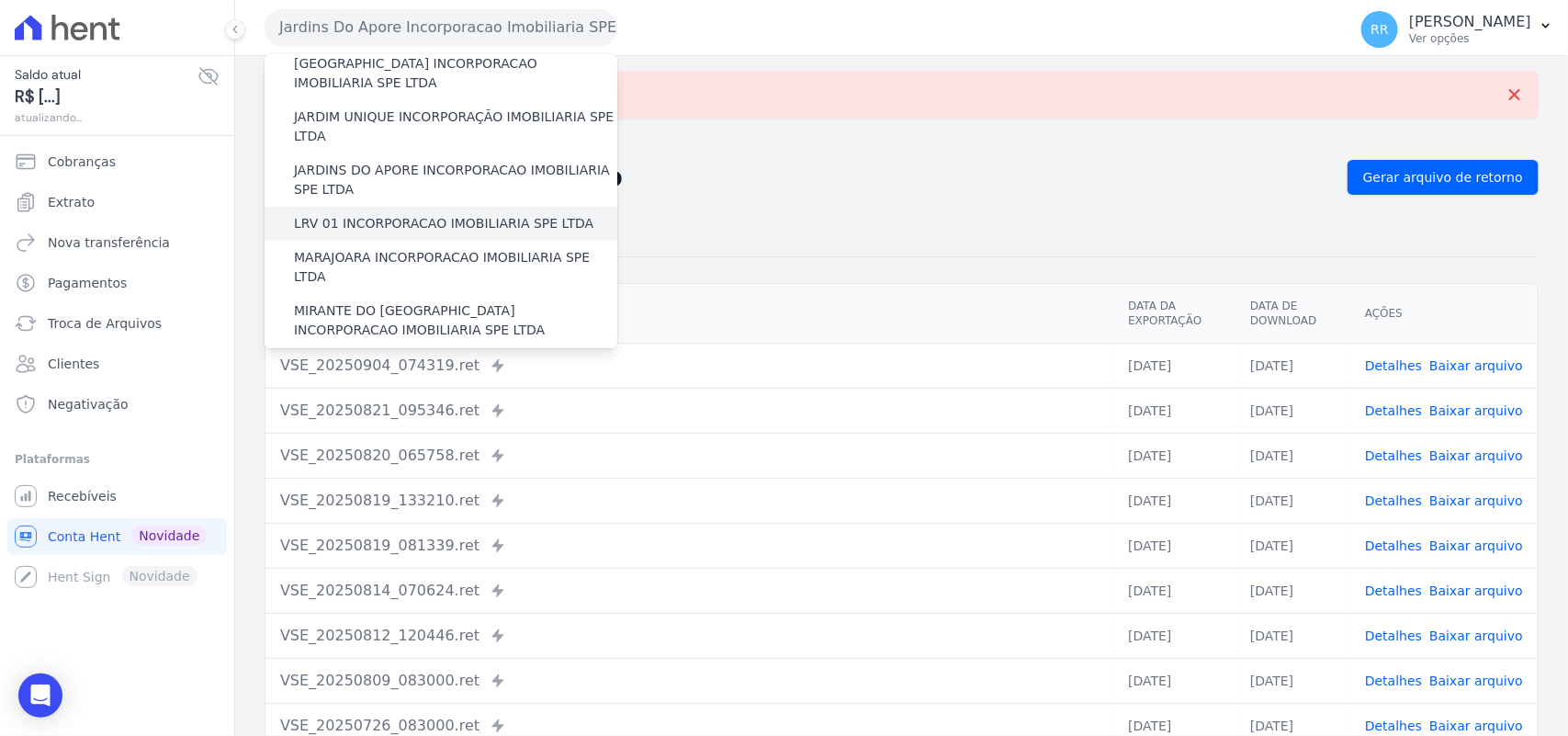
scroll to position [421, 0]
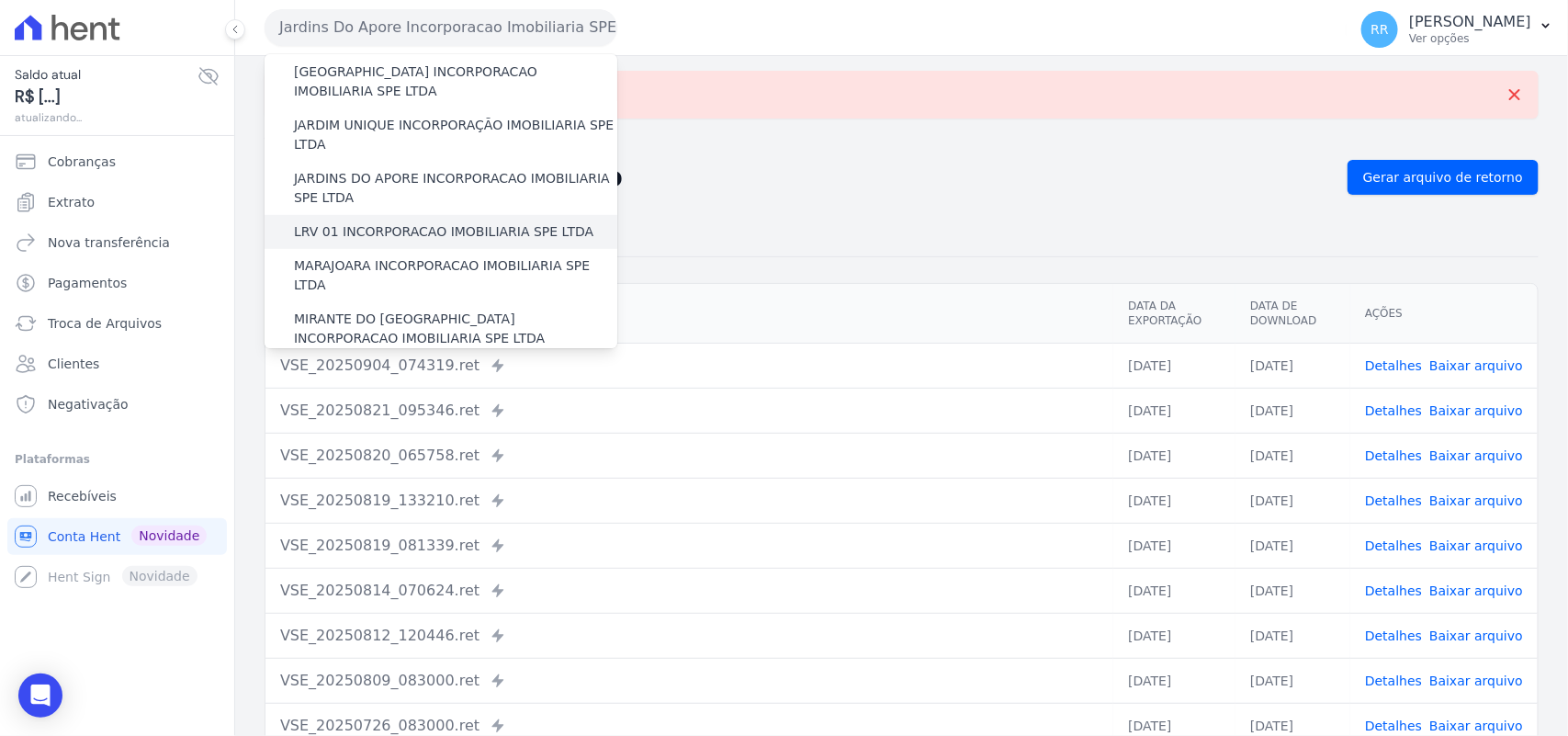
click at [413, 215] on div "LRV 01 INCORPORACAO IMOBILIARIA SPE LTDA" at bounding box center [441, 232] width 353 height 34
click at [411, 222] on label "LRV 01 INCORPORACAO IMOBILIARIA SPE LTDA" at bounding box center [444, 232] width 300 height 19
click at [0, 0] on input "LRV 01 INCORPORACAO IMOBILIARIA SPE LTDA" at bounding box center [0, 0] width 0 height 0
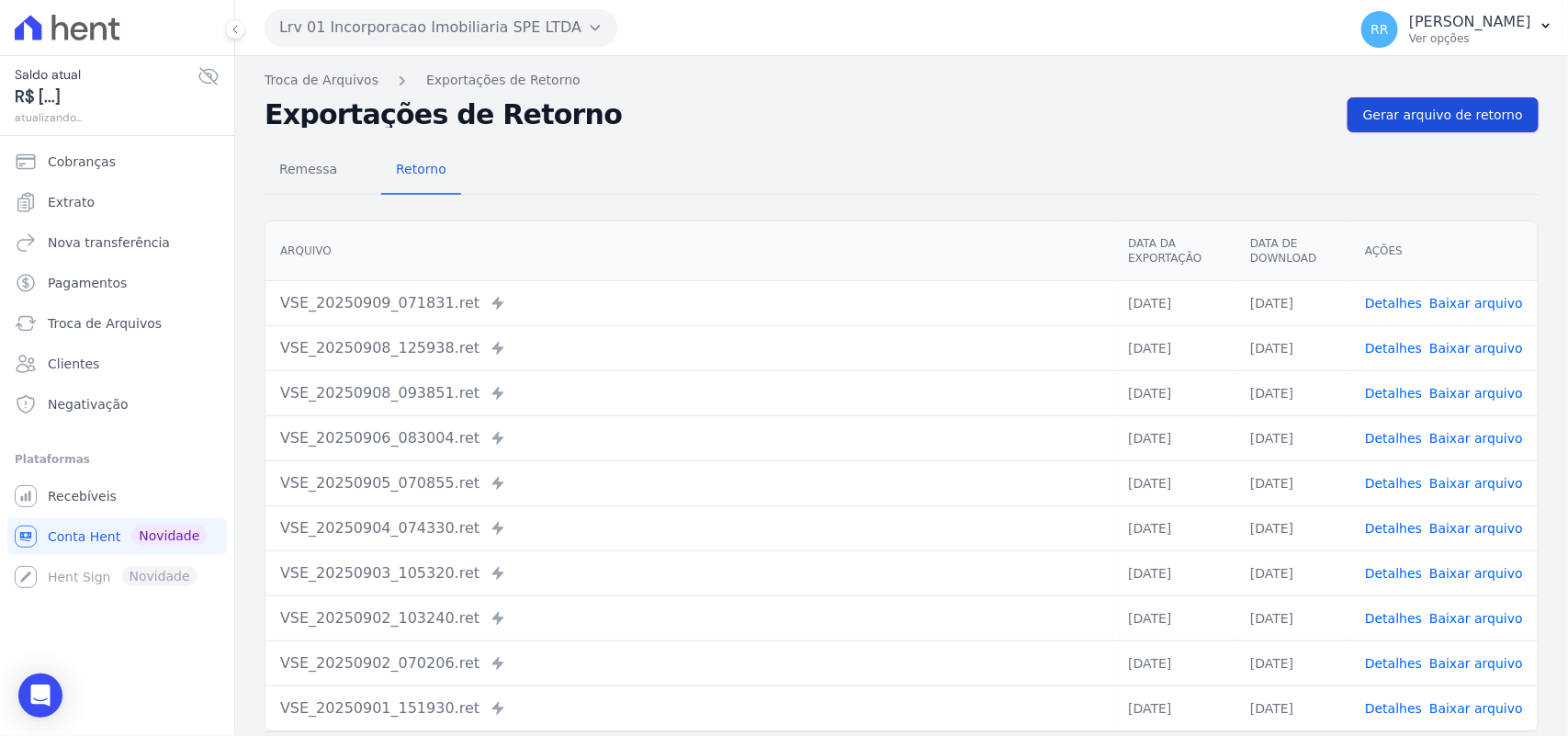
click at [1352, 112] on link "Gerar arquivo de retorno" at bounding box center [1443, 114] width 191 height 35
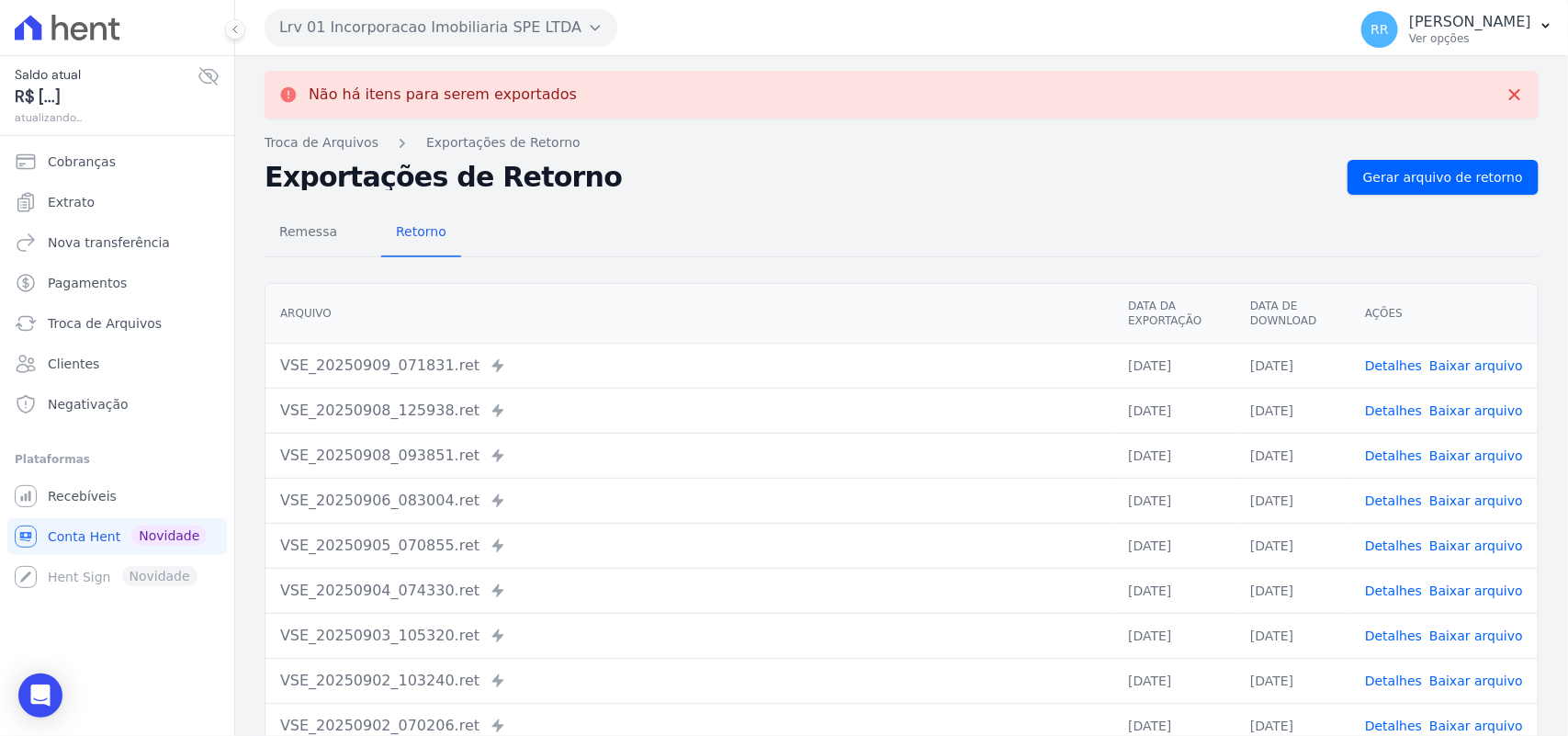
click at [574, 48] on div "Lrv 01 Incorporacao Imobiliaria SPE LTDA Via Sul Engenharia AGUAS DE [GEOGRAPHI…" at bounding box center [802, 27] width 1074 height 57
click at [543, 15] on button "Lrv 01 Incorporacao Imobiliaria SPE LTDA" at bounding box center [441, 27] width 353 height 37
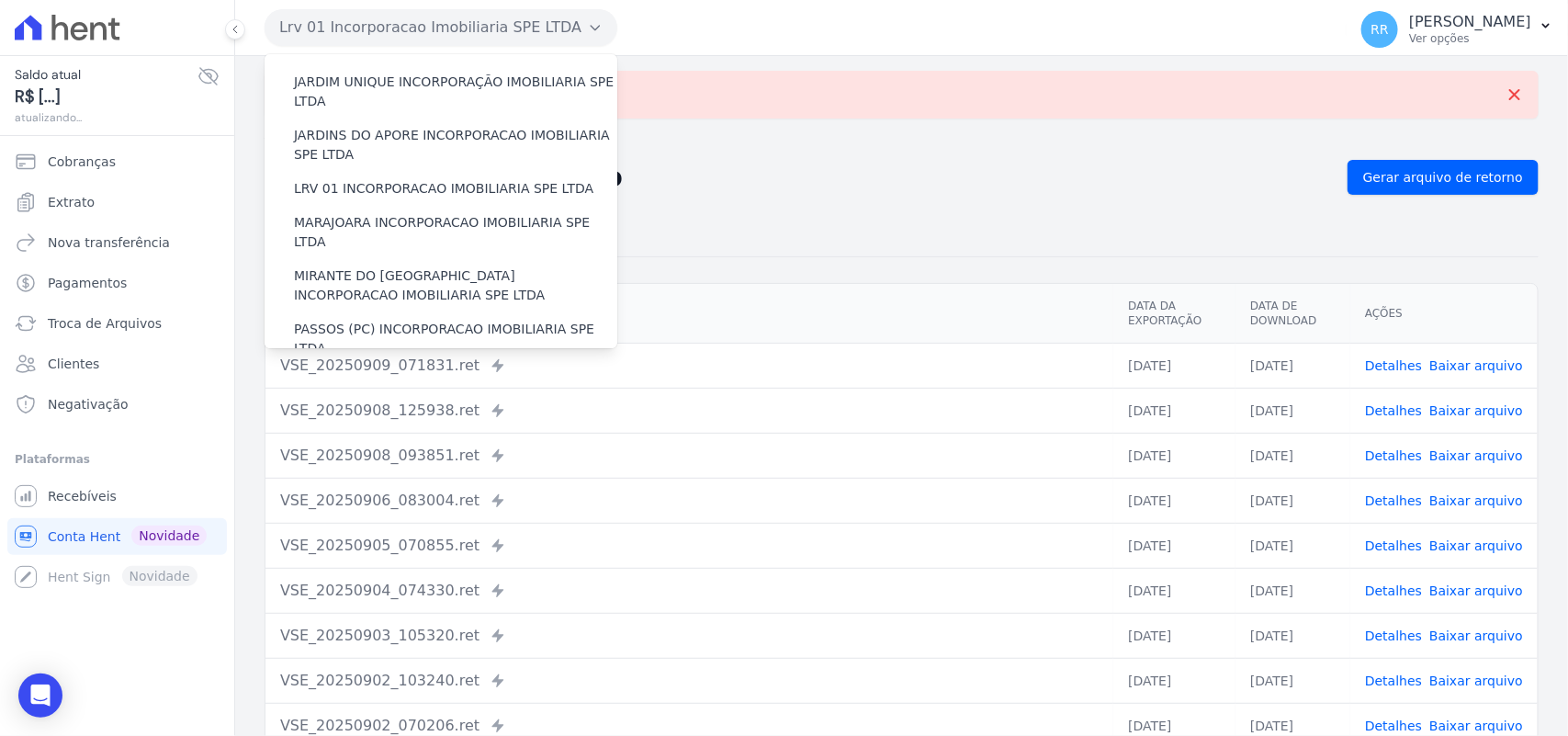
scroll to position [460, 0]
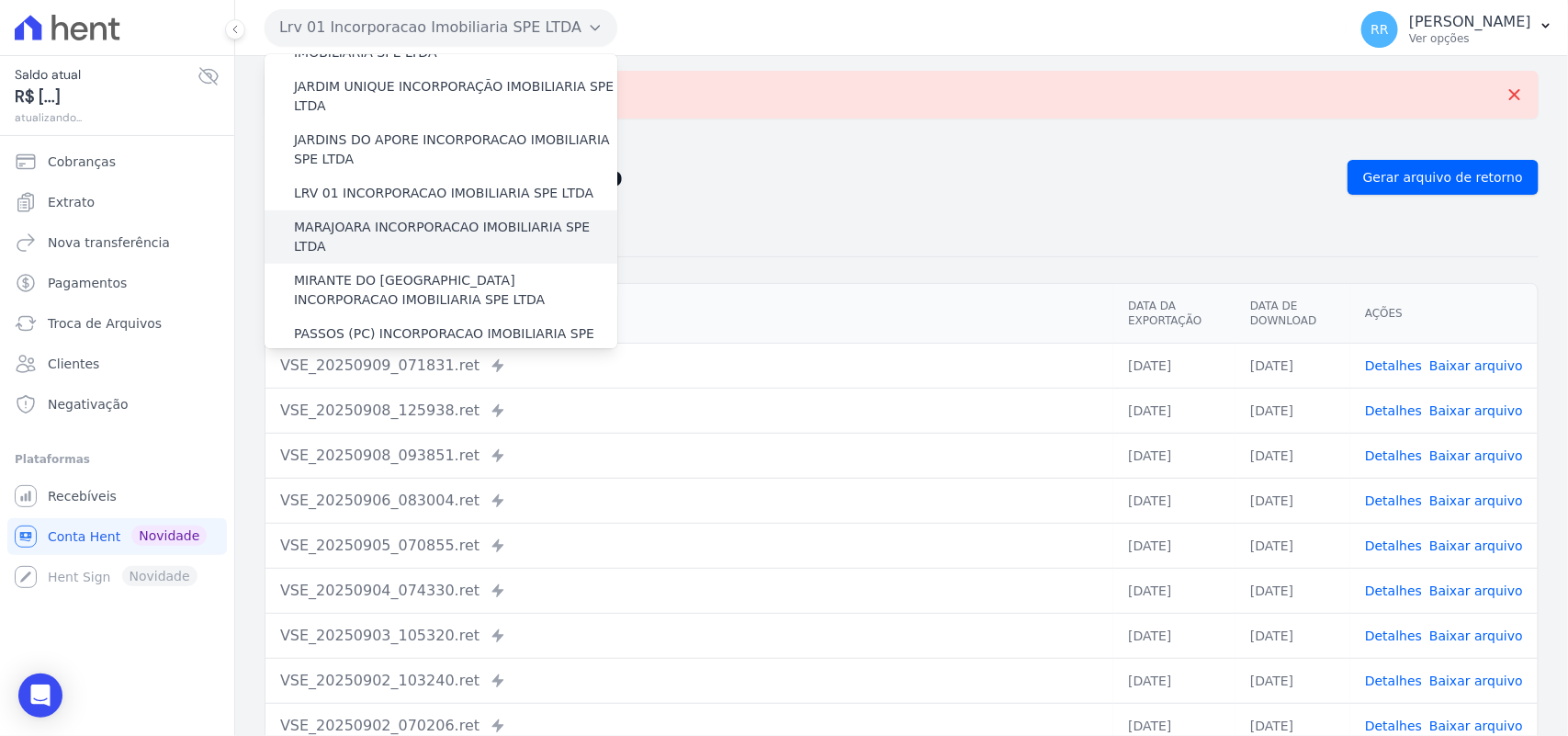
click at [441, 218] on label "MARAJOARA INCORPORACAO IMOBILIARIA SPE LTDA" at bounding box center [456, 237] width 323 height 39
click at [0, 0] on input "MARAJOARA INCORPORACAO IMOBILIARIA SPE LTDA" at bounding box center [0, 0] width 0 height 0
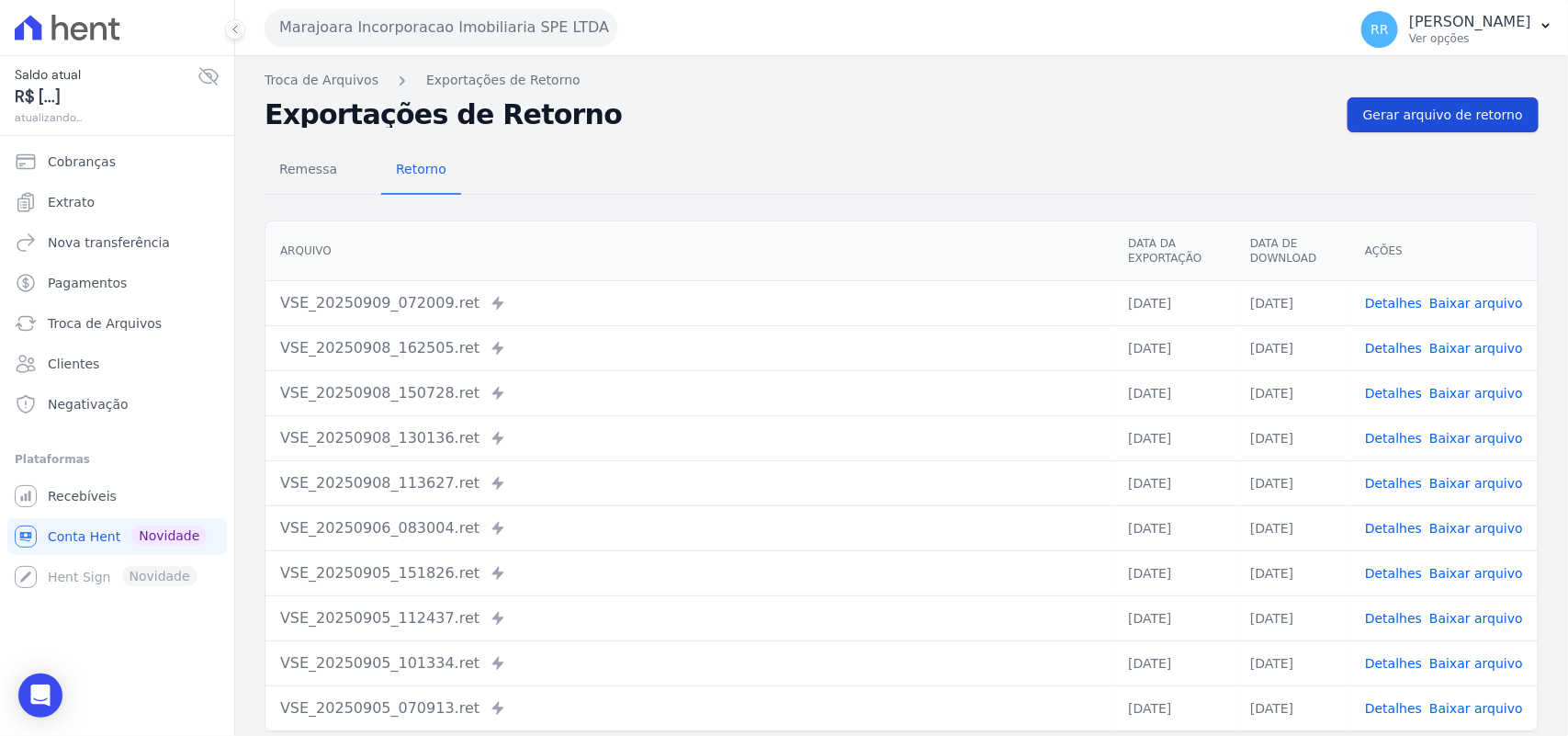
click at [1447, 119] on span "Gerar arquivo de retorno" at bounding box center [1442, 114] width 160 height 18
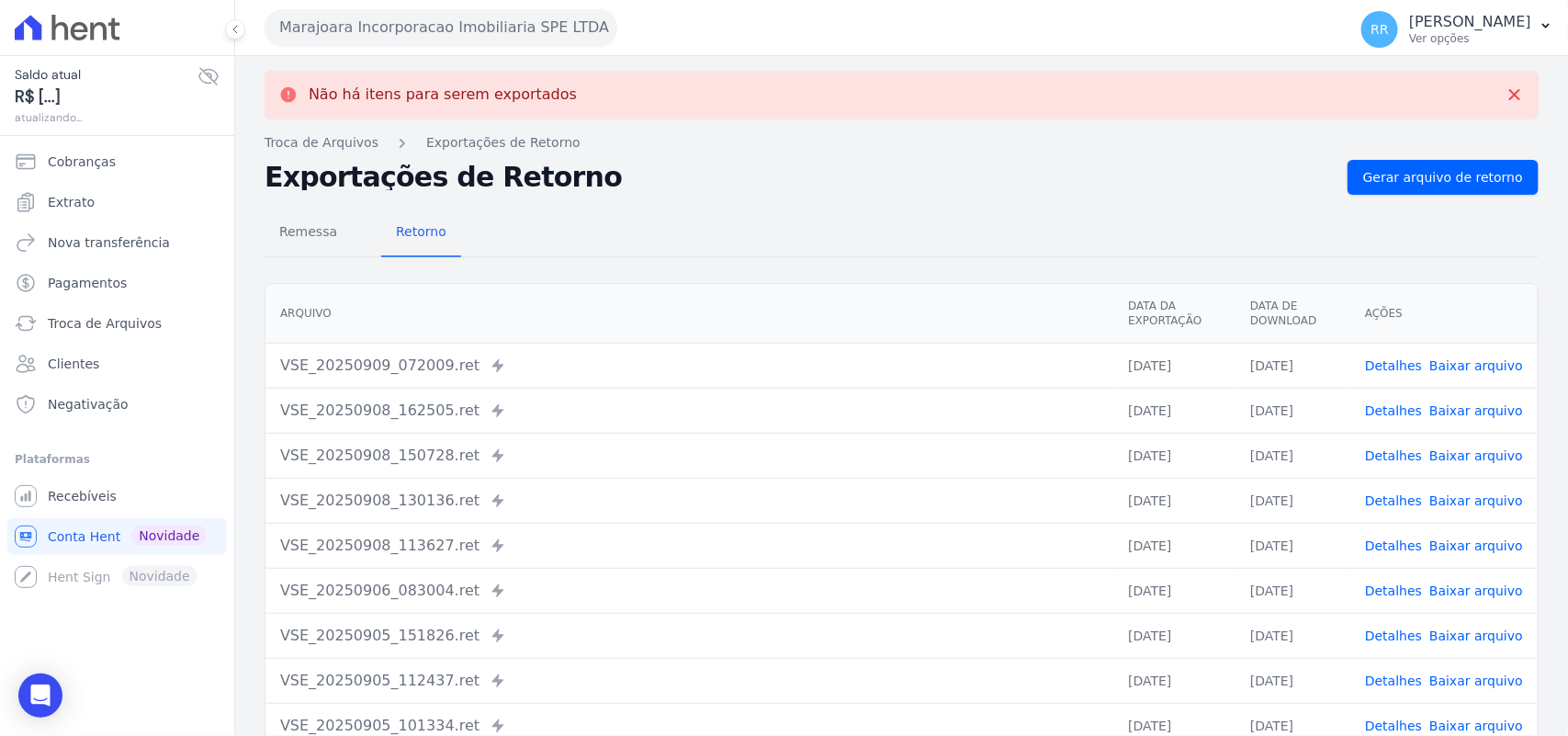
click at [372, 37] on button "Marajoara Incorporacao Imobiliaria SPE LTDA" at bounding box center [441, 27] width 353 height 37
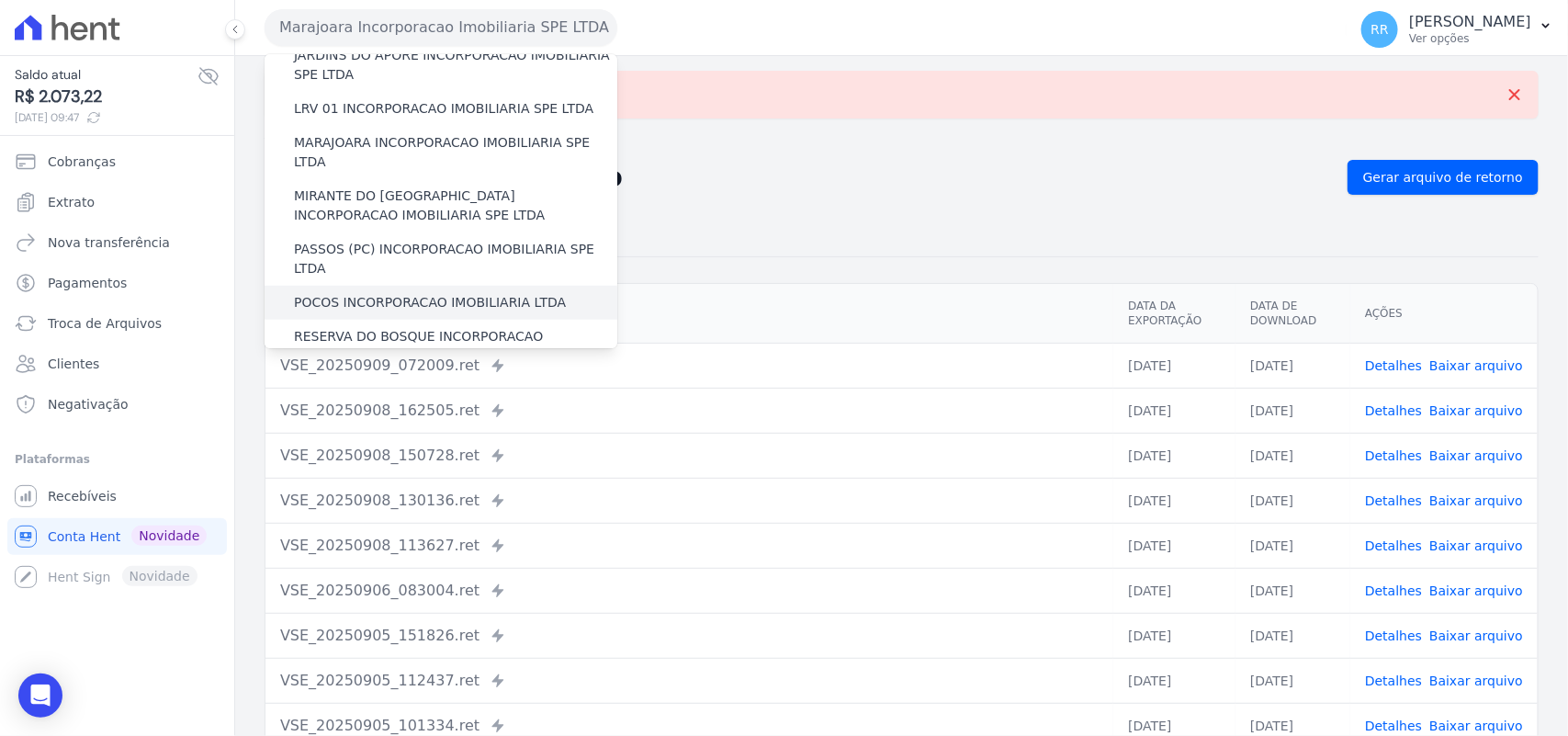
scroll to position [535, 0]
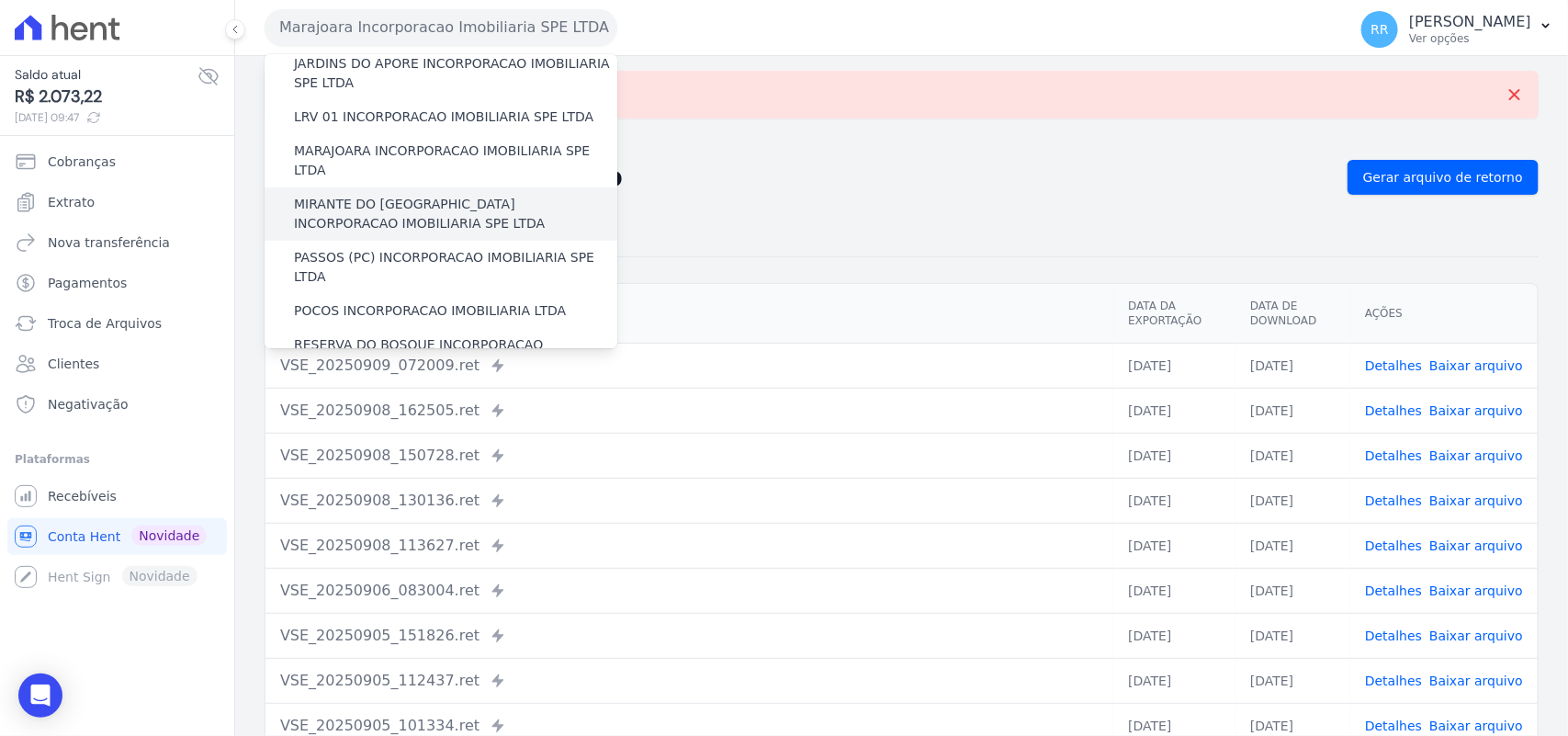
click at [388, 195] on label "MIRANTE DO [GEOGRAPHIC_DATA] INCORPORACAO IMOBILIARIA SPE LTDA" at bounding box center [456, 214] width 323 height 39
click at [0, 0] on input "MIRANTE DO [GEOGRAPHIC_DATA] INCORPORACAO IMOBILIARIA SPE LTDA" at bounding box center [0, 0] width 0 height 0
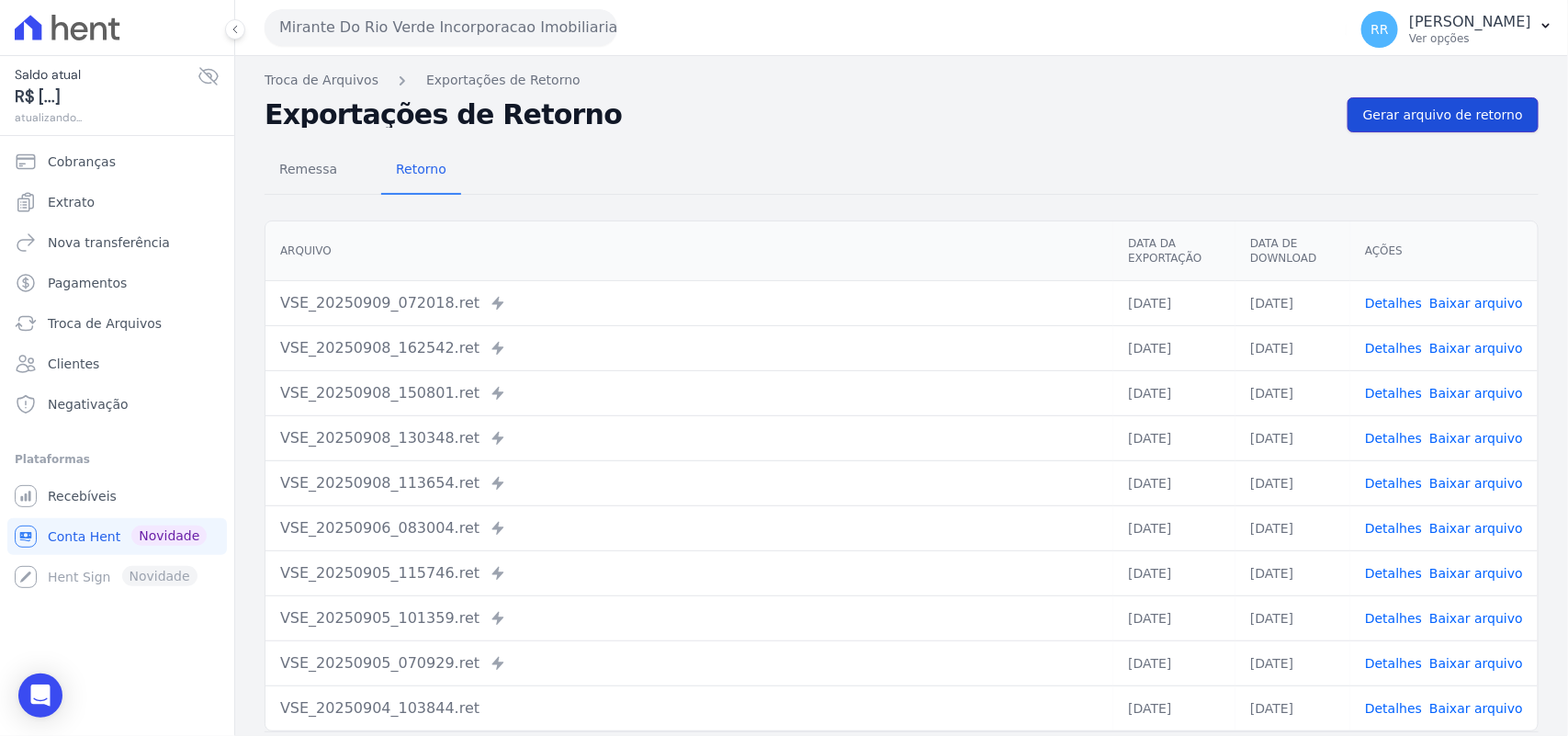
click at [1394, 119] on span "Gerar arquivo de retorno" at bounding box center [1442, 114] width 160 height 18
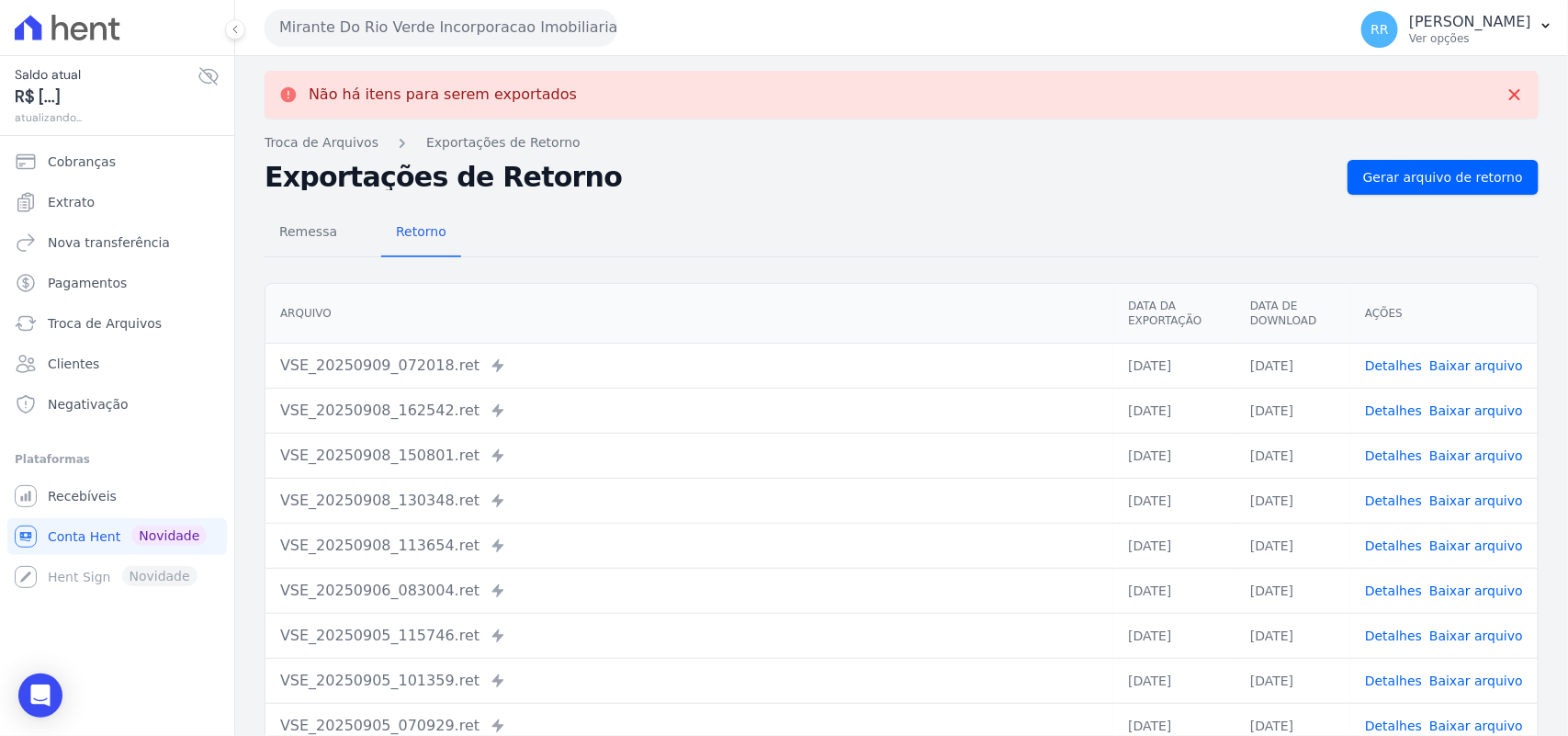
click at [512, 38] on button "Mirante Do Rio Verde Incorporacao Imobiliaria SPE LTDA" at bounding box center [441, 27] width 353 height 37
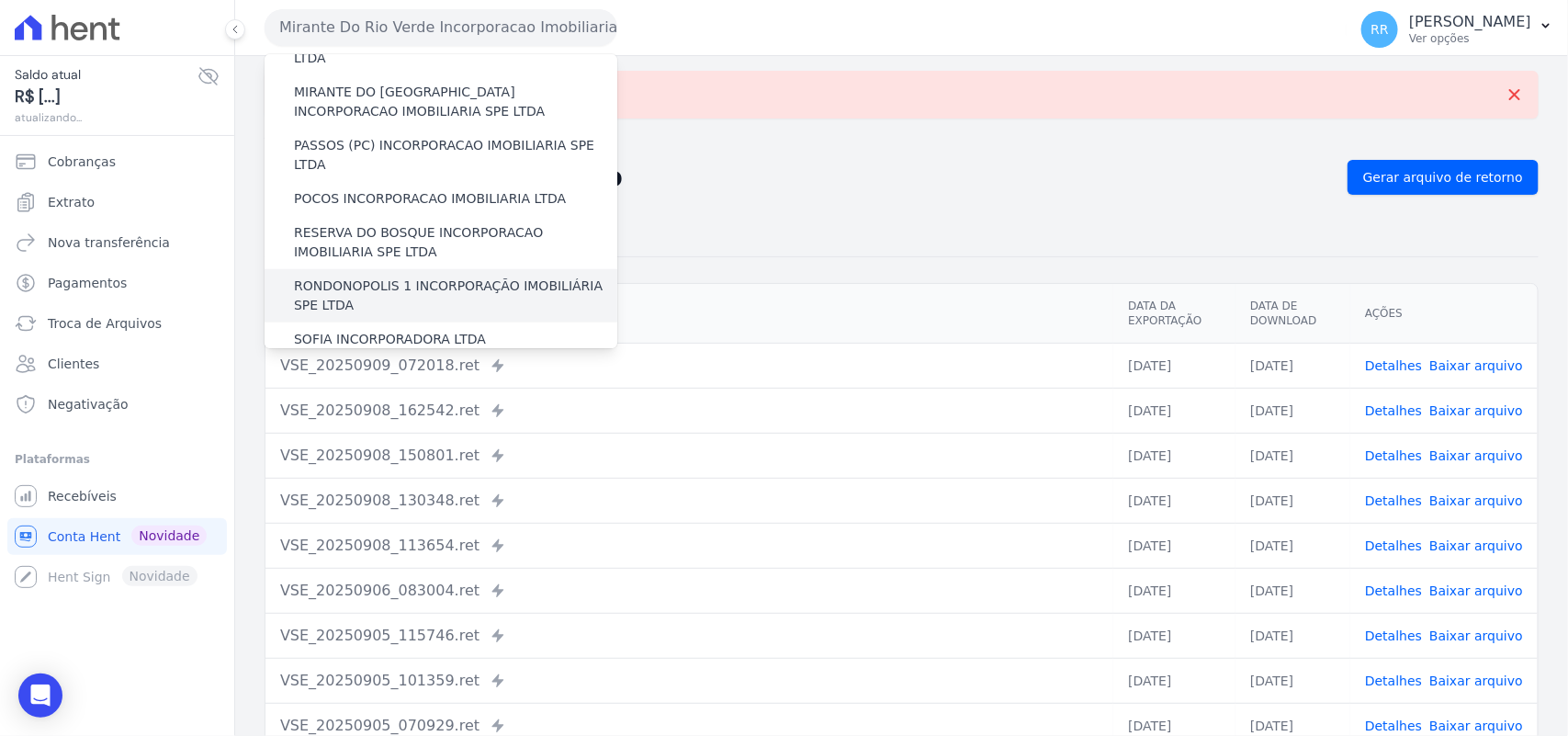
scroll to position [609, 0]
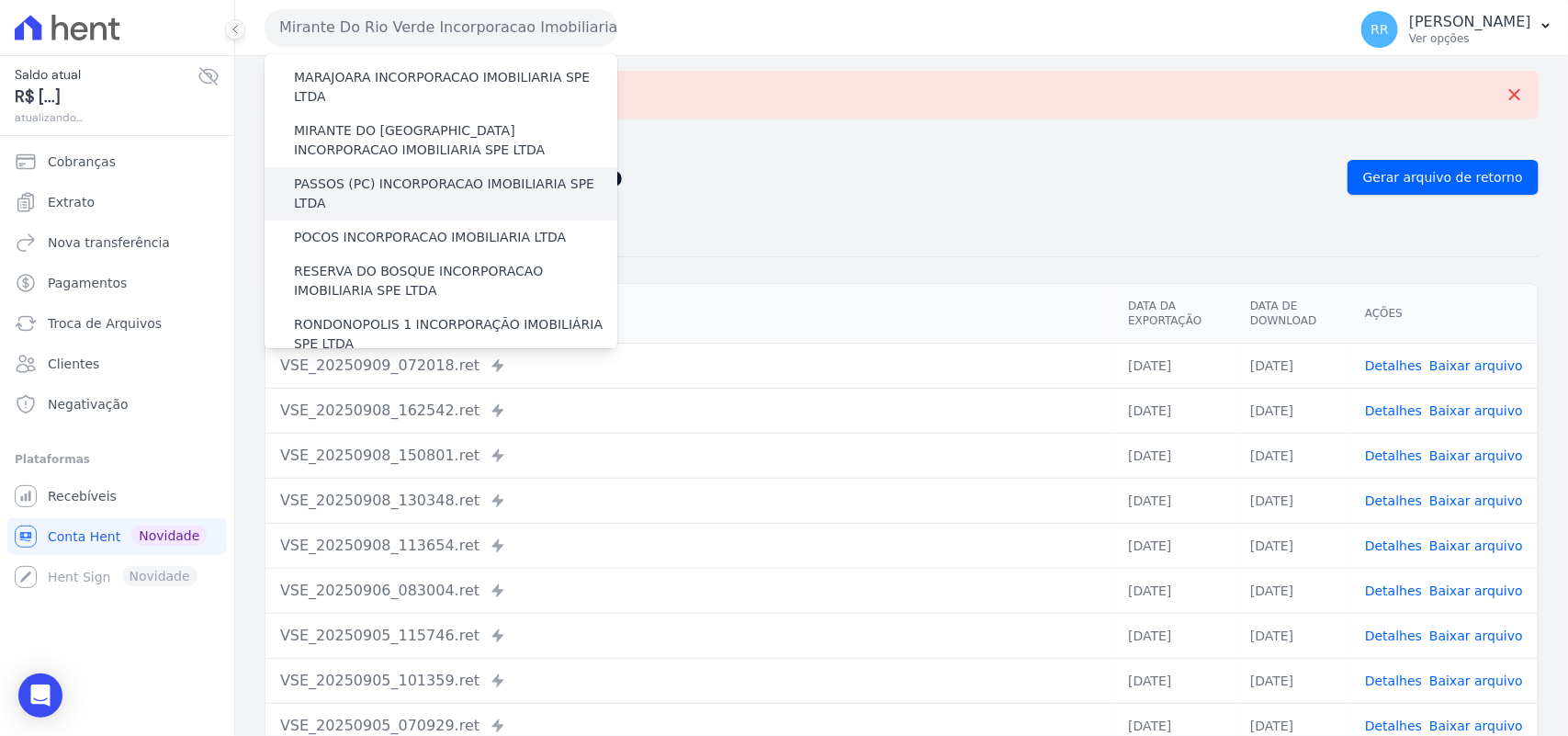
click at [370, 175] on label "PASSOS (PC) INCORPORACAO IMOBILIARIA SPE LTDA" at bounding box center [456, 194] width 323 height 39
click at [0, 0] on input "PASSOS (PC) INCORPORACAO IMOBILIARIA SPE LTDA" at bounding box center [0, 0] width 0 height 0
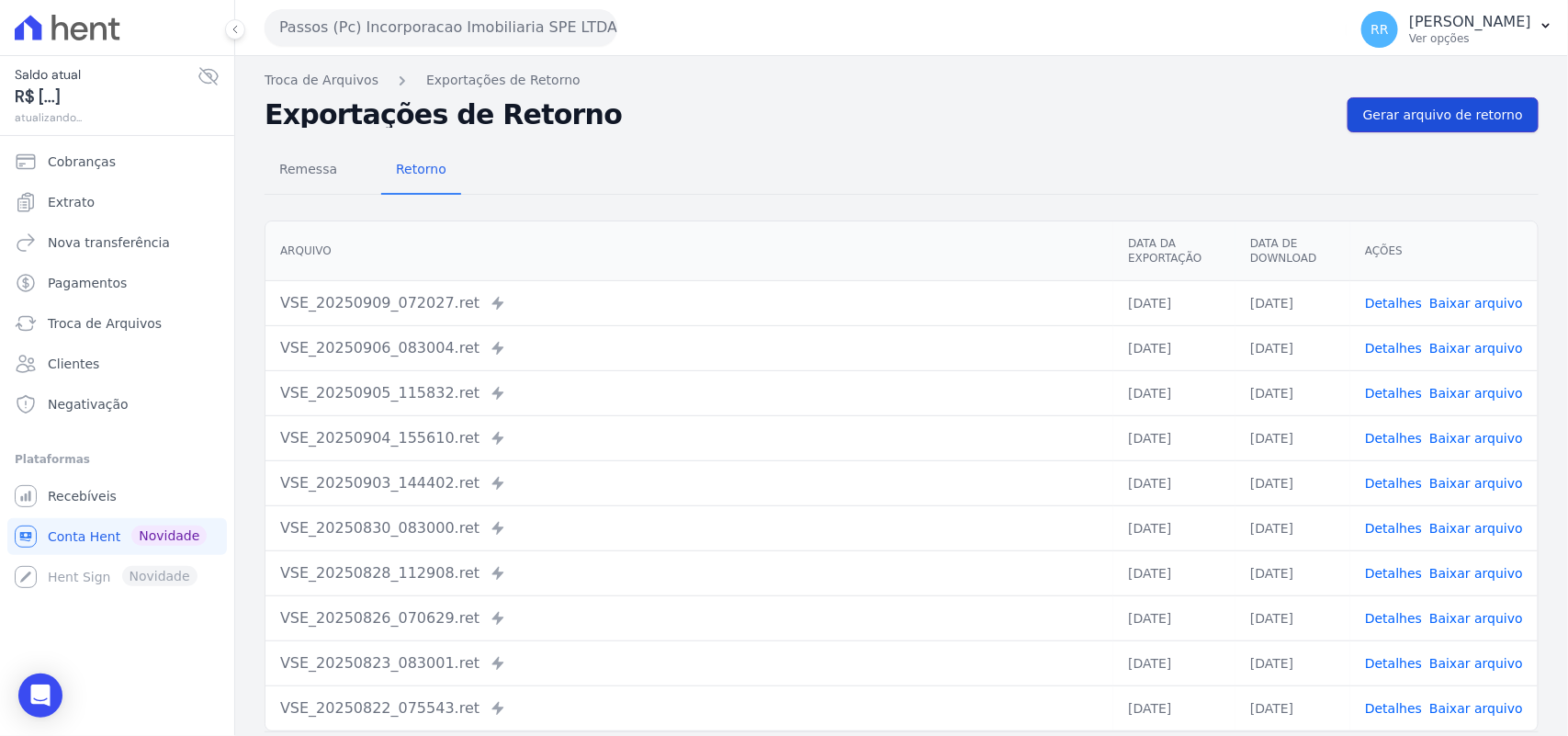
click at [1439, 108] on span "Gerar arquivo de retorno" at bounding box center [1442, 114] width 160 height 18
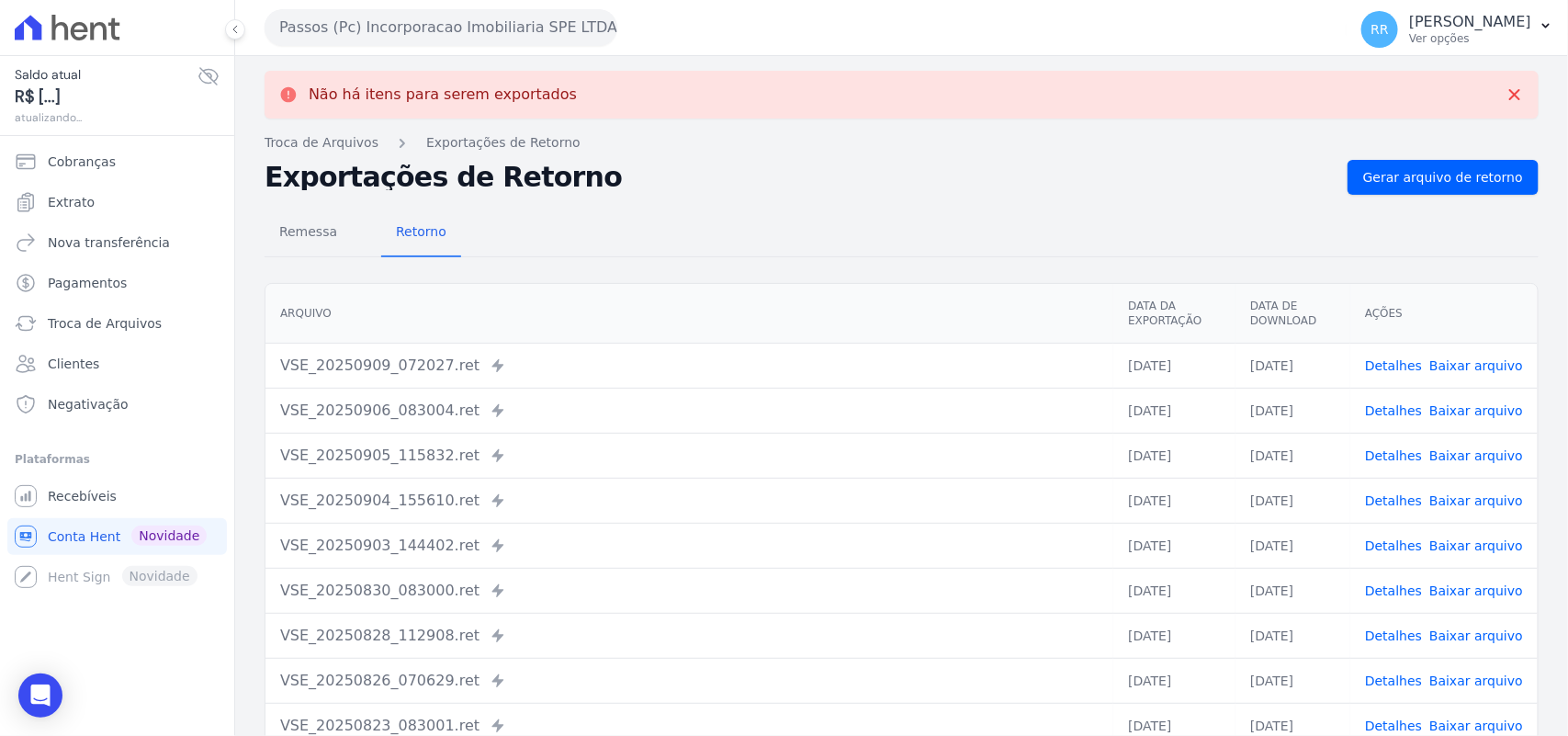
click at [360, 32] on button "Passos (Pc) Incorporacao Imobiliaria SPE LTDA" at bounding box center [441, 27] width 353 height 37
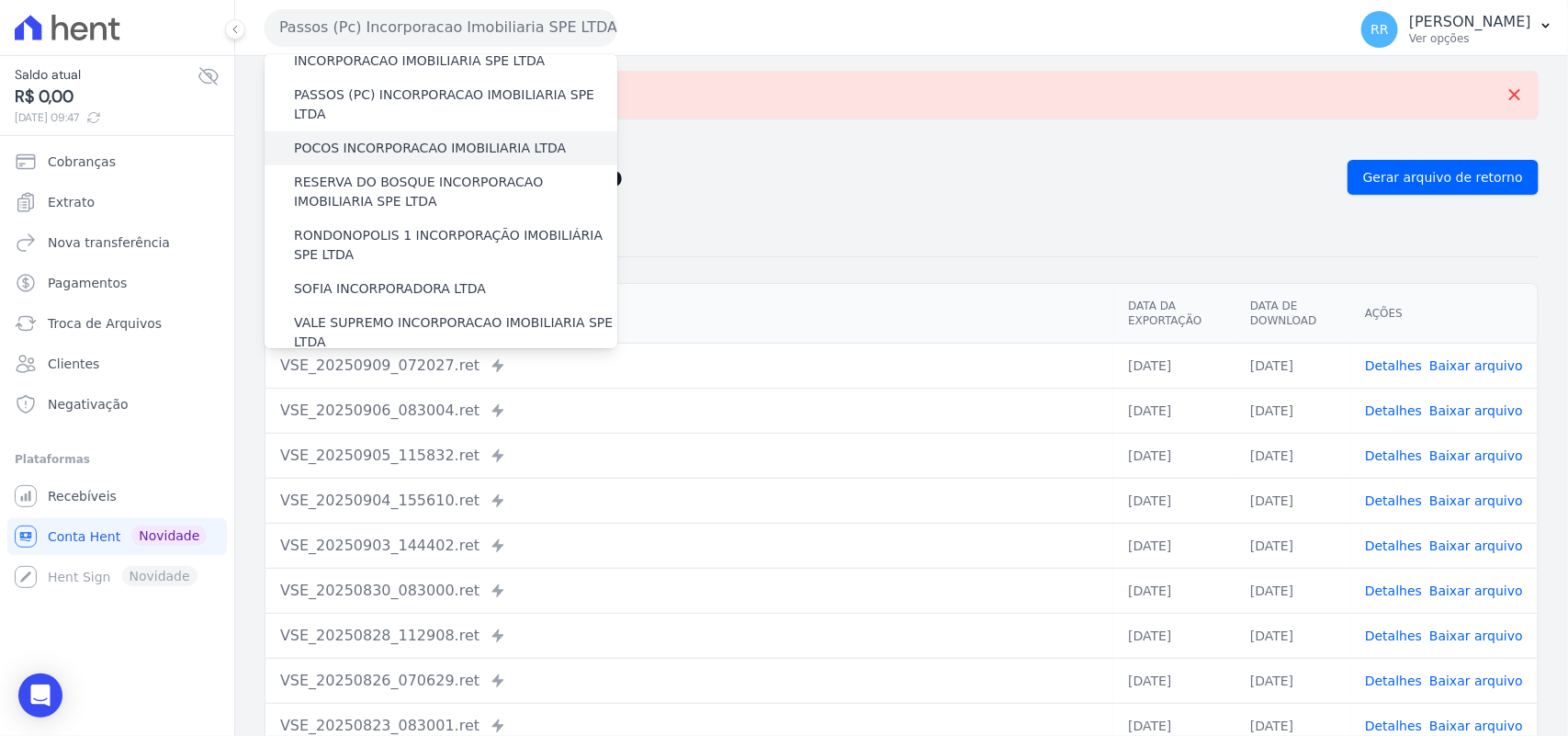
scroll to position [686, 0]
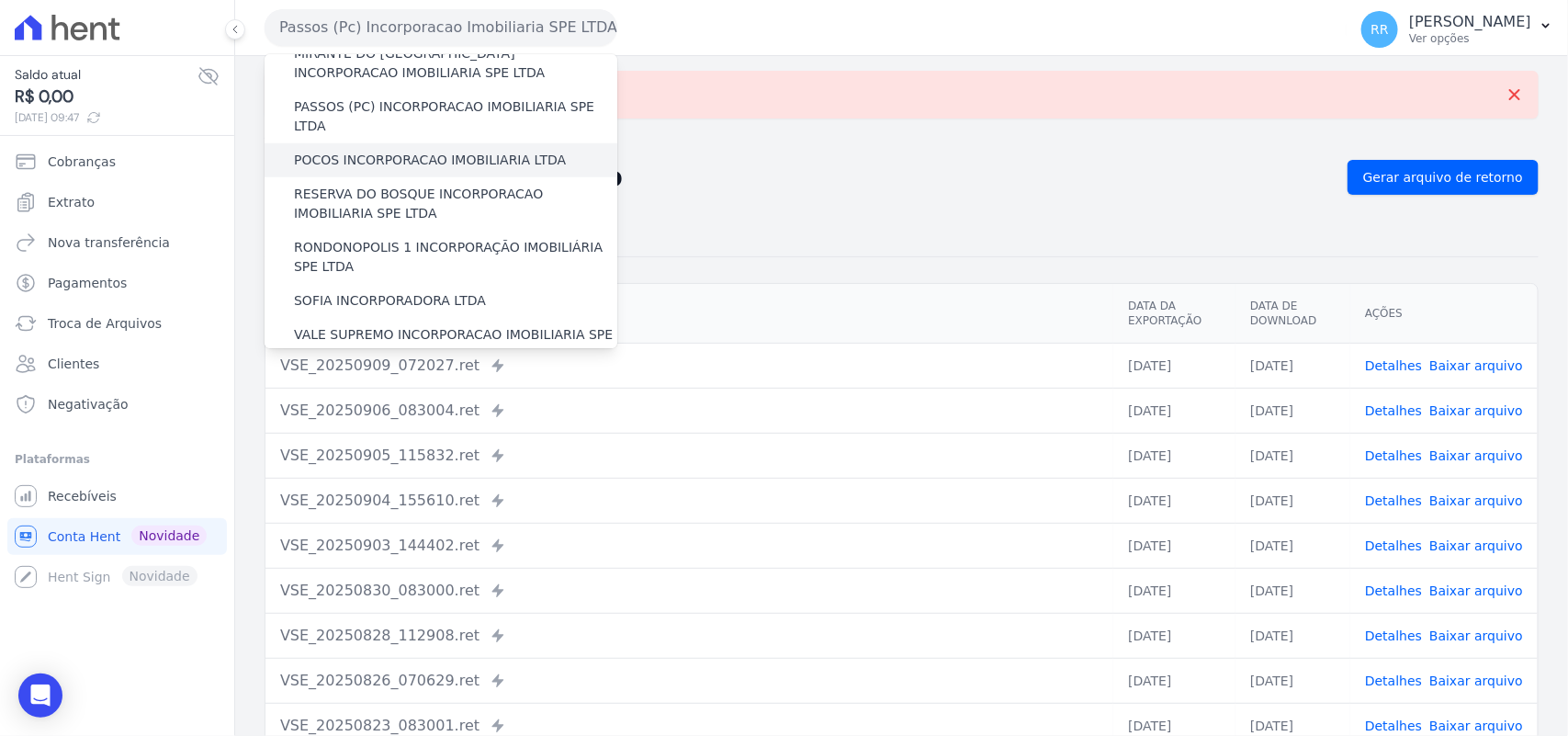
click at [388, 150] on label "POCOS INCORPORACAO IMOBILIARIA LTDA" at bounding box center [429, 160] width 271 height 19
click at [0, 0] on input "POCOS INCORPORACAO IMOBILIARIA LTDA" at bounding box center [0, 0] width 0 height 0
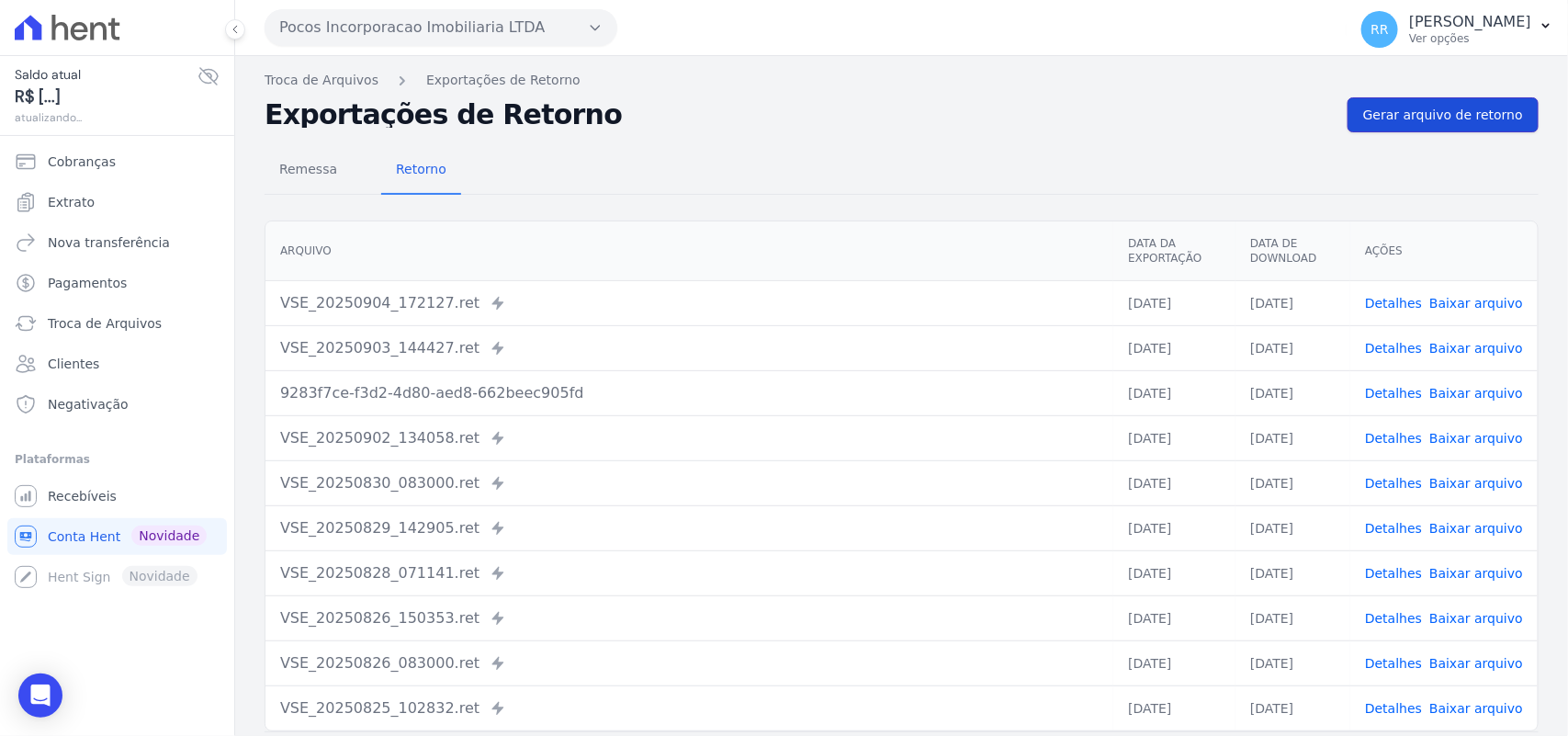
click at [1448, 116] on span "Gerar arquivo de retorno" at bounding box center [1442, 114] width 160 height 18
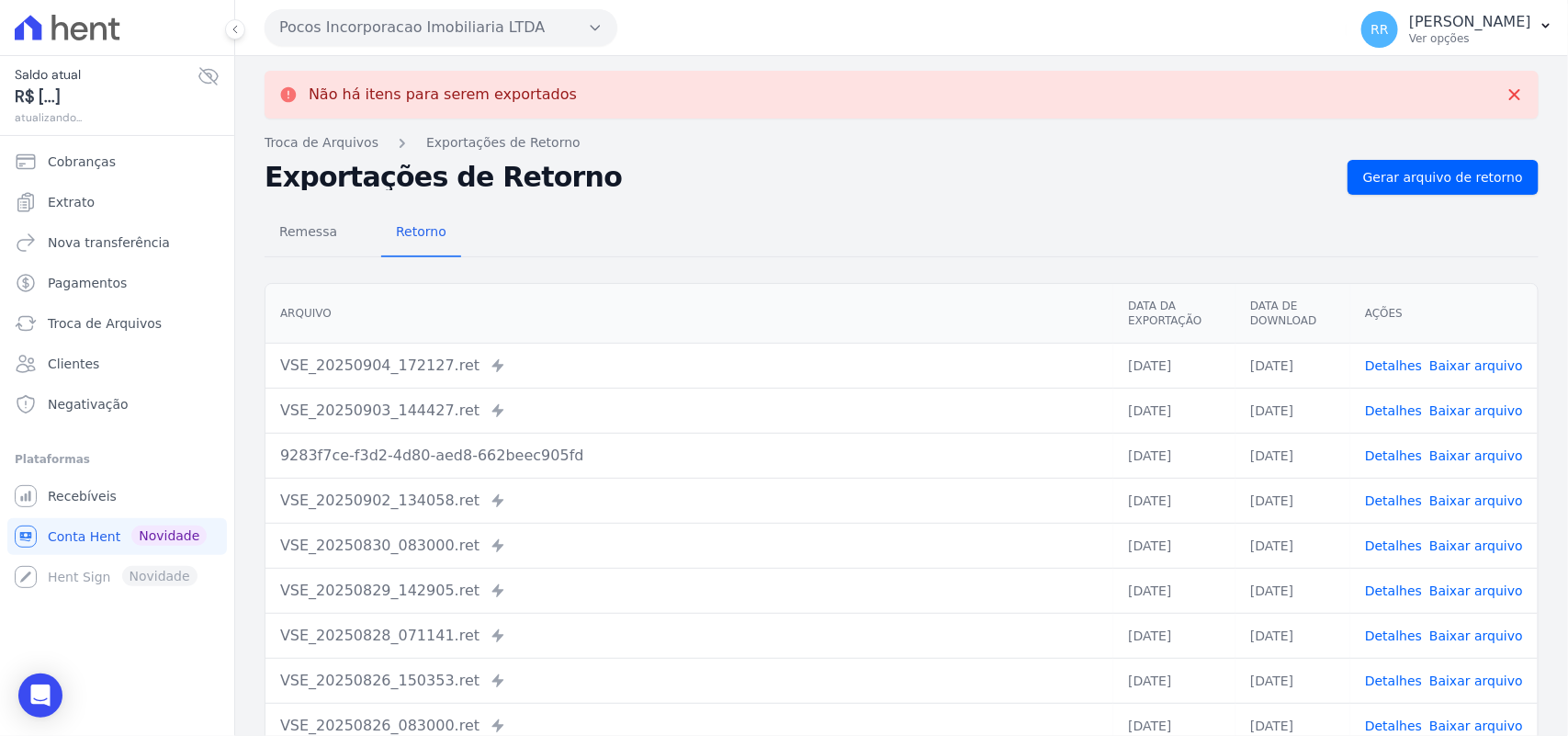
click at [438, 29] on button "Pocos Incorporacao Imobiliaria LTDA" at bounding box center [441, 27] width 353 height 37
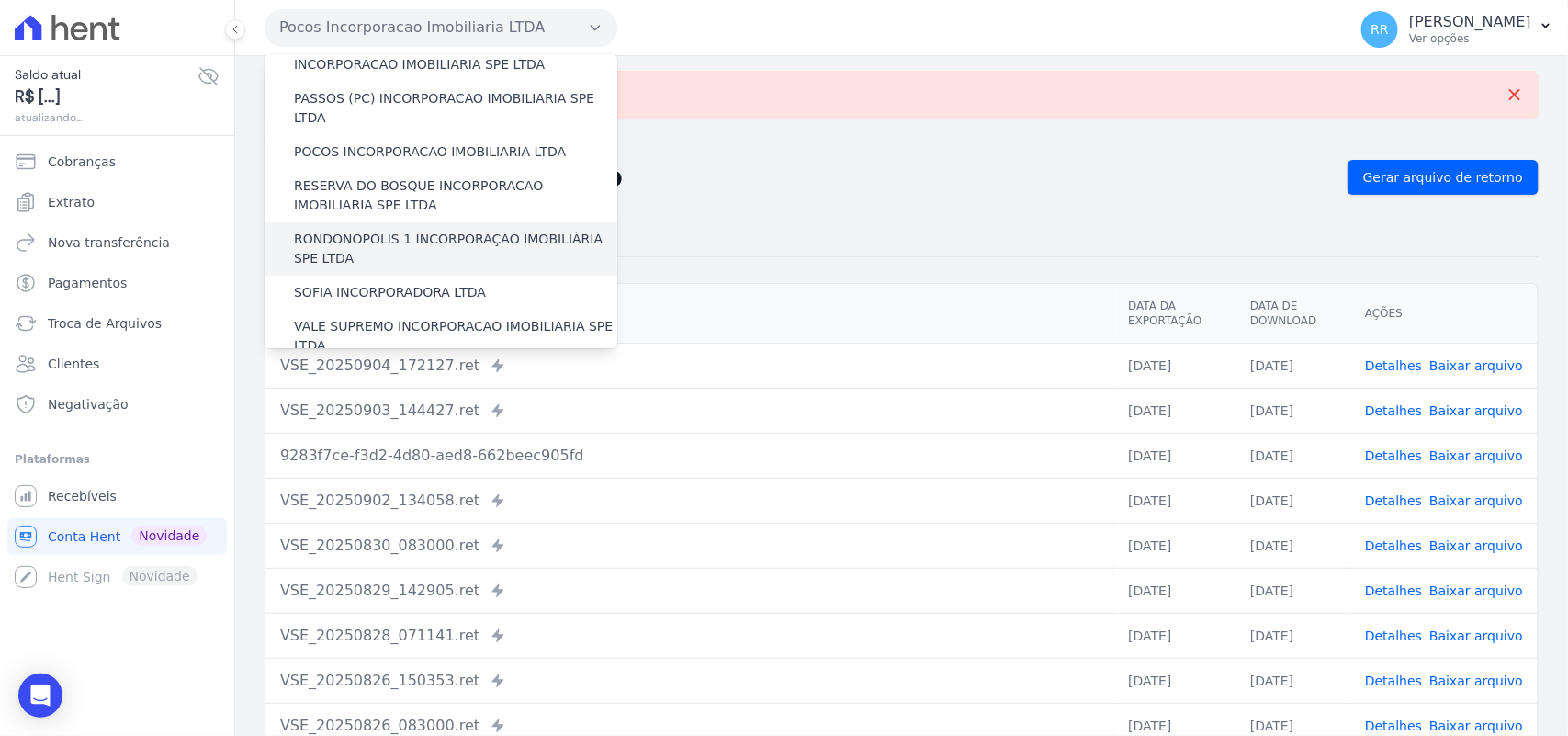
scroll to position [687, 0]
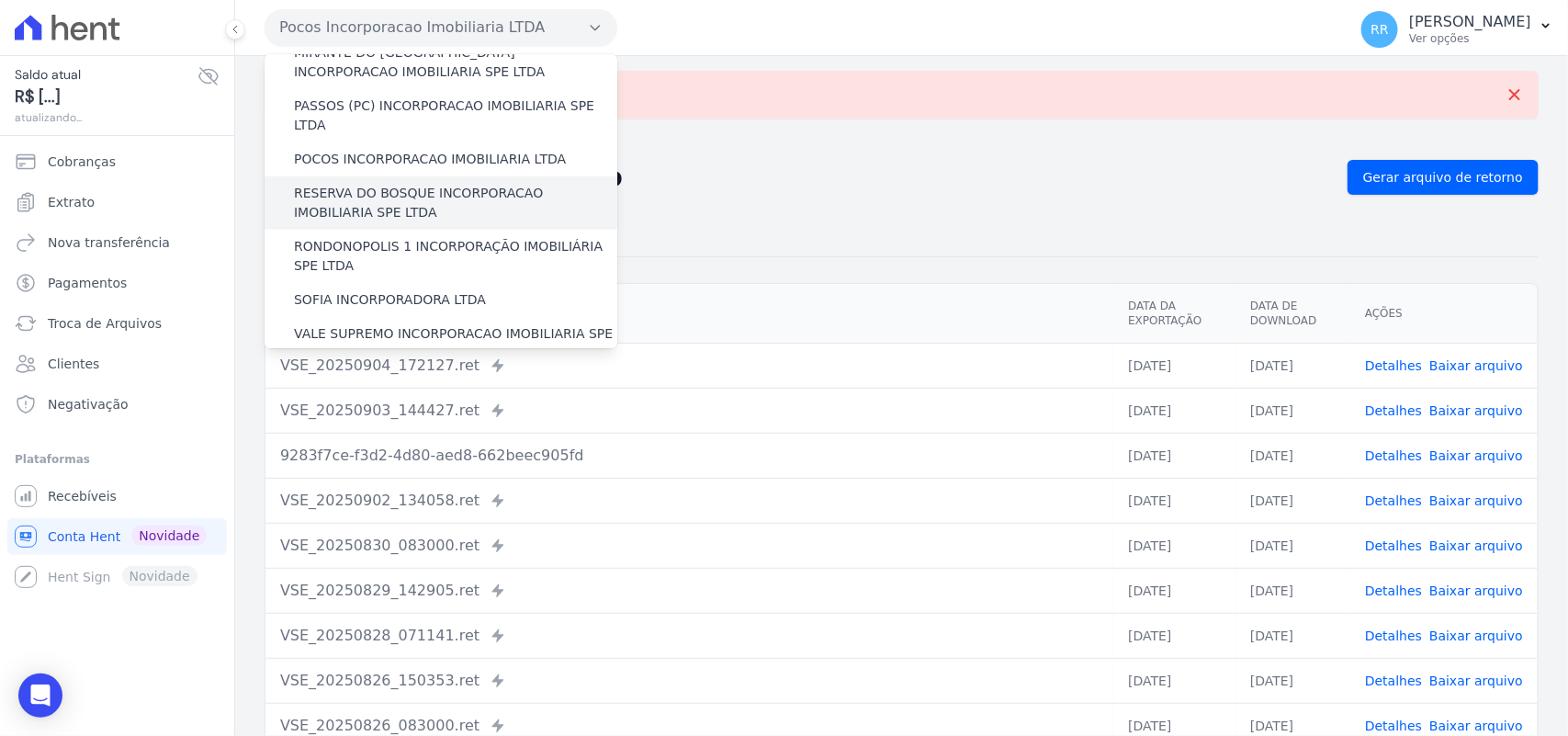
click at [387, 184] on label "RESERVA DO BOSQUE INCORPORACAO IMOBILIARIA SPE LTDA" at bounding box center [456, 202] width 323 height 39
click at [0, 0] on input "RESERVA DO BOSQUE INCORPORACAO IMOBILIARIA SPE LTDA" at bounding box center [0, 0] width 0 height 0
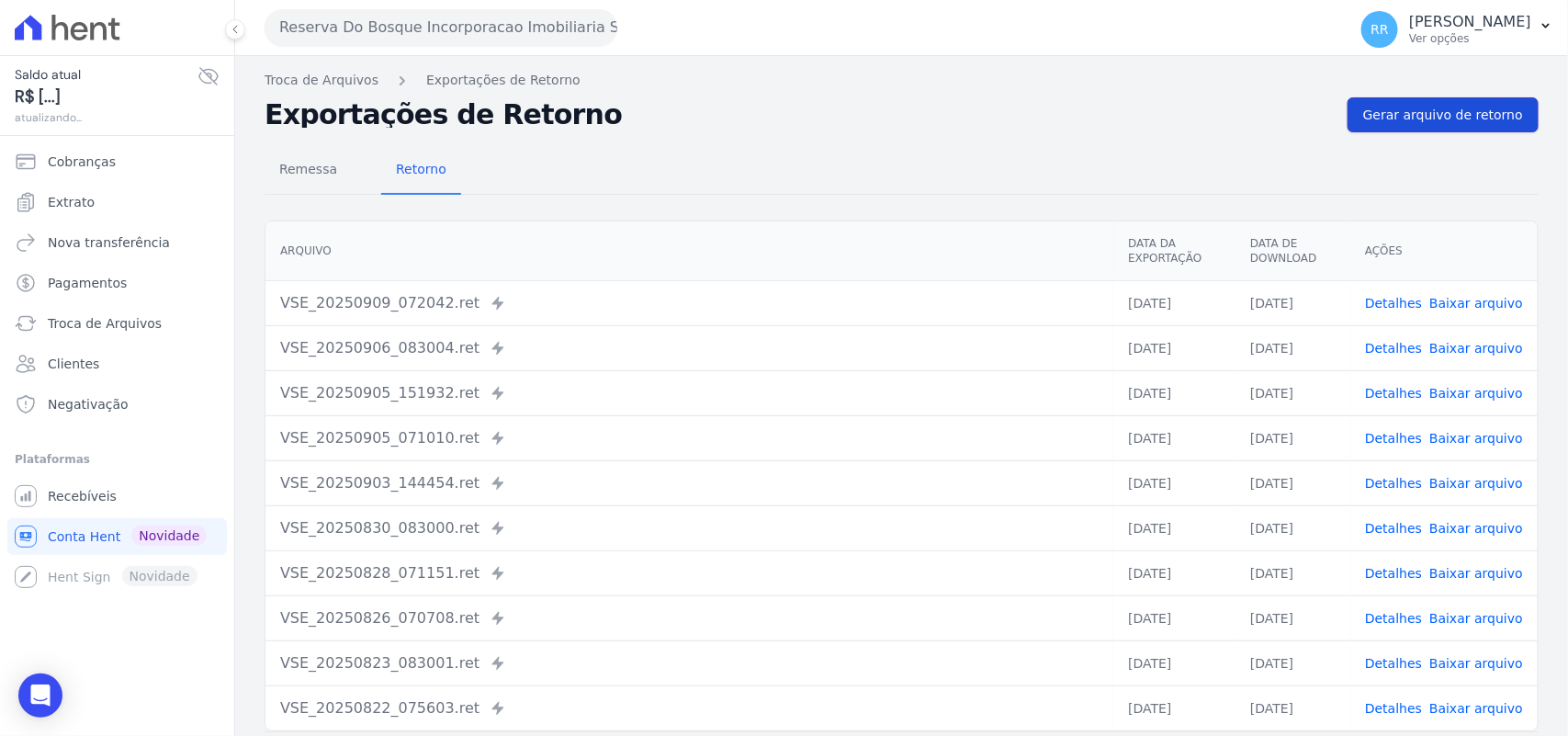
click at [1468, 130] on link "Gerar arquivo de retorno" at bounding box center [1443, 114] width 191 height 35
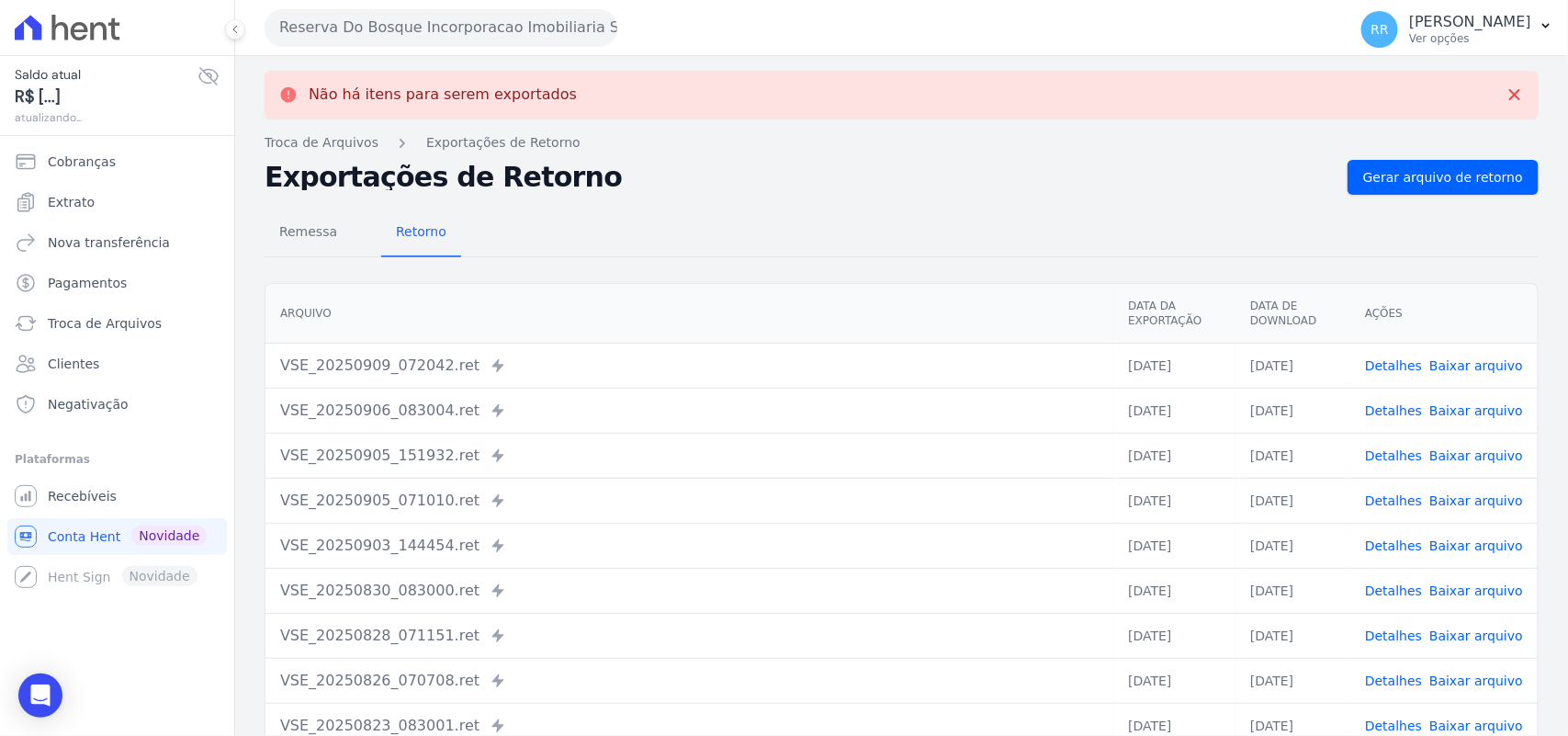
click at [497, 9] on button "Reserva Do Bosque Incorporacao Imobiliaria SPE LTDA" at bounding box center [441, 27] width 353 height 37
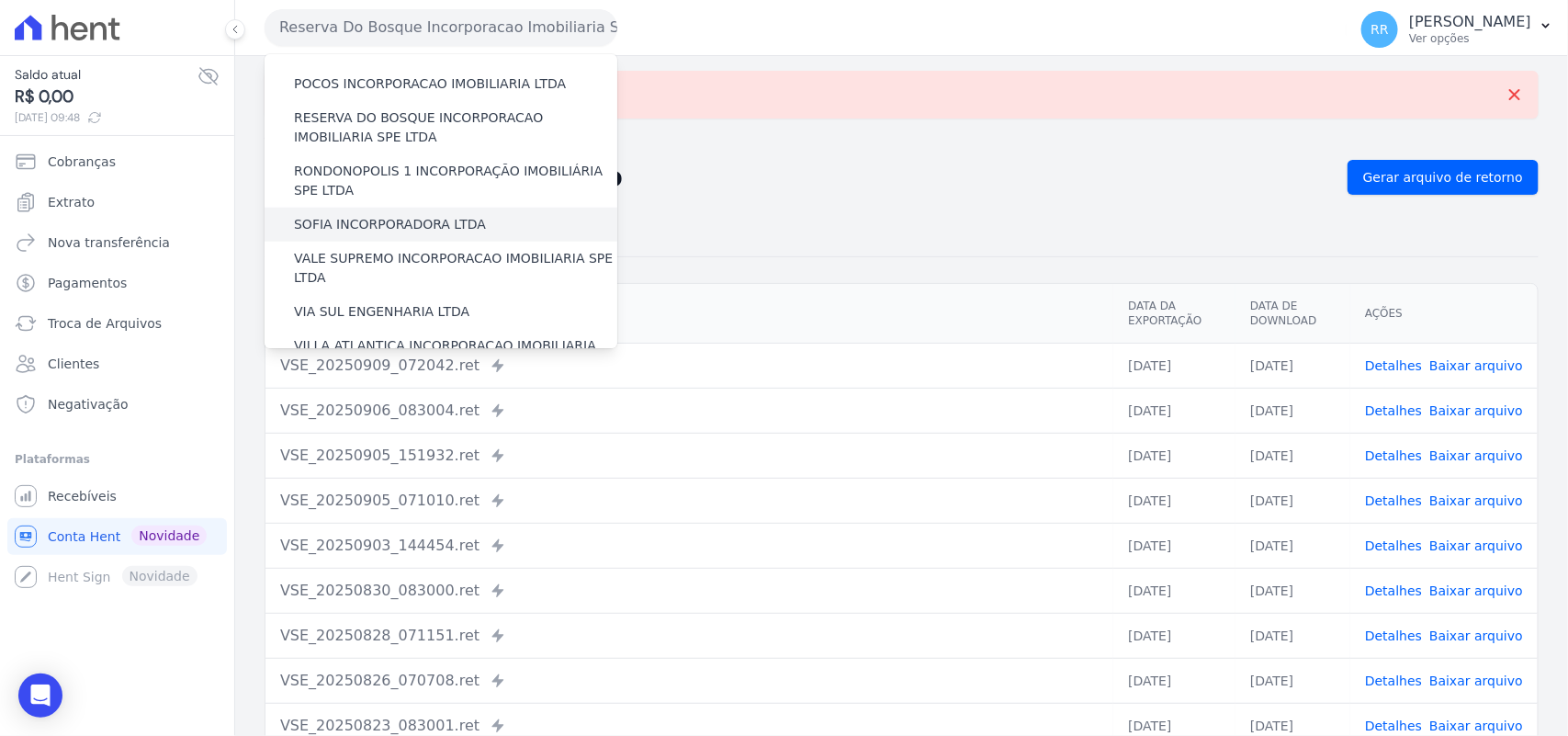
scroll to position [724, 0]
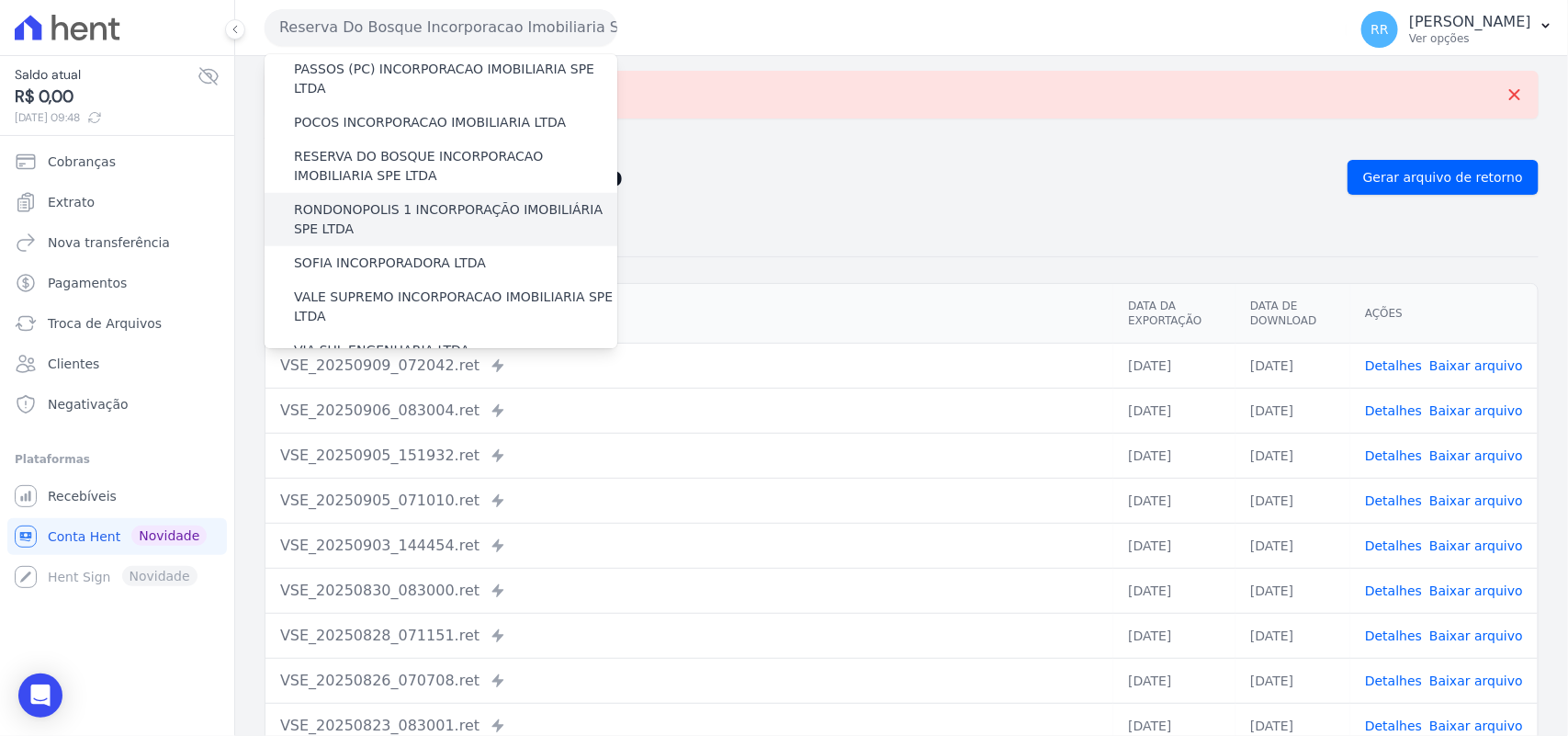
click at [391, 201] on label "RONDONOPOLIS 1 INCORPORAÇÃO IMOBILIÁRIA SPE LTDA" at bounding box center [456, 219] width 323 height 39
click at [0, 0] on input "RONDONOPOLIS 1 INCORPORAÇÃO IMOBILIÁRIA SPE LTDA" at bounding box center [0, 0] width 0 height 0
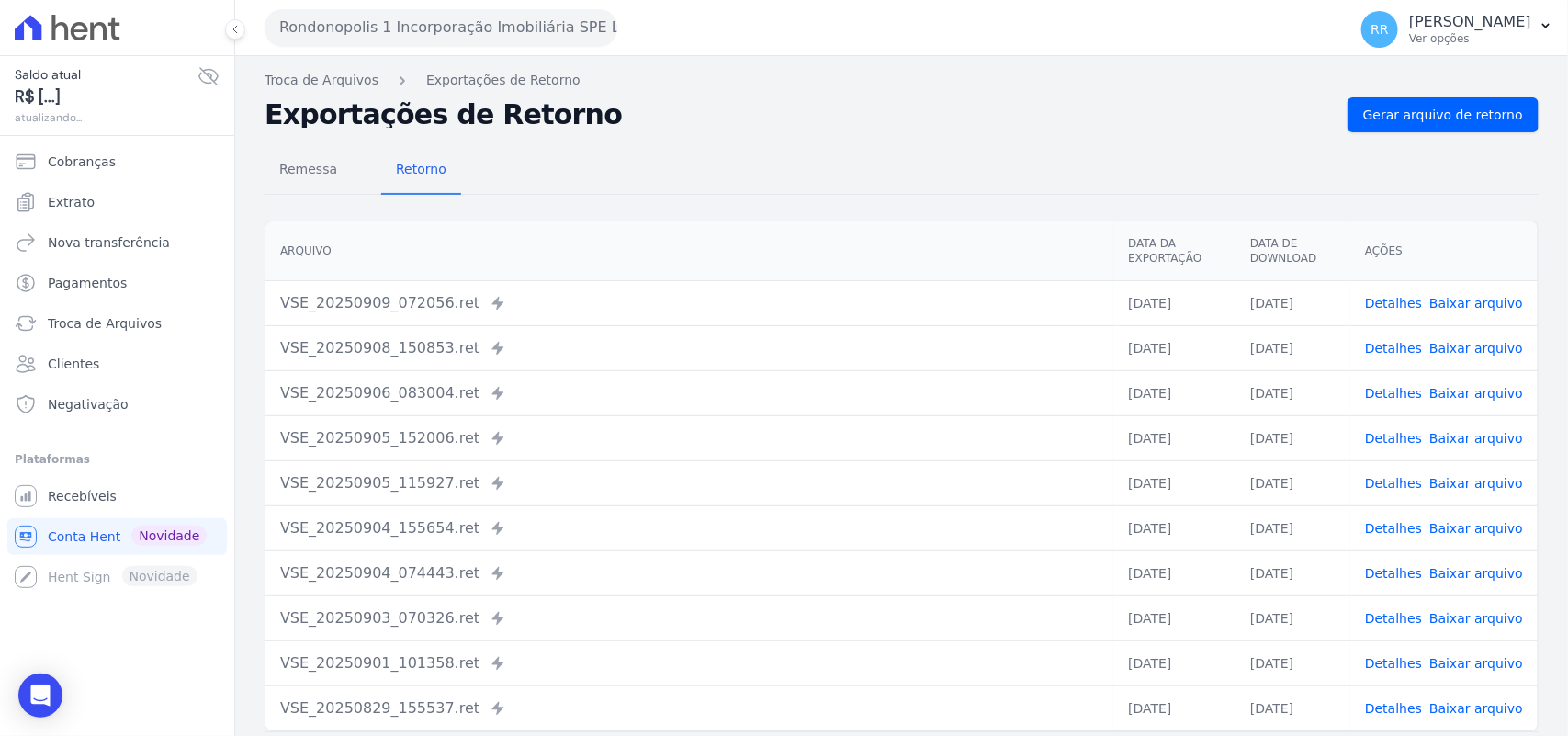
click at [1476, 136] on div "Remessa Retorno [GEOGRAPHIC_DATA] Data da Exportação Data de Download Ações VSE…" at bounding box center [901, 464] width 1274 height 664
click at [1480, 131] on link "Gerar arquivo de retorno" at bounding box center [1443, 114] width 191 height 35
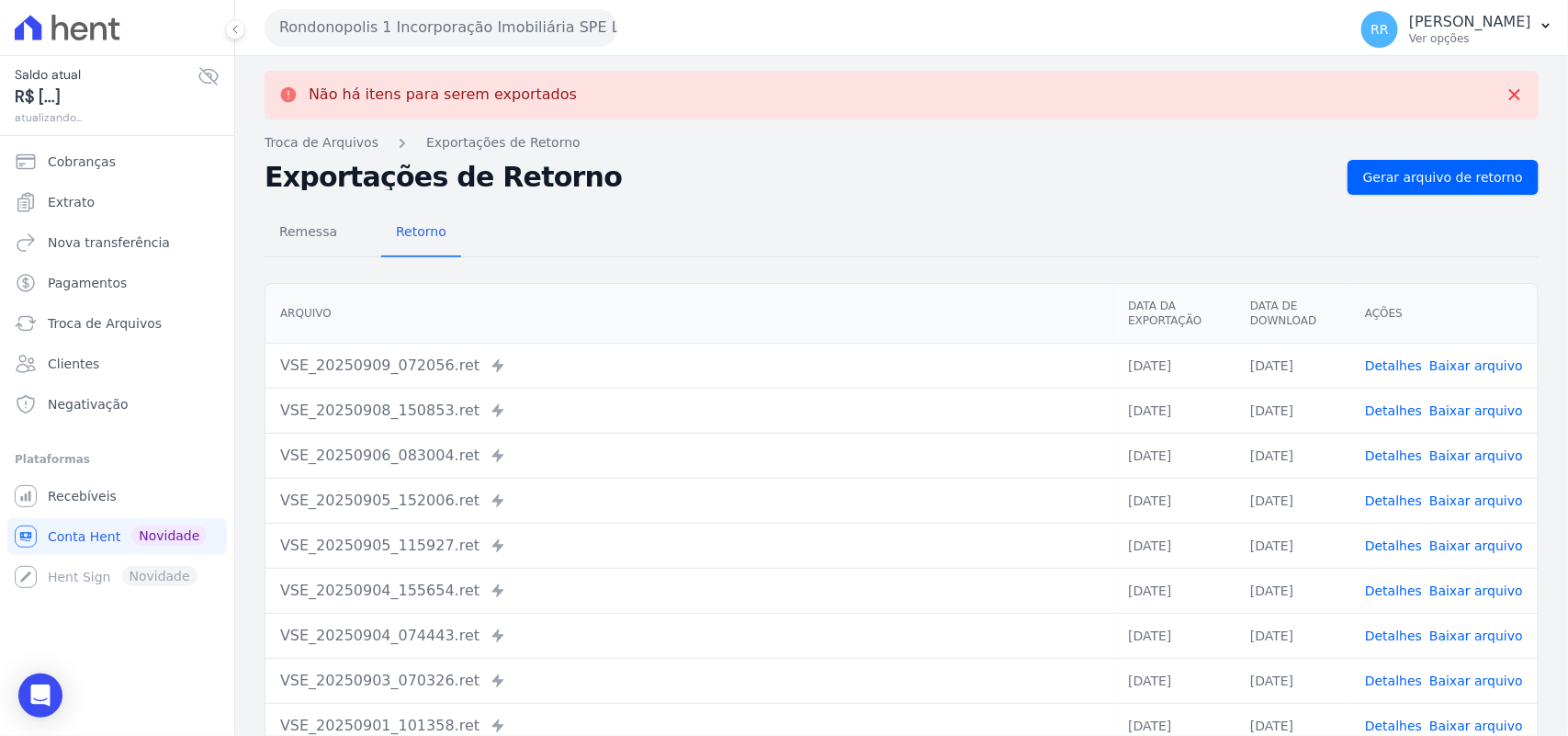
click at [540, 32] on button "Rondonopolis 1 Incorporação Imobiliária SPE LTDA" at bounding box center [441, 27] width 353 height 37
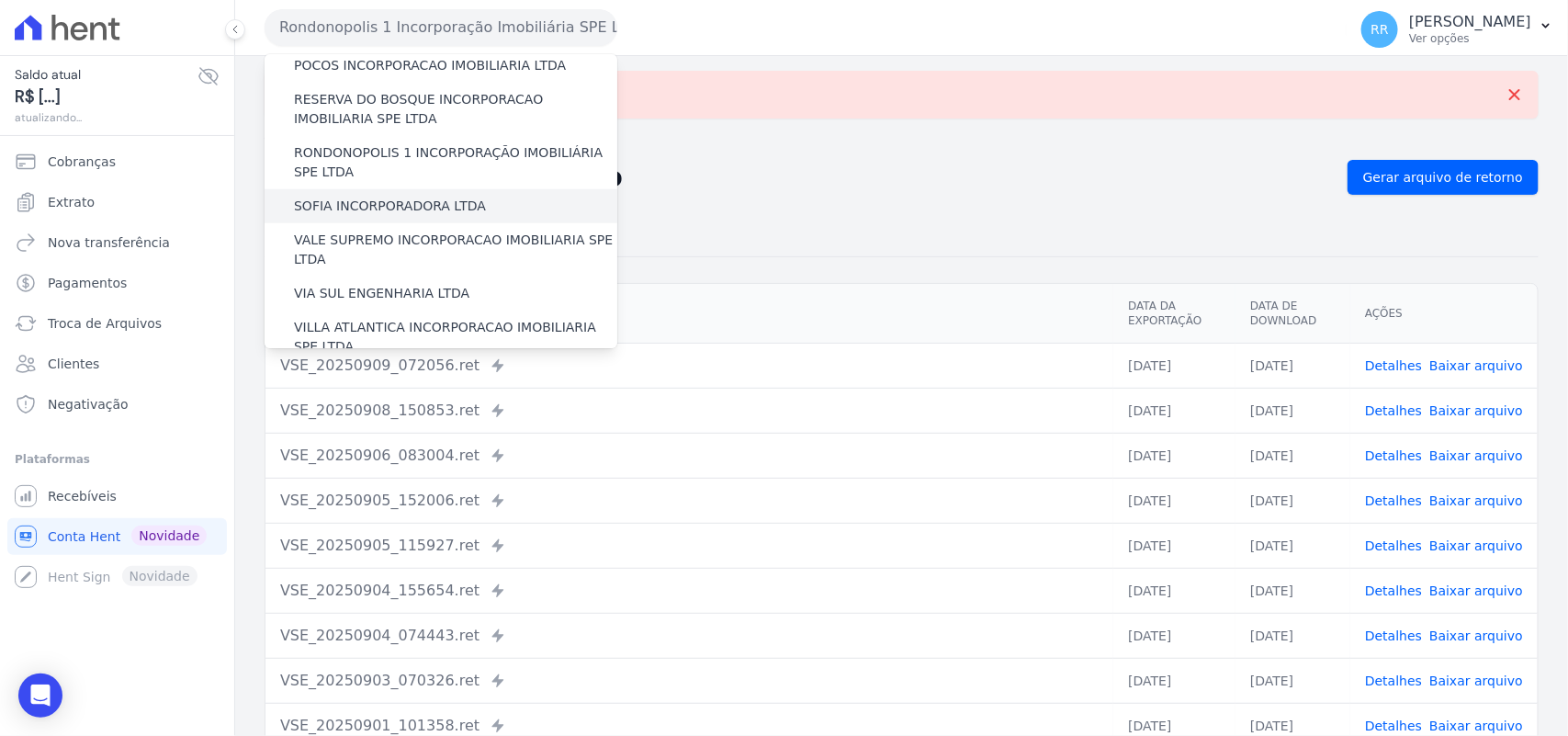
scroll to position [801, 0]
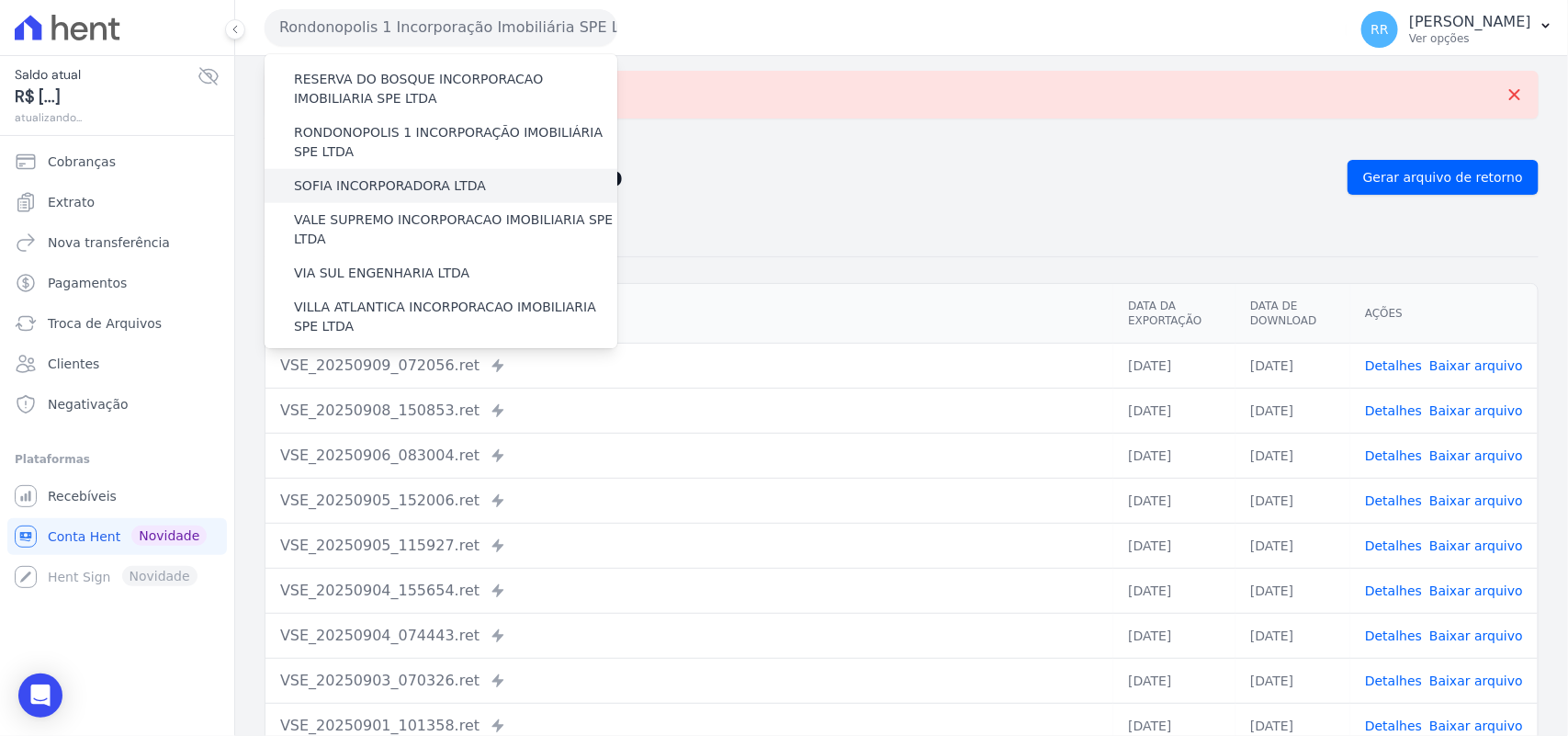
click at [419, 176] on label "SOFIA INCORPORADORA LTDA" at bounding box center [390, 185] width 192 height 19
click at [0, 0] on input "SOFIA INCORPORADORA LTDA" at bounding box center [0, 0] width 0 height 0
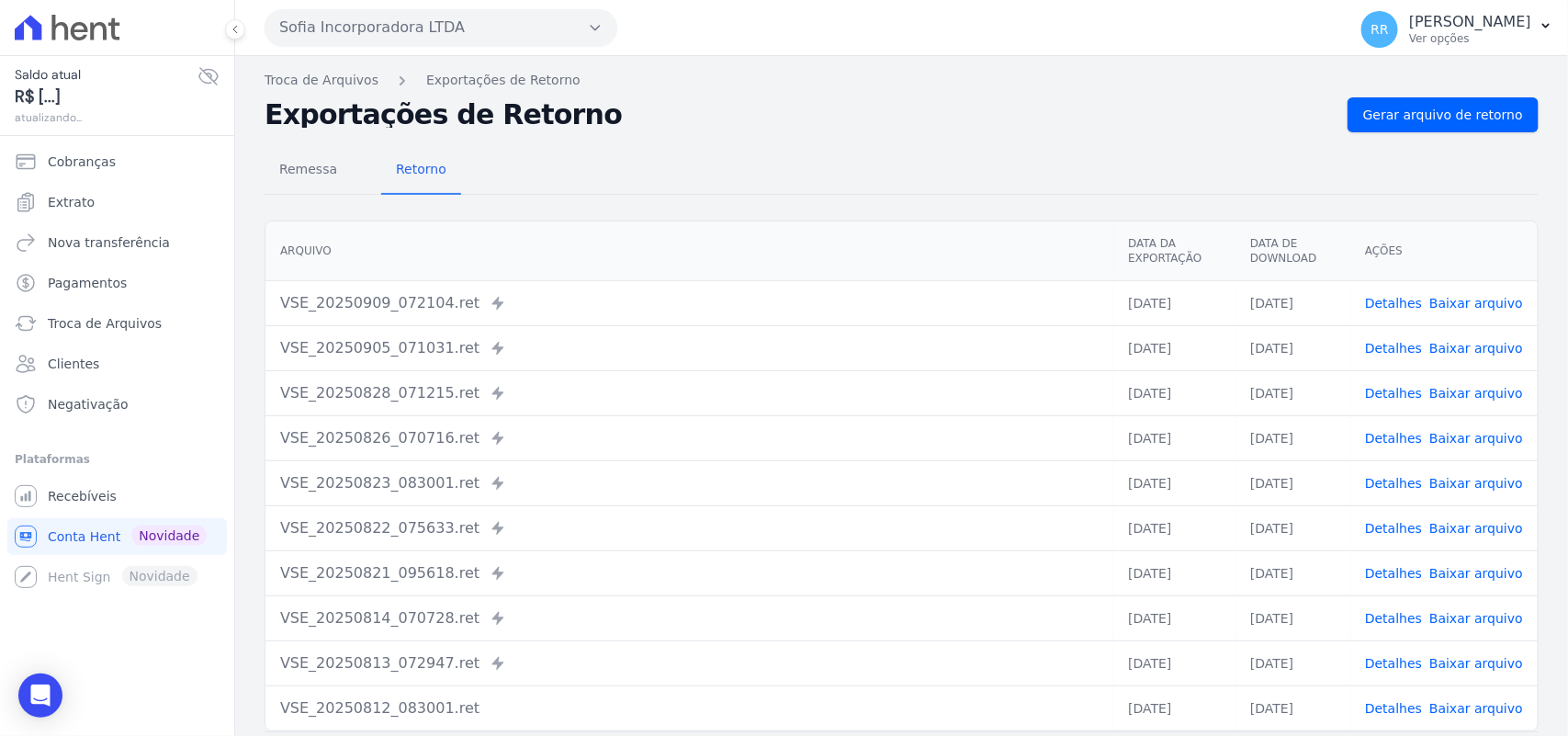
click at [1511, 94] on div "Troca de Arquivos Exportações de Retorno Exportações de Retorno Gerar arquivo d…" at bounding box center [901, 433] width 1333 height 755
click at [1497, 99] on link "Gerar arquivo de retorno" at bounding box center [1443, 114] width 191 height 35
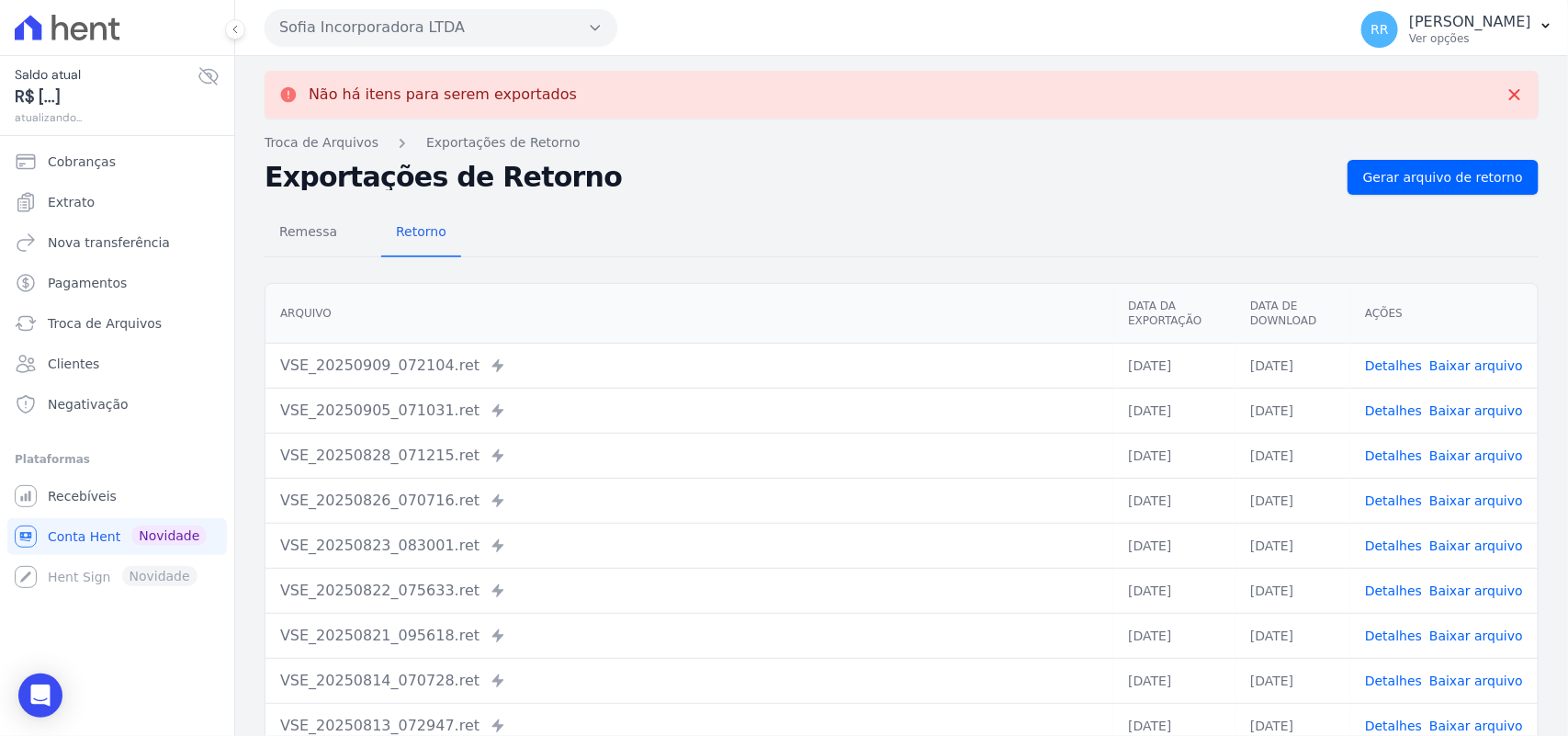
click at [391, 37] on button "Sofia Incorporadora LTDA" at bounding box center [441, 27] width 353 height 37
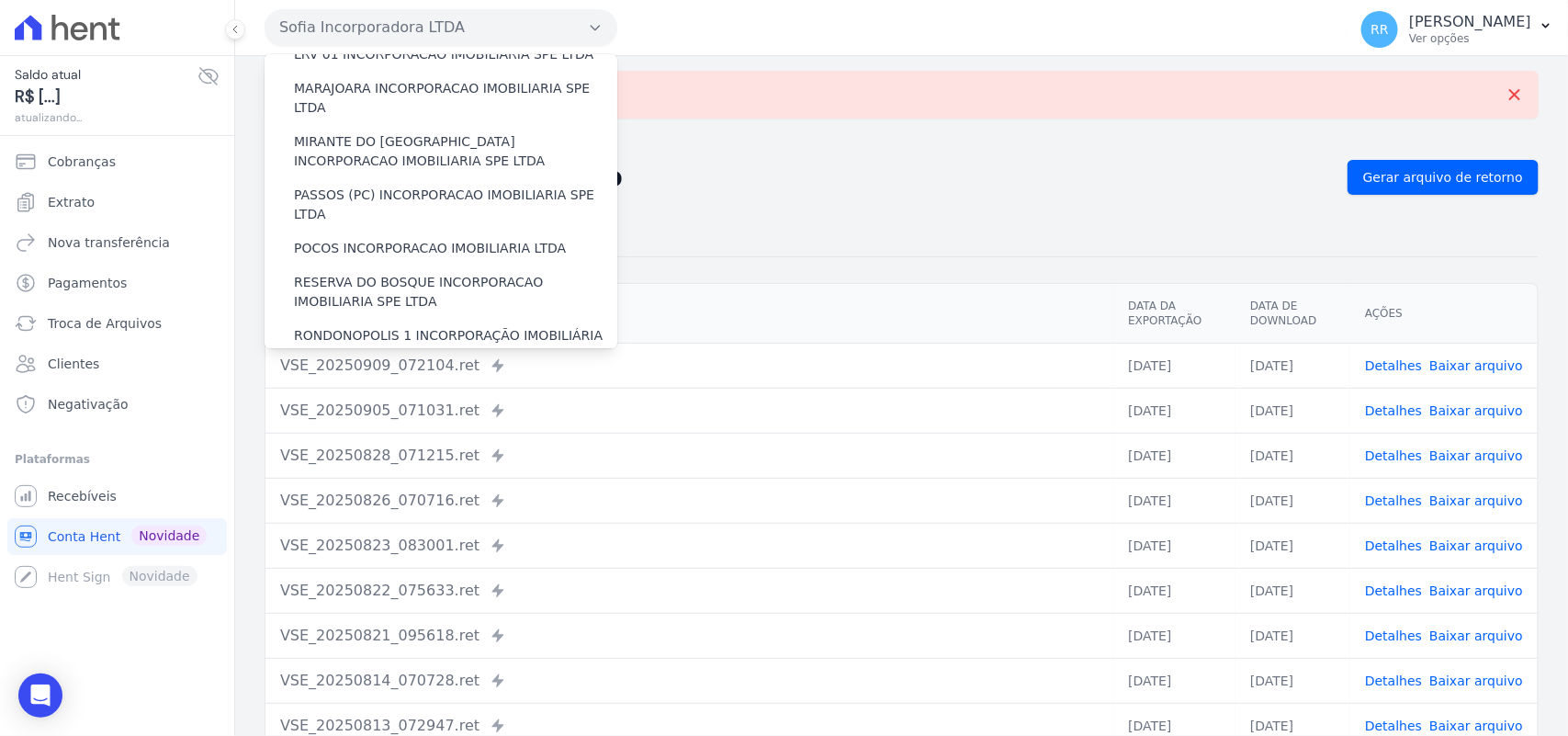
scroll to position [839, 0]
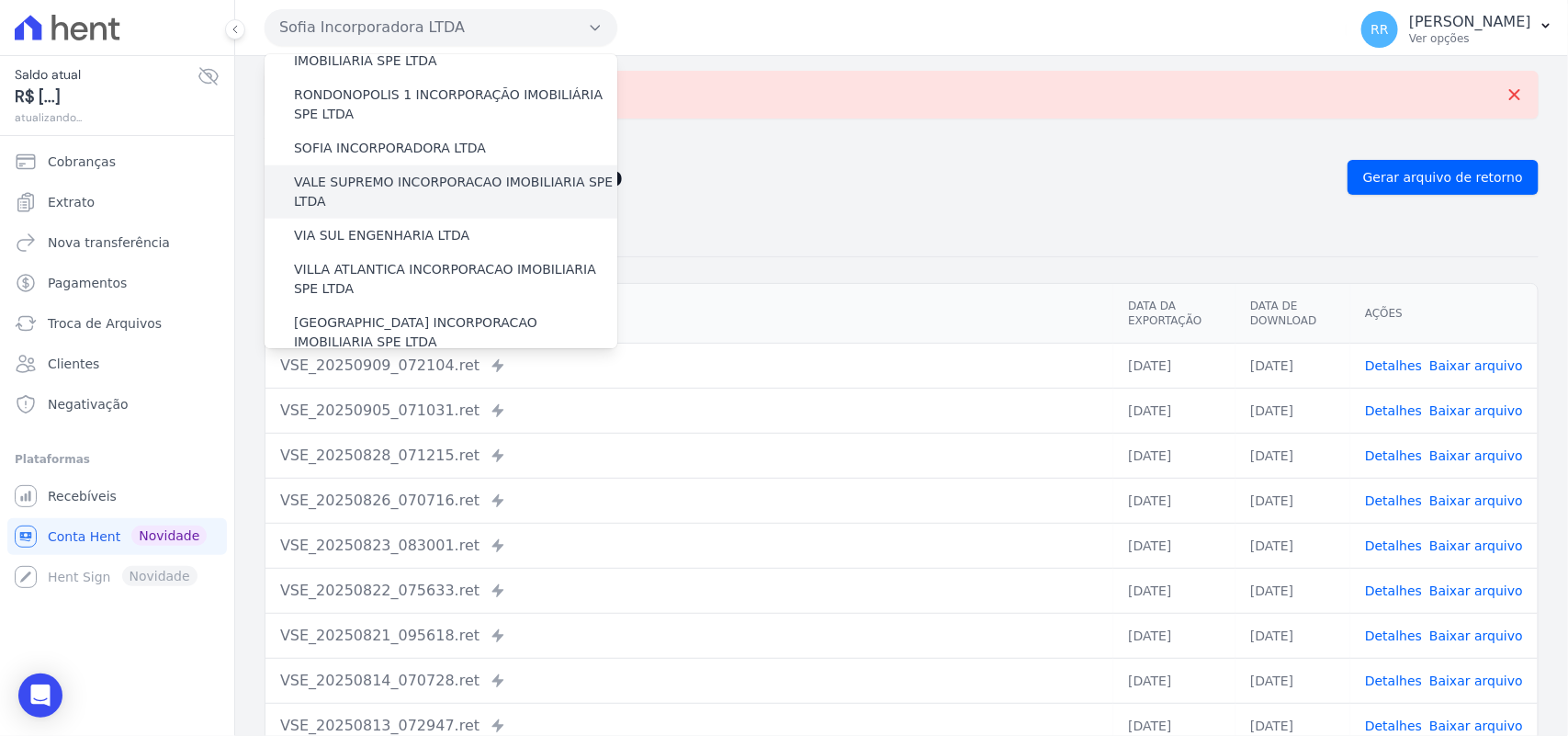
click at [372, 173] on label "VALE SUPREMO INCORPORACAO IMOBILIARIA SPE LTDA" at bounding box center [456, 192] width 323 height 39
click at [0, 0] on input "VALE SUPREMO INCORPORACAO IMOBILIARIA SPE LTDA" at bounding box center [0, 0] width 0 height 0
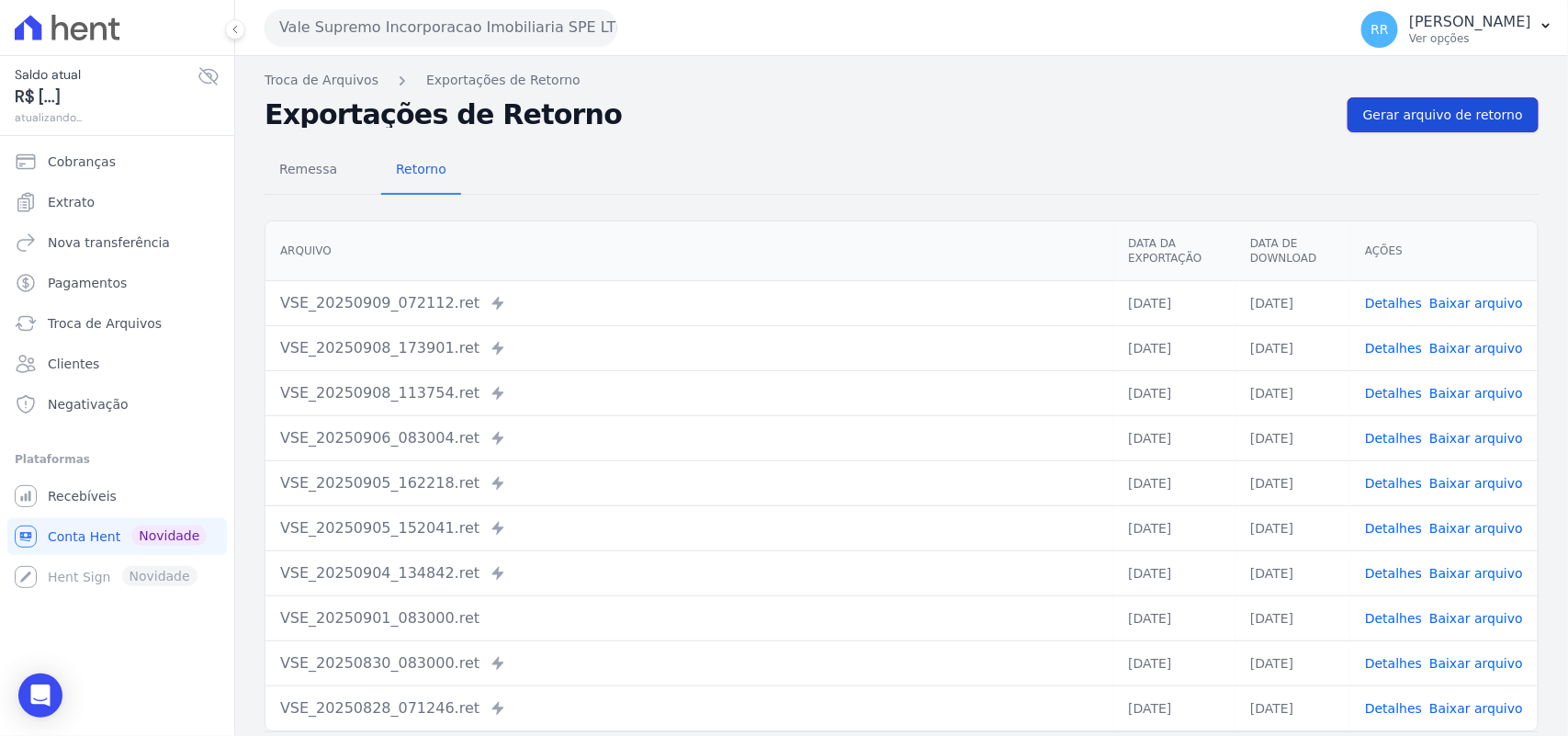
click at [1451, 116] on span "Gerar arquivo de retorno" at bounding box center [1442, 114] width 160 height 18
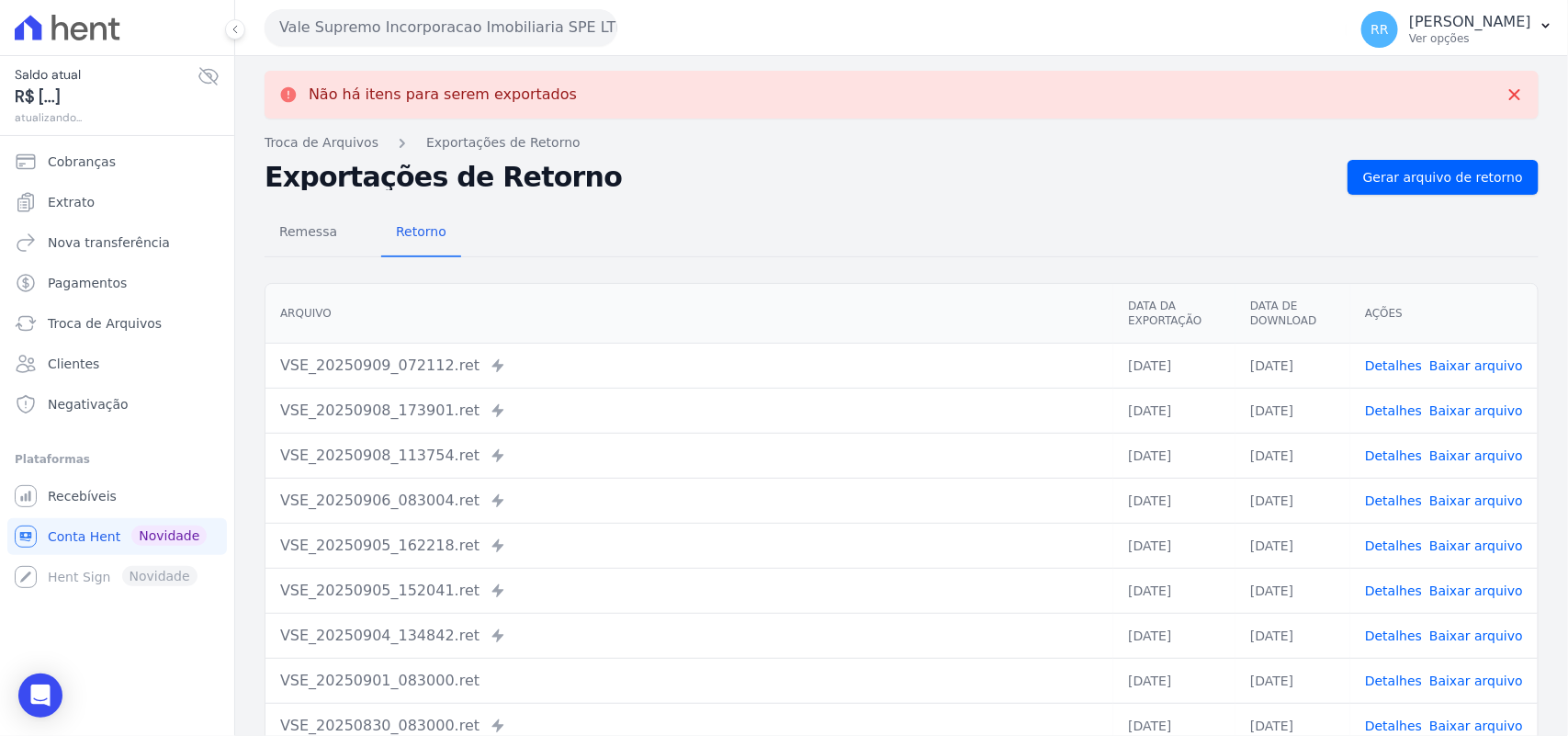
click at [442, 21] on button "Vale Supremo Incorporacao Imobiliaria SPE LTDA" at bounding box center [441, 27] width 353 height 37
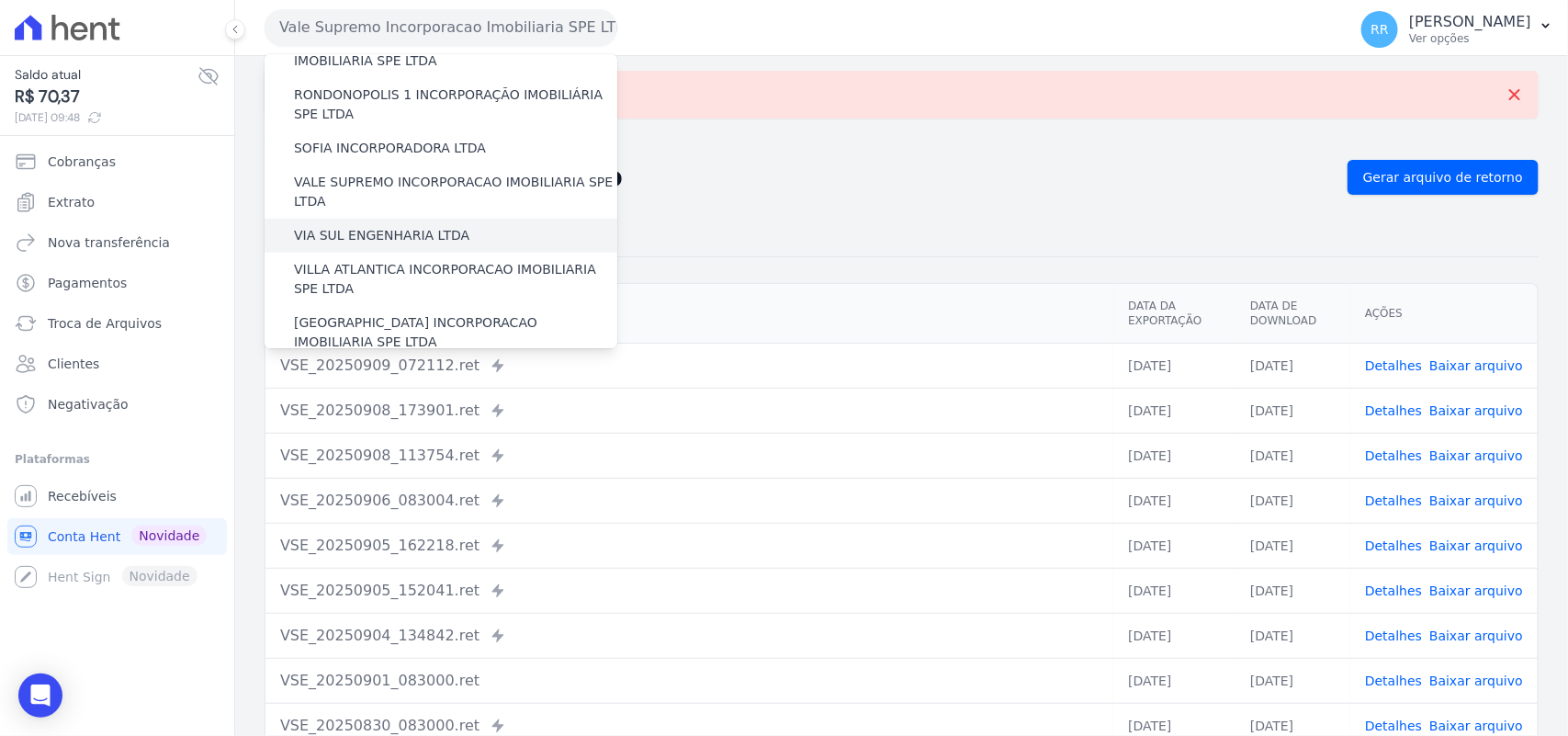
click at [400, 226] on label "VIA SUL ENGENHARIA LTDA" at bounding box center [381, 236] width 175 height 19
click at [0, 0] on input "VIA SUL ENGENHARIA LTDA" at bounding box center [0, 0] width 0 height 0
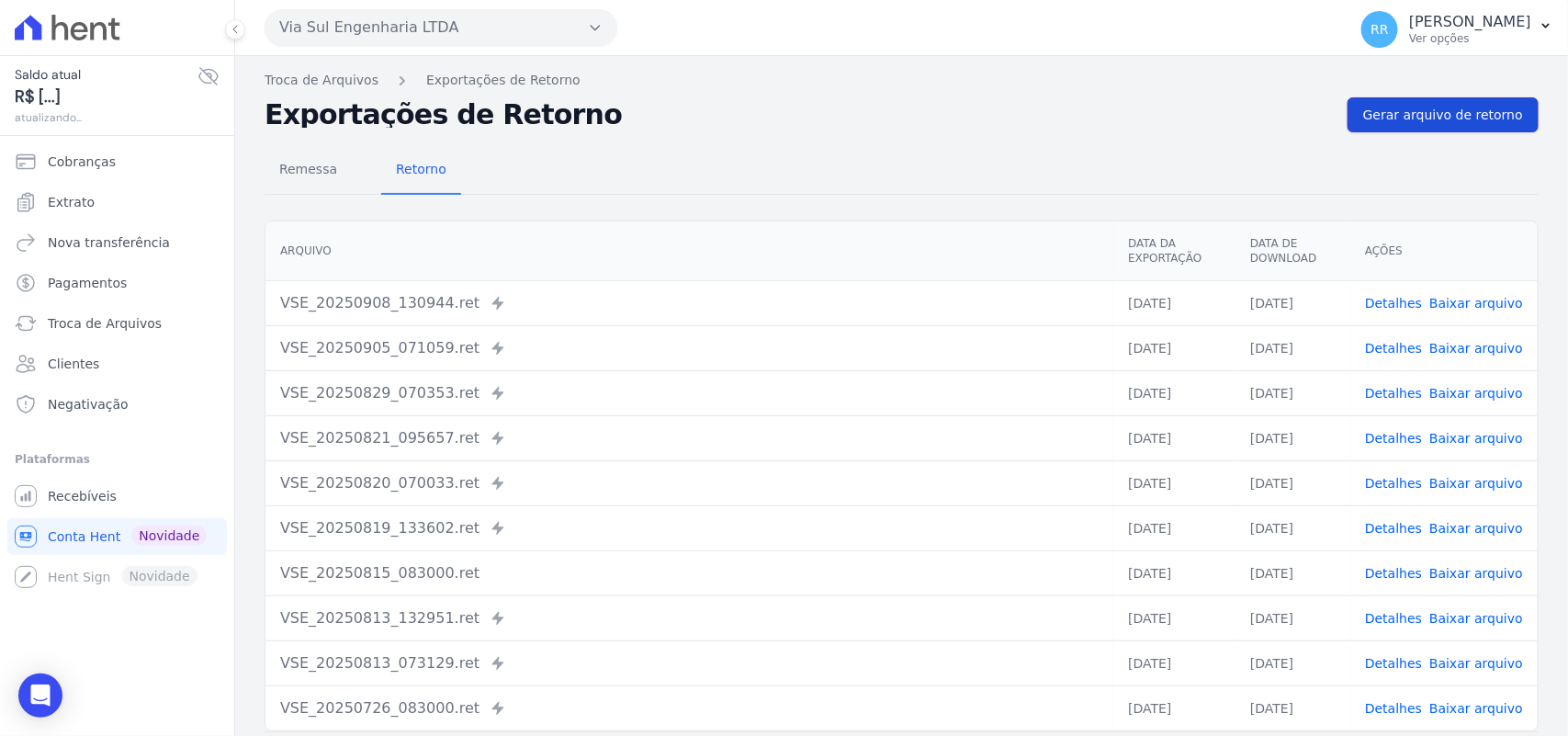
click at [1420, 124] on span "Gerar arquivo de retorno" at bounding box center [1442, 114] width 160 height 18
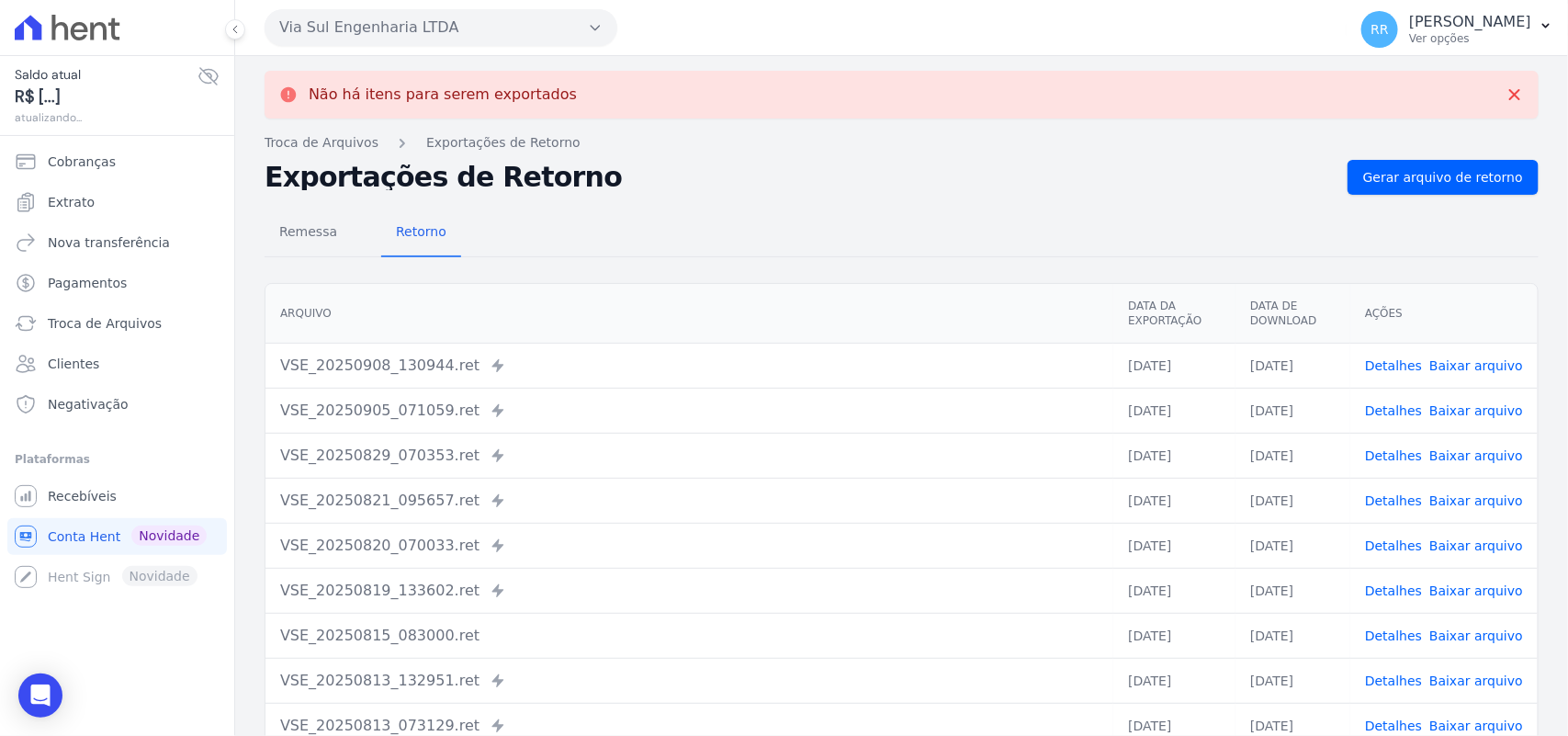
click at [479, 26] on button "Via Sul Engenharia LTDA" at bounding box center [441, 27] width 353 height 37
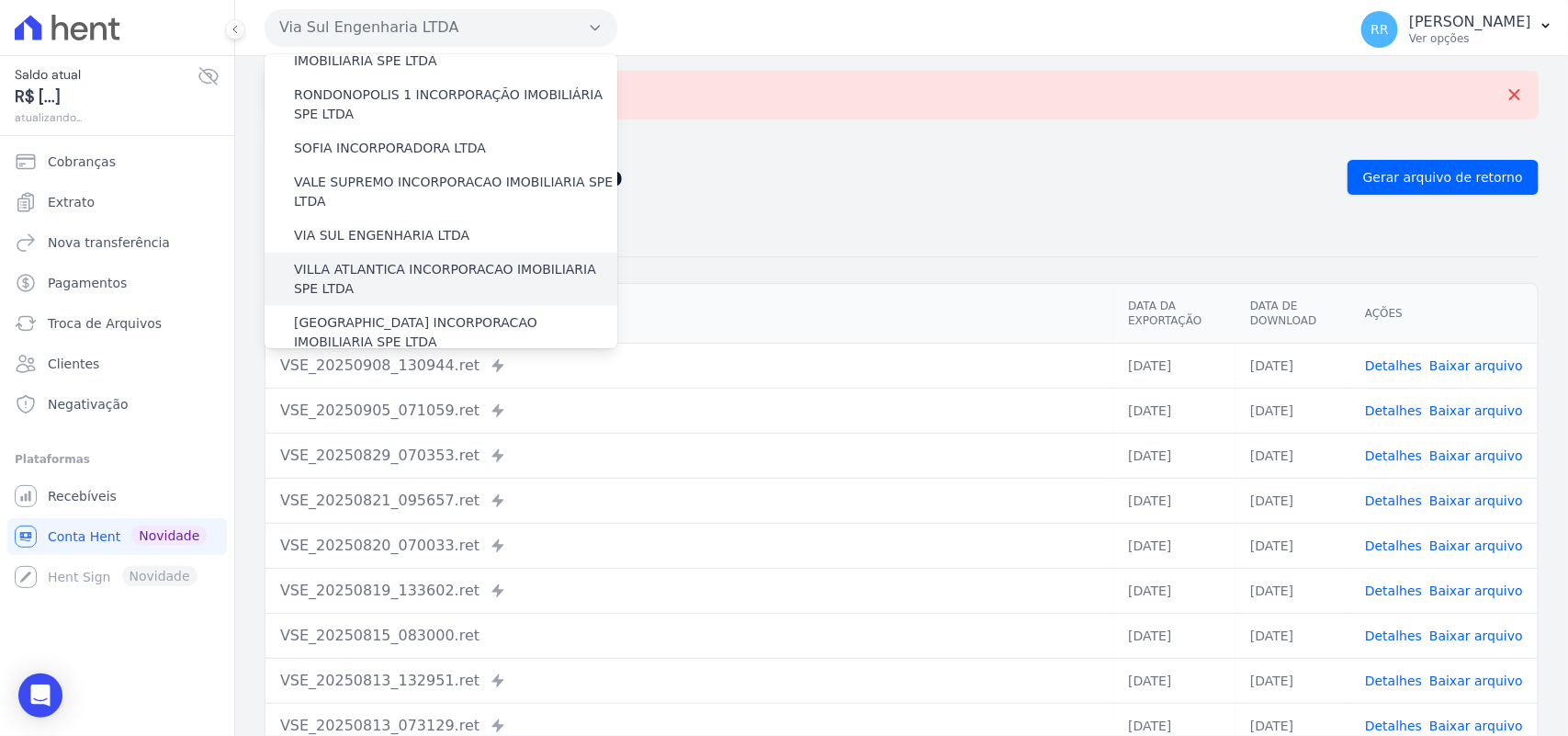
click at [423, 260] on label "VILLA ATLANTICA INCORPORACAO IMOBILIARIA SPE LTDA" at bounding box center [456, 279] width 323 height 39
click at [0, 0] on input "VILLA ATLANTICA INCORPORACAO IMOBILIARIA SPE LTDA" at bounding box center [0, 0] width 0 height 0
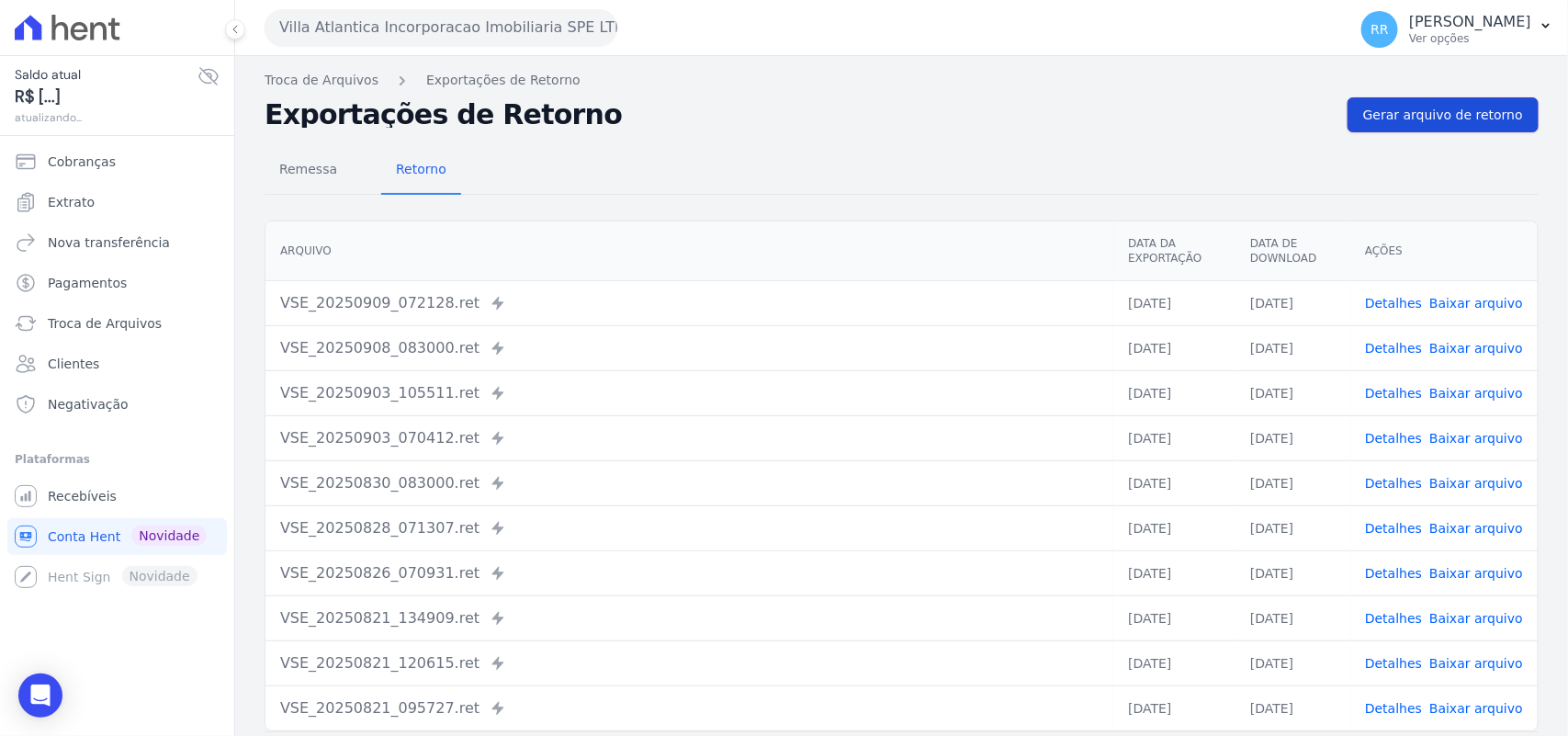
click at [1438, 112] on span "Gerar arquivo de retorno" at bounding box center [1442, 114] width 160 height 18
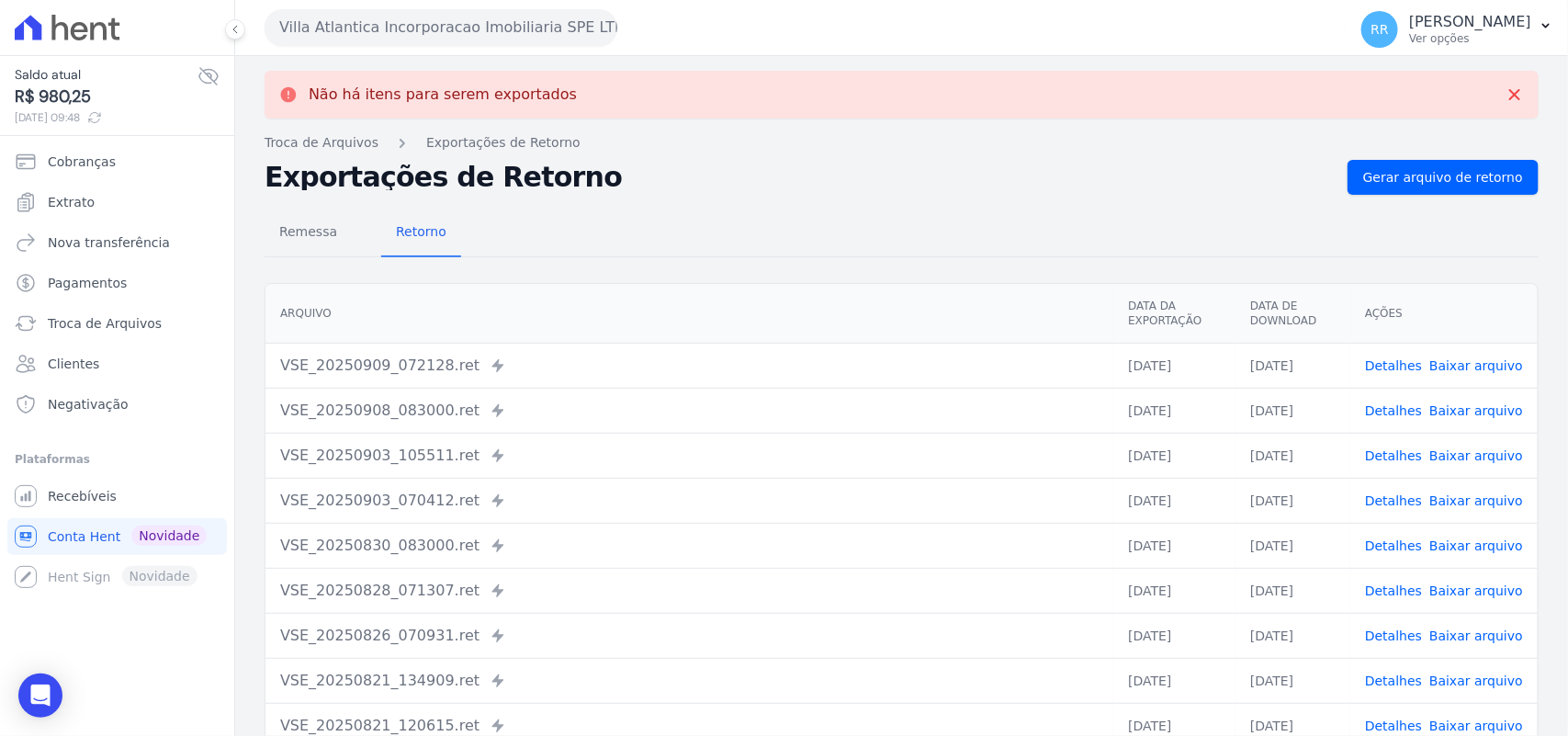
click at [376, 27] on button "Villa Atlantica Incorporacao Imobiliaria SPE LTDA" at bounding box center [441, 27] width 353 height 37
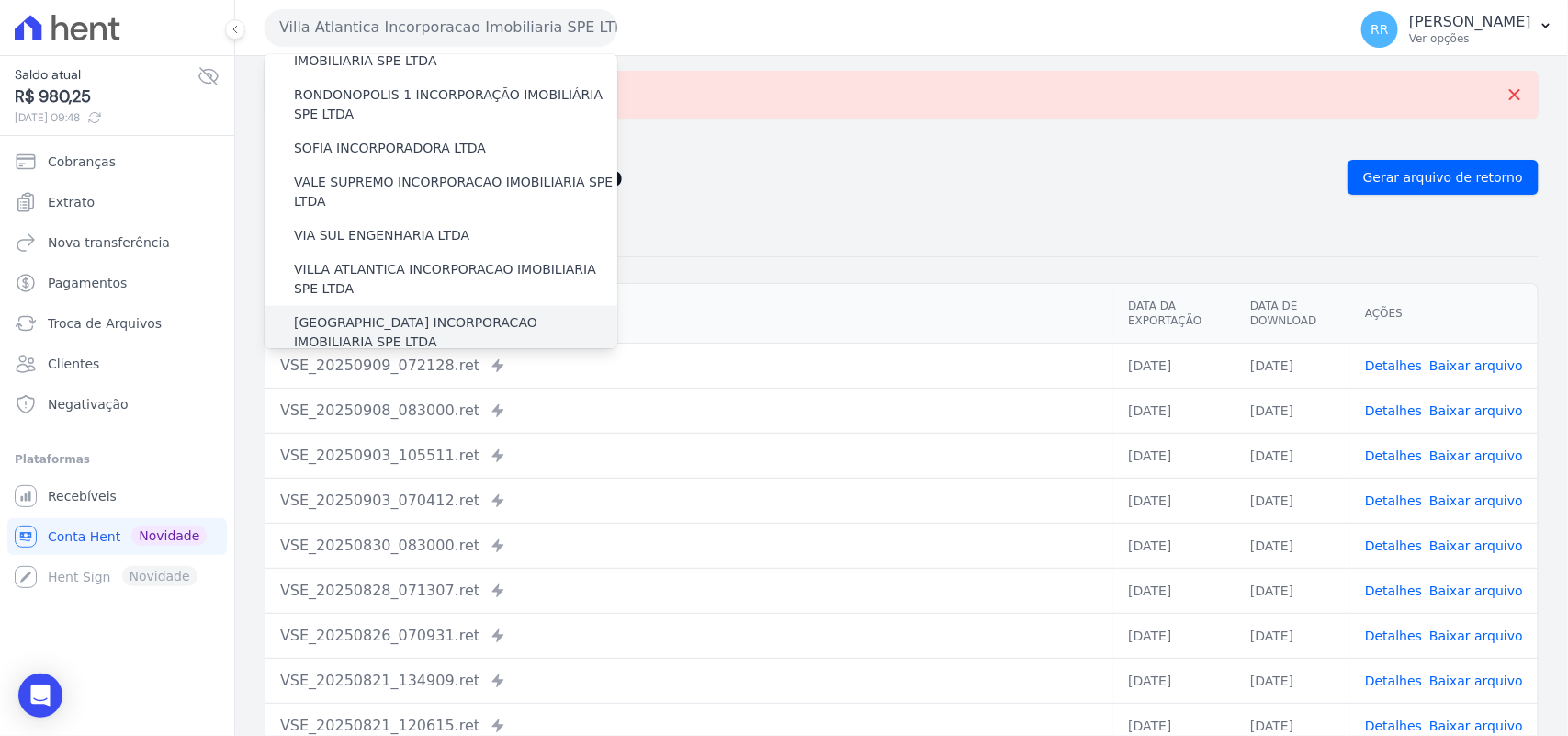
click at [370, 313] on label "[GEOGRAPHIC_DATA] INCORPORACAO IMOBILIARIA SPE LTDA" at bounding box center [456, 332] width 323 height 39
click at [0, 0] on input "[GEOGRAPHIC_DATA] INCORPORACAO IMOBILIARIA SPE LTDA" at bounding box center [0, 0] width 0 height 0
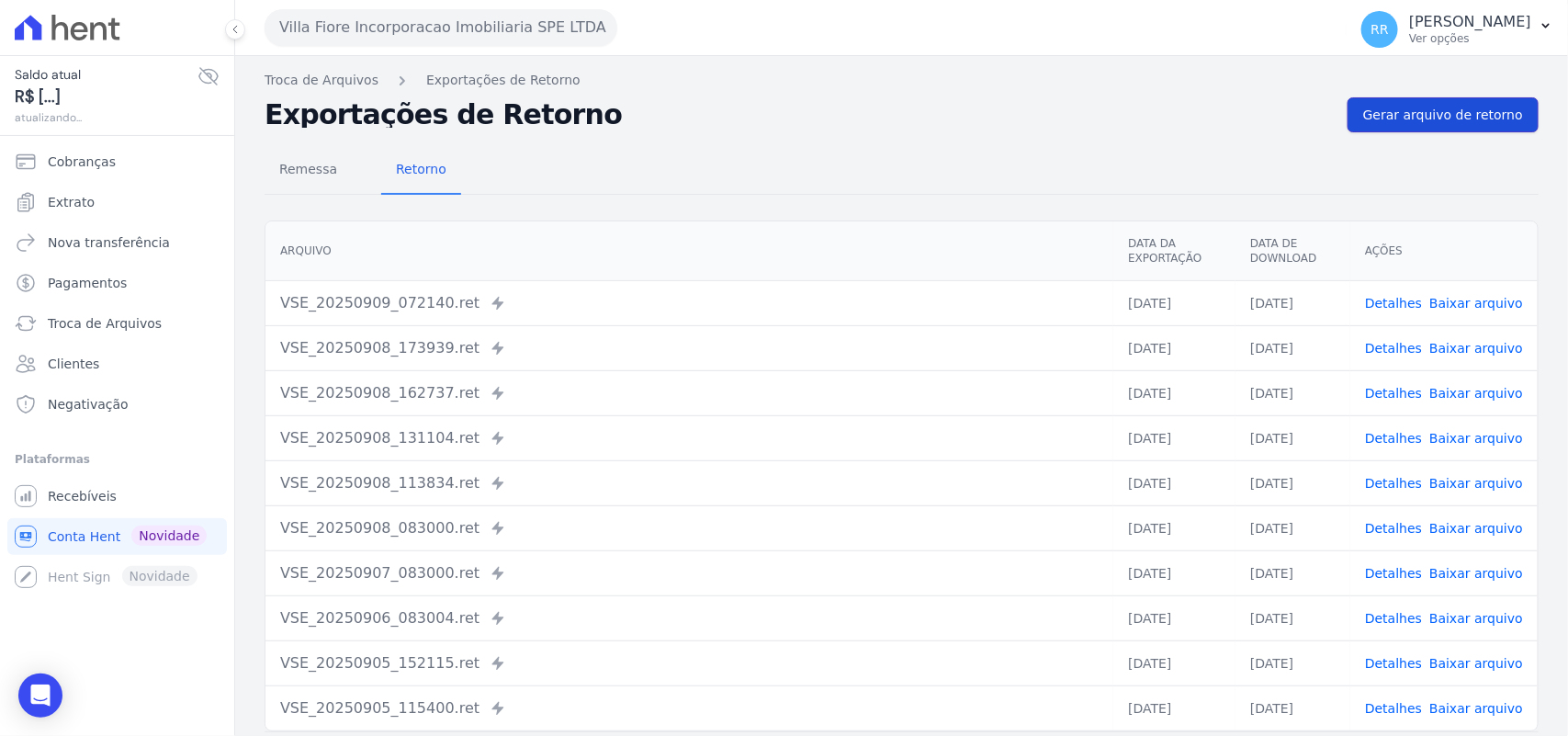
click at [1450, 117] on span "Gerar arquivo de retorno" at bounding box center [1442, 114] width 160 height 18
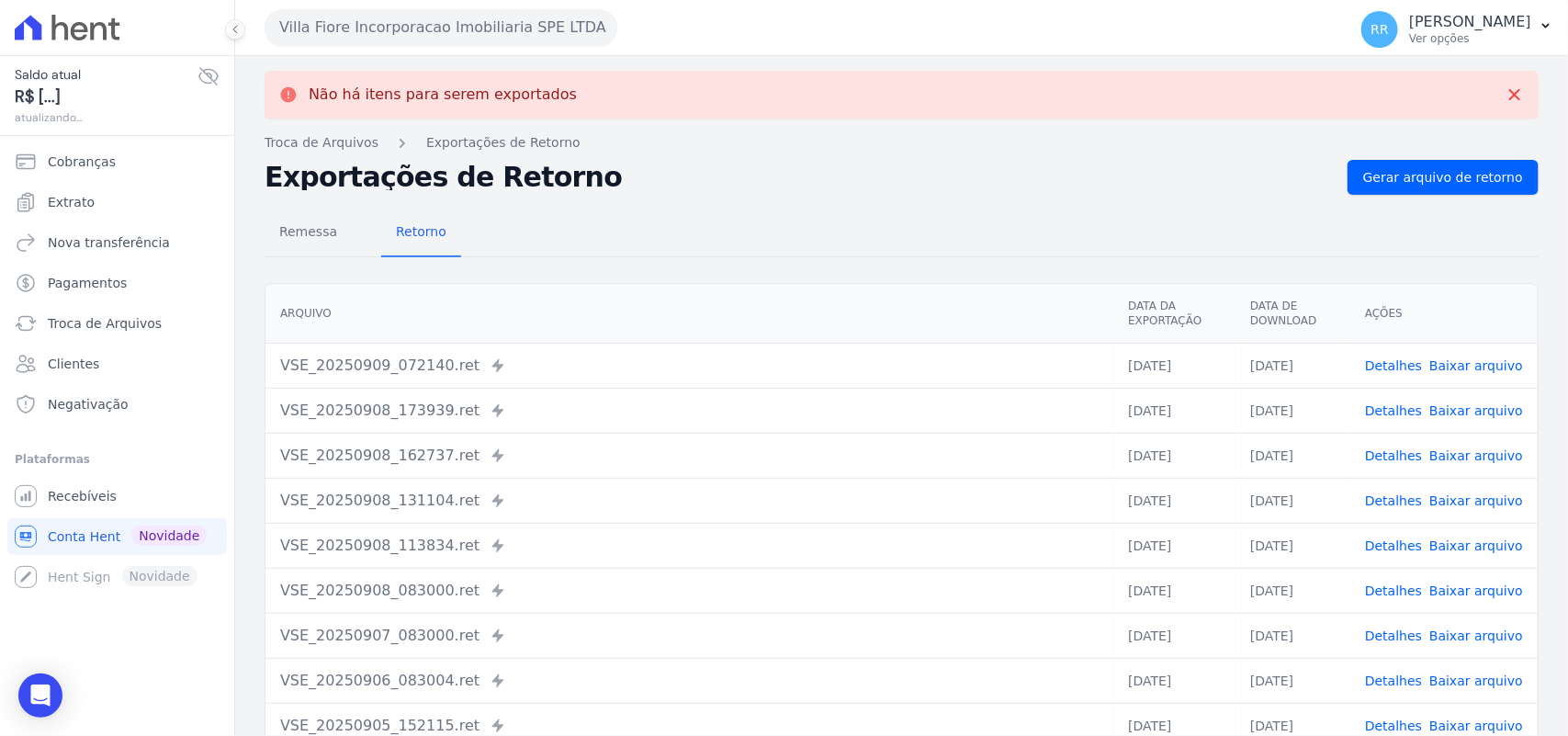
click at [416, 40] on button "Villa Fiore Incorporacao Imobiliaria SPE LTDA" at bounding box center [441, 27] width 353 height 37
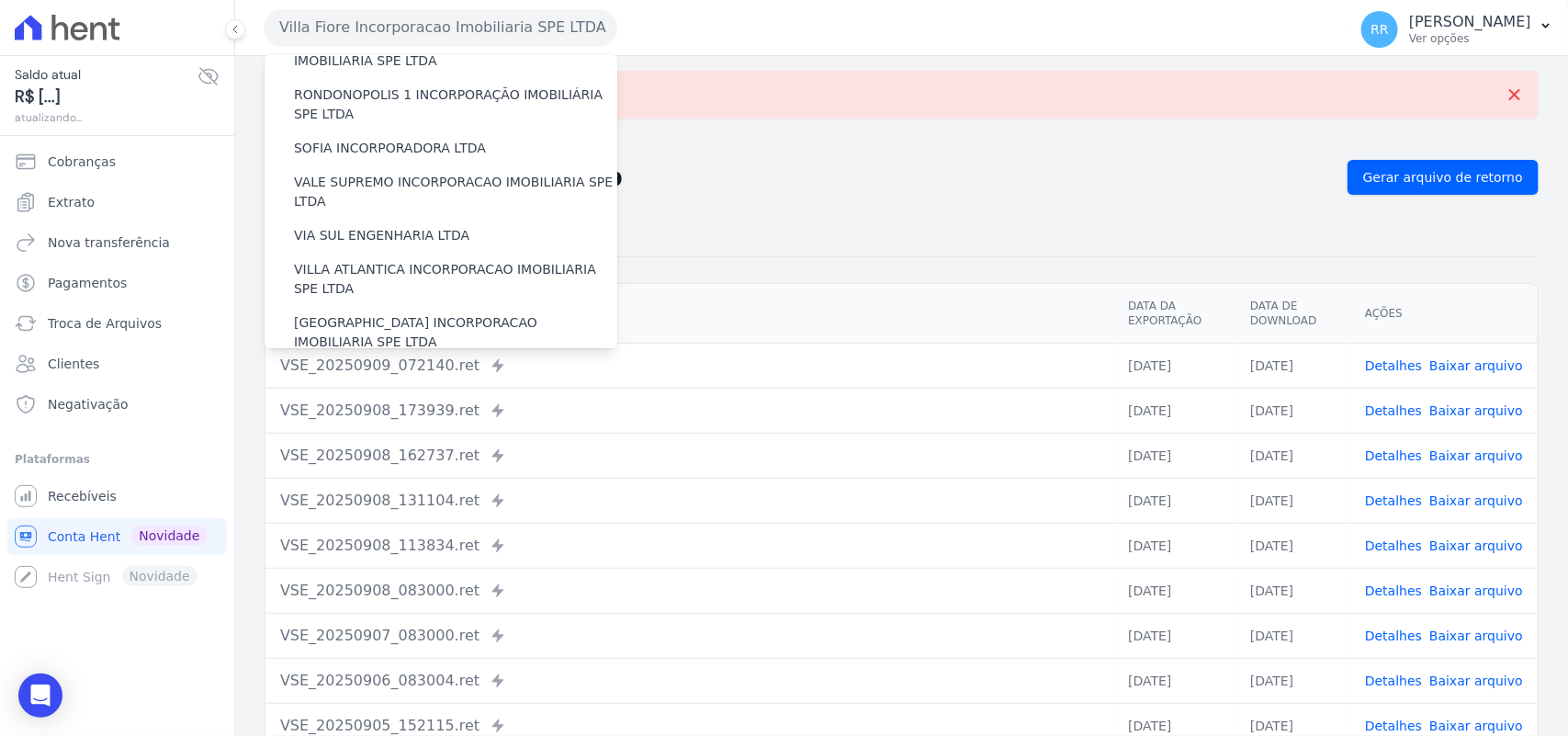
click at [376, 367] on label "VILLA TROPICAL INCORPORAÇÃO IMOBILIÁRIA SPE LTDA" at bounding box center [456, 386] width 323 height 39
click at [0, 0] on input "VILLA TROPICAL INCORPORAÇÃO IMOBILIÁRIA SPE LTDA" at bounding box center [0, 0] width 0 height 0
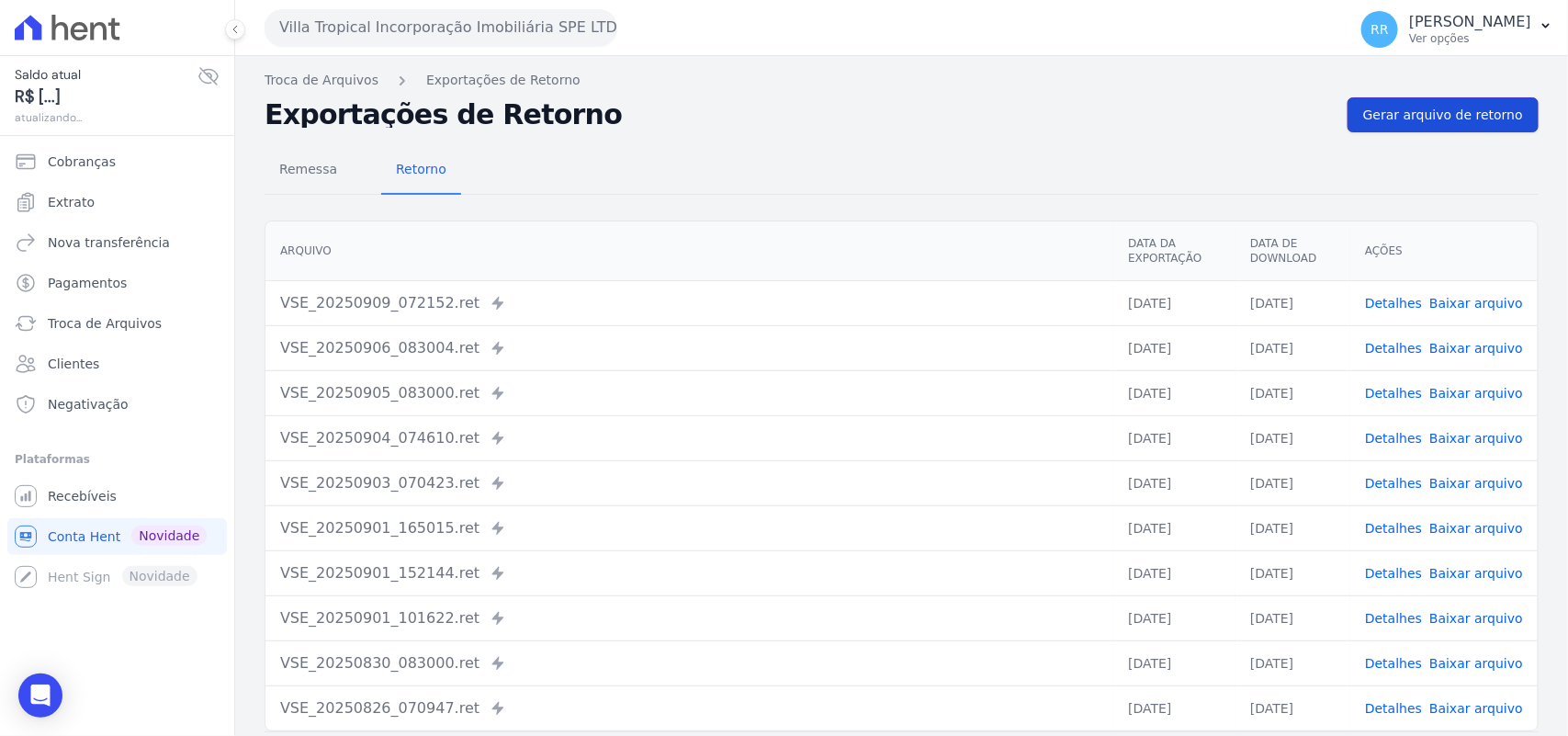
click at [1442, 107] on span "Gerar arquivo de retorno" at bounding box center [1442, 114] width 160 height 18
click at [382, 50] on div "Villa Tropical Incorporação Imobiliária SPE LTDA Via Sul Engenharia AGUAS DE [G…" at bounding box center [802, 27] width 1074 height 57
click at [382, 46] on div "Villa Tropical Incorporação Imobiliária SPE LTDA Via Sul Engenharia AGUAS DE [G…" at bounding box center [802, 27] width 1074 height 57
click at [382, 39] on button "Villa Tropical Incorporação Imobiliária SPE LTDA" at bounding box center [441, 27] width 353 height 37
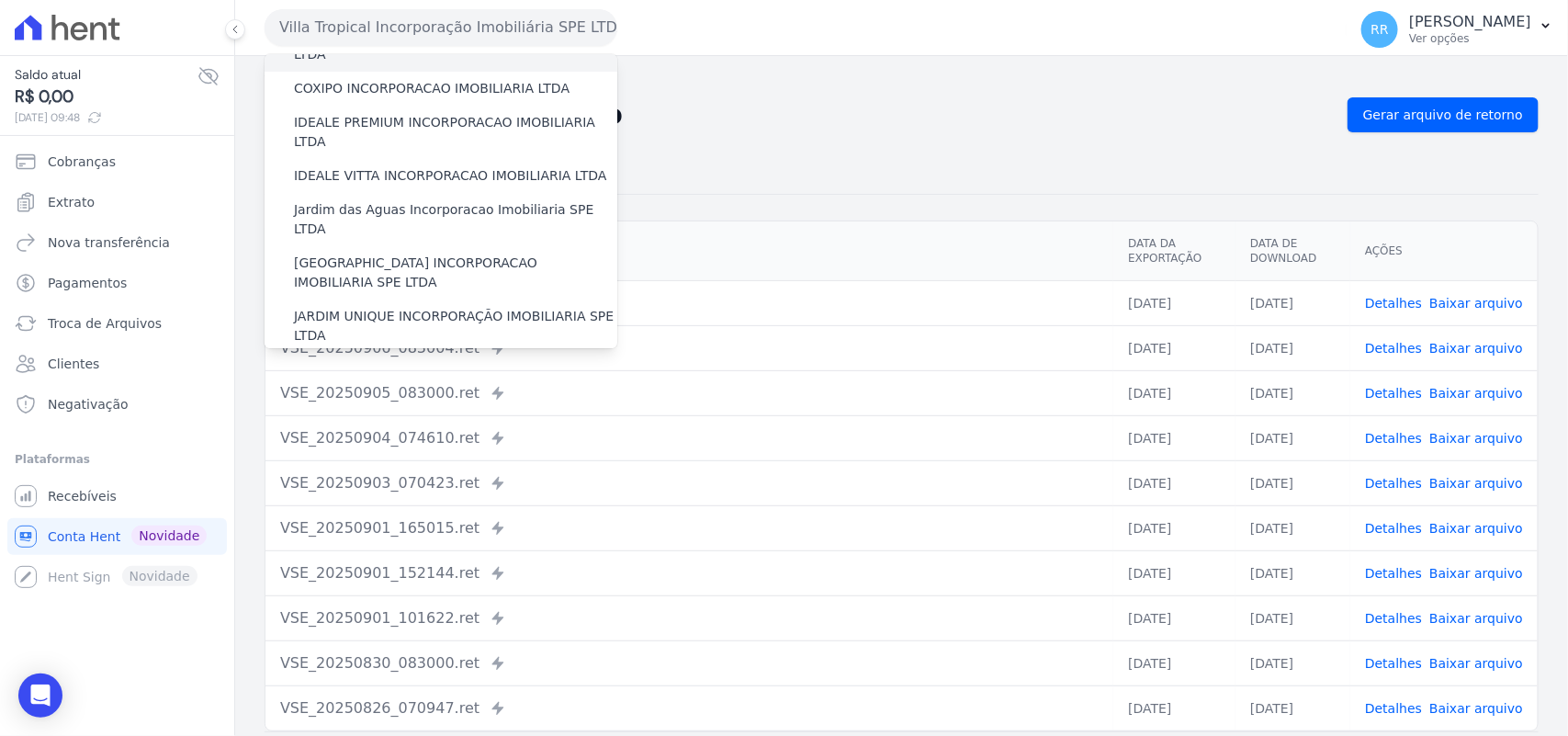
scroll to position [268, 0]
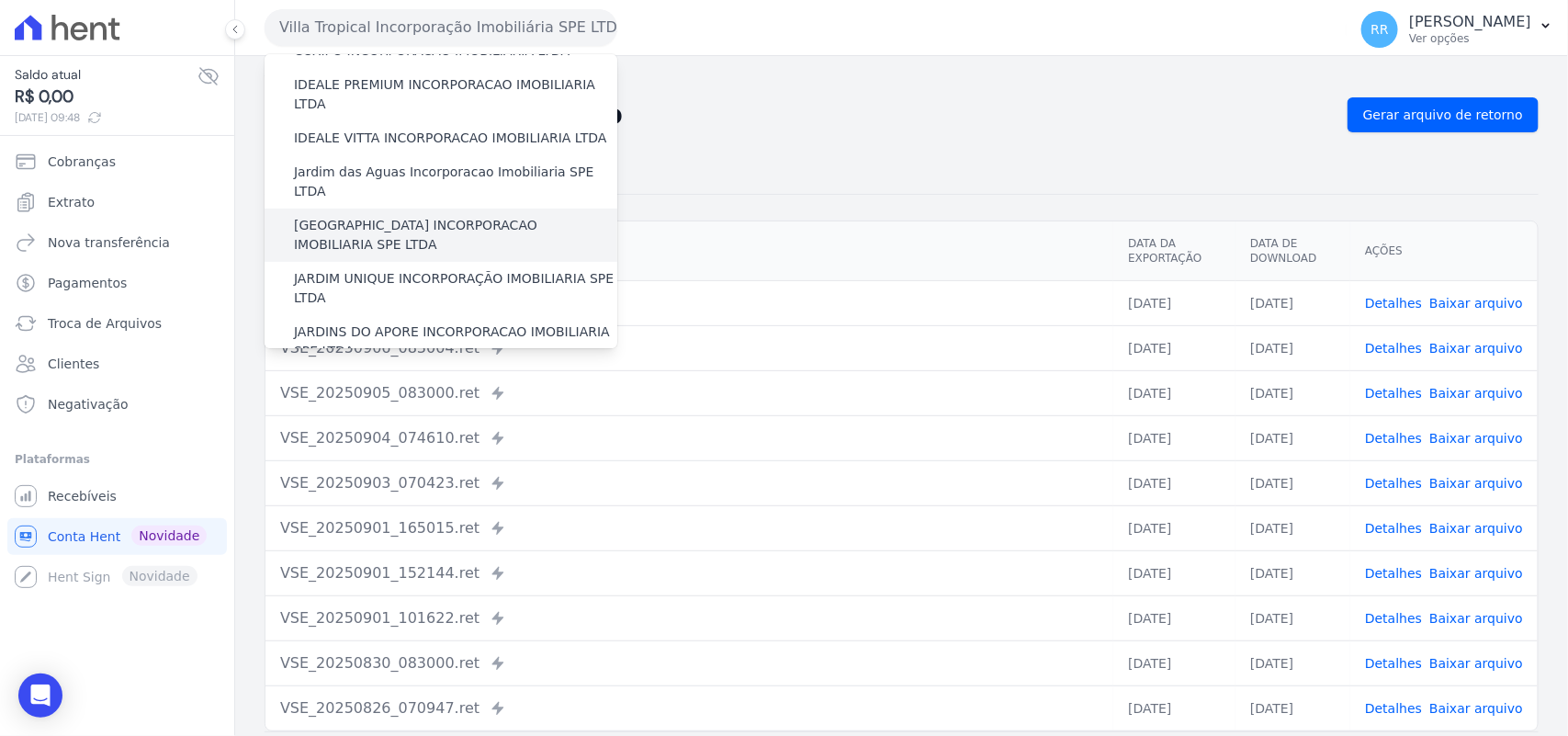
click at [392, 216] on label "[GEOGRAPHIC_DATA] INCORPORACAO IMOBILIARIA SPE LTDA" at bounding box center [456, 235] width 323 height 39
click at [0, 0] on input "[GEOGRAPHIC_DATA] INCORPORACAO IMOBILIARIA SPE LTDA" at bounding box center [0, 0] width 0 height 0
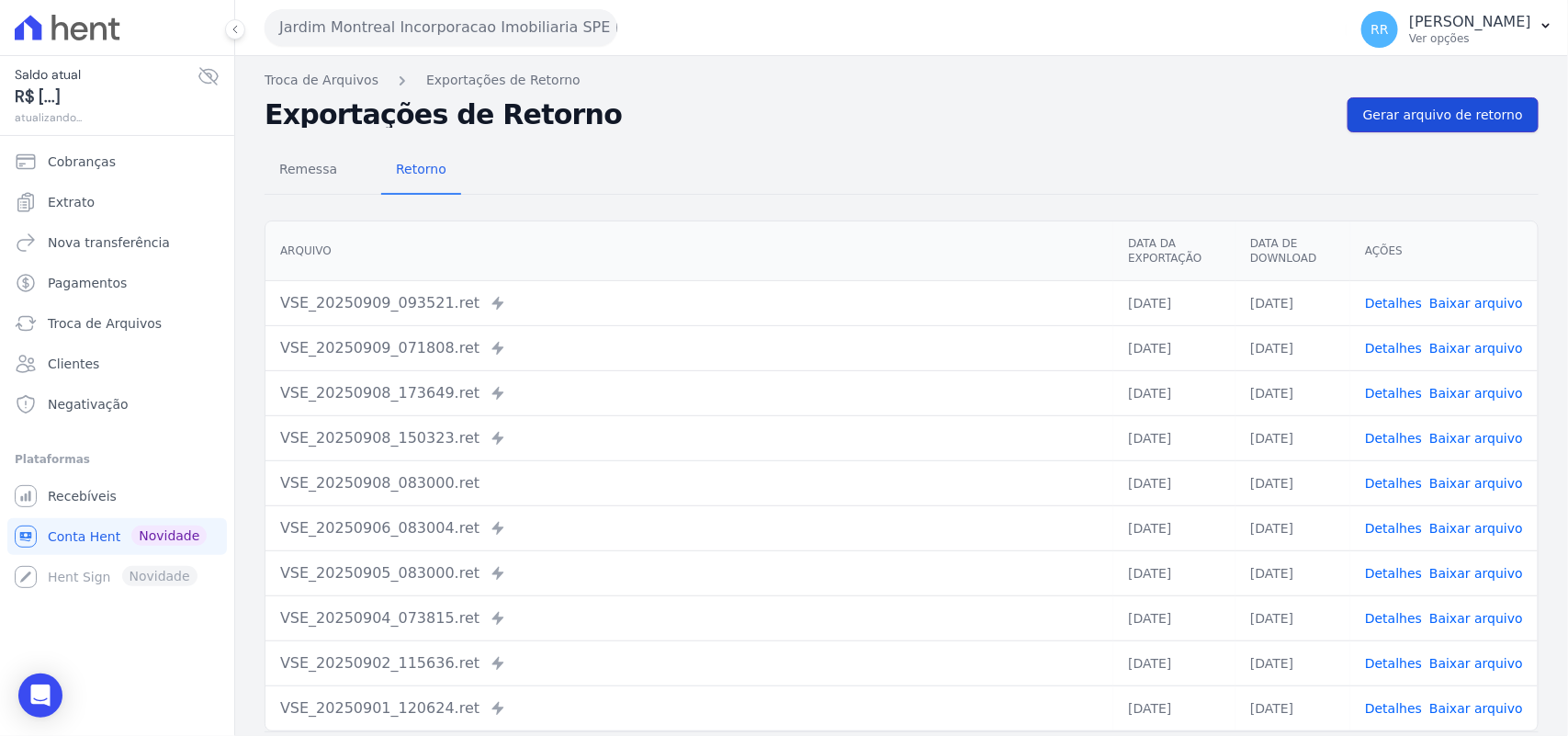
click at [1401, 112] on span "Gerar arquivo de retorno" at bounding box center [1442, 114] width 160 height 18
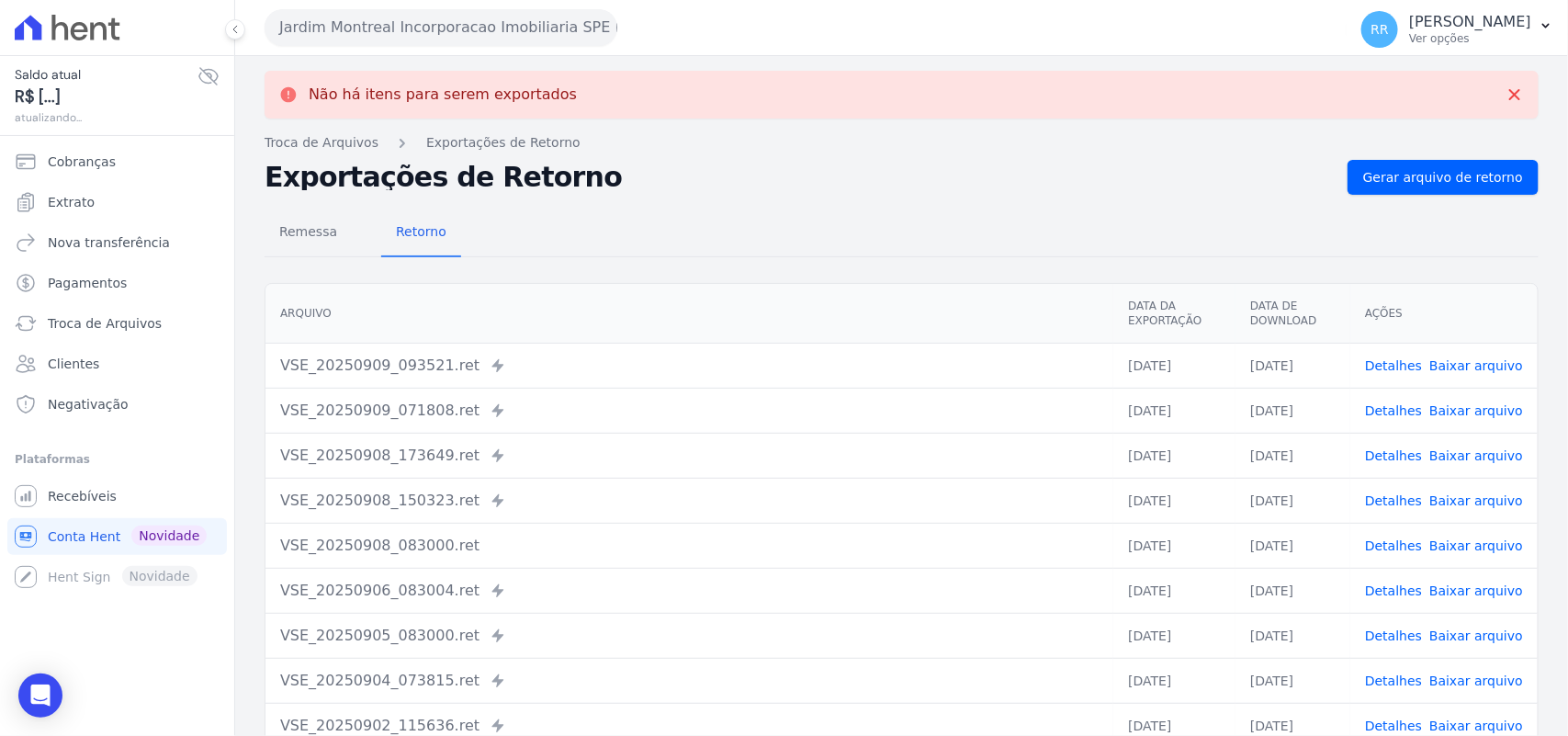
click at [1383, 361] on link "Detalhes" at bounding box center [1393, 366] width 57 height 15
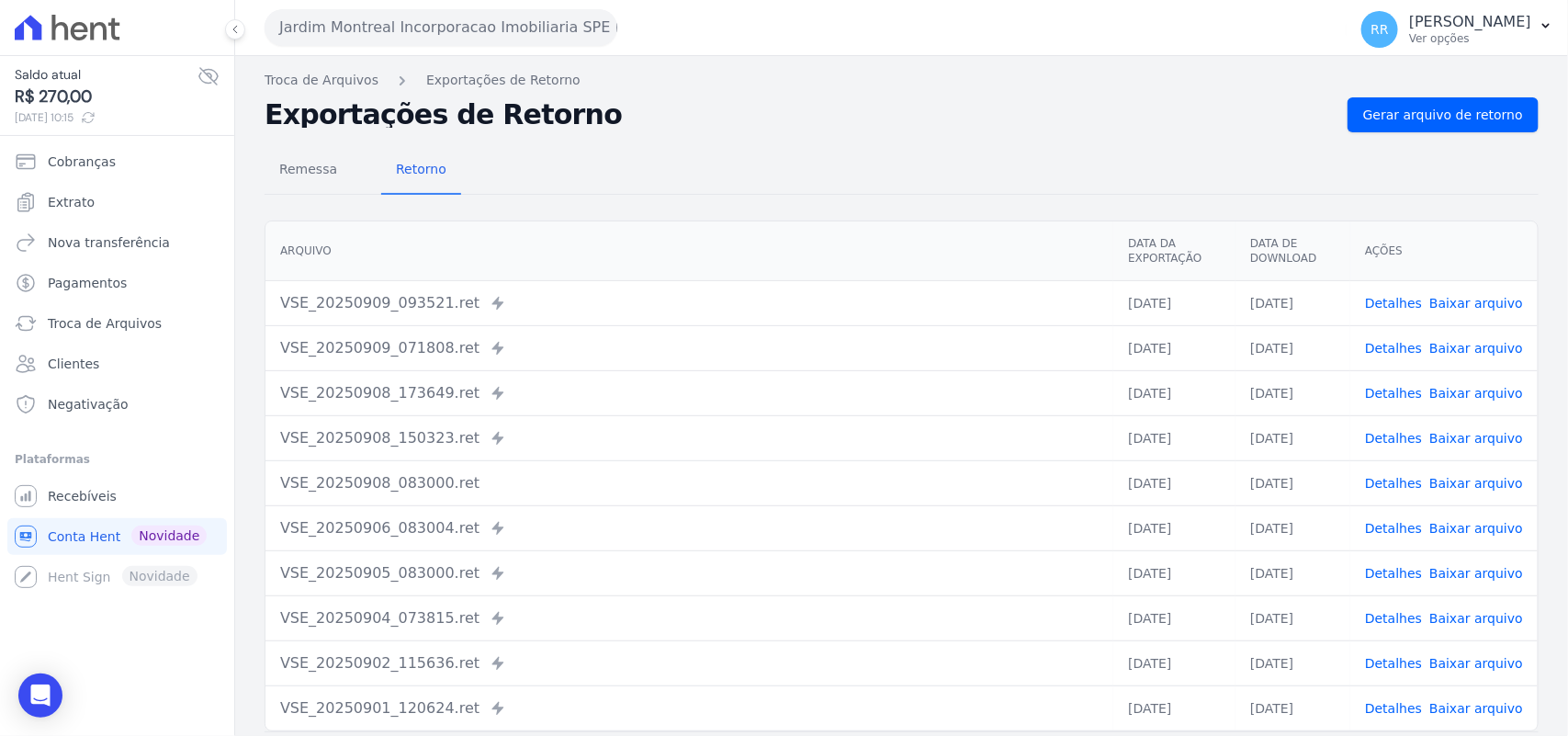
click at [1405, 337] on td "Detalhes Baixar arquivo" at bounding box center [1444, 348] width 187 height 45
click at [1386, 342] on link "Detalhes" at bounding box center [1393, 348] width 57 height 15
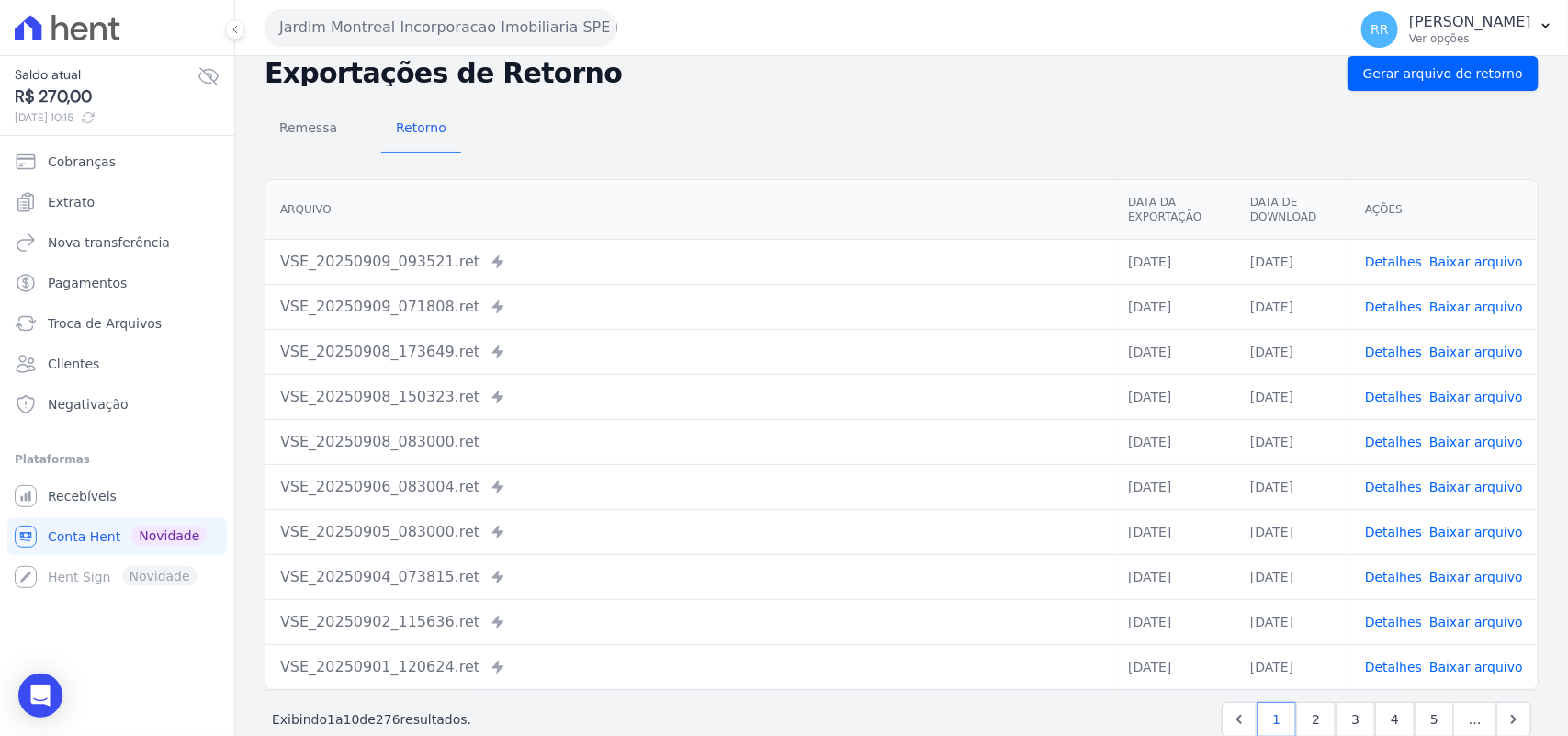
scroll to position [79, 0]
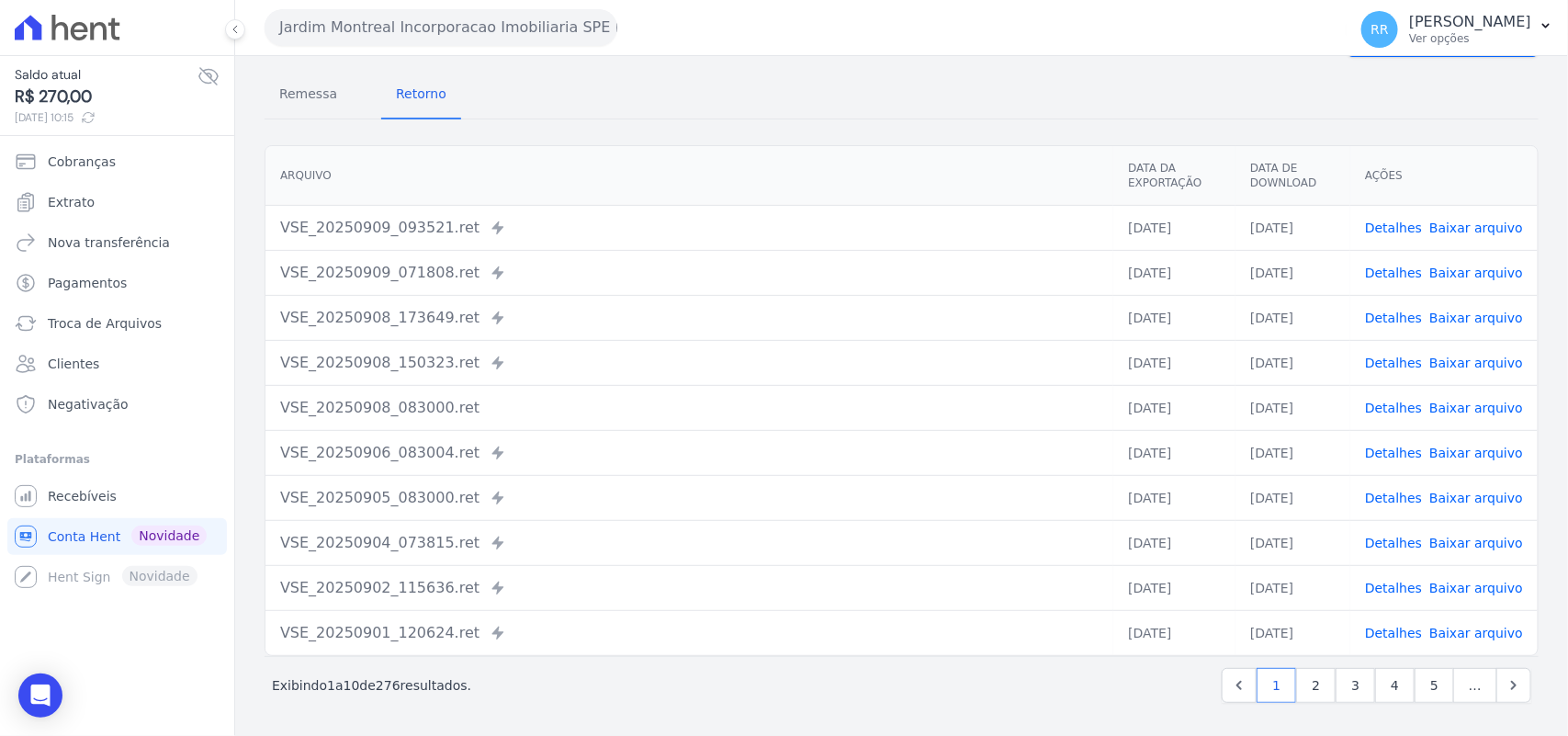
click at [309, 130] on div "Remessa Retorno [GEOGRAPHIC_DATA] Data da Exportação Data de Download Ações VSE…" at bounding box center [901, 389] width 1274 height 664
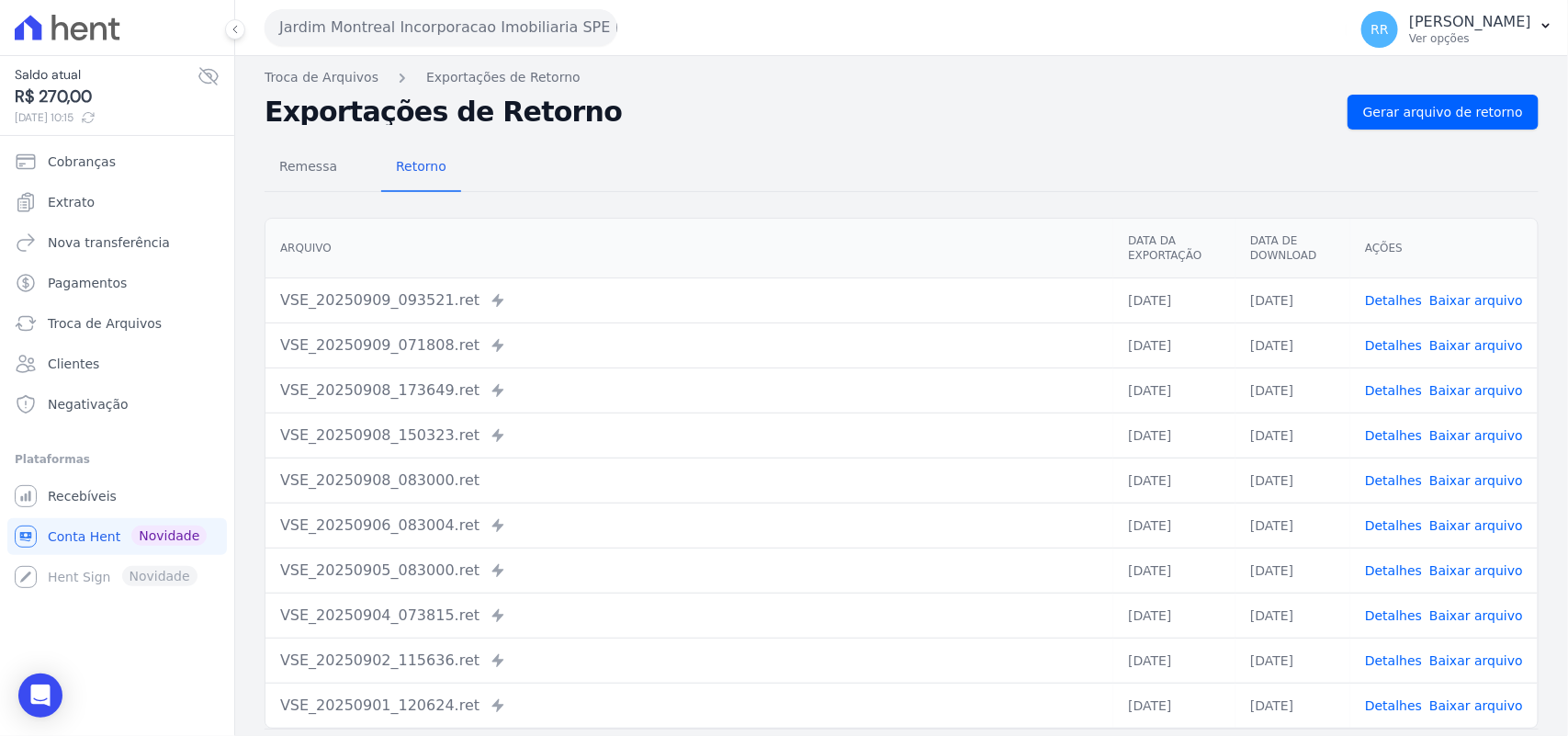
scroll to position [0, 0]
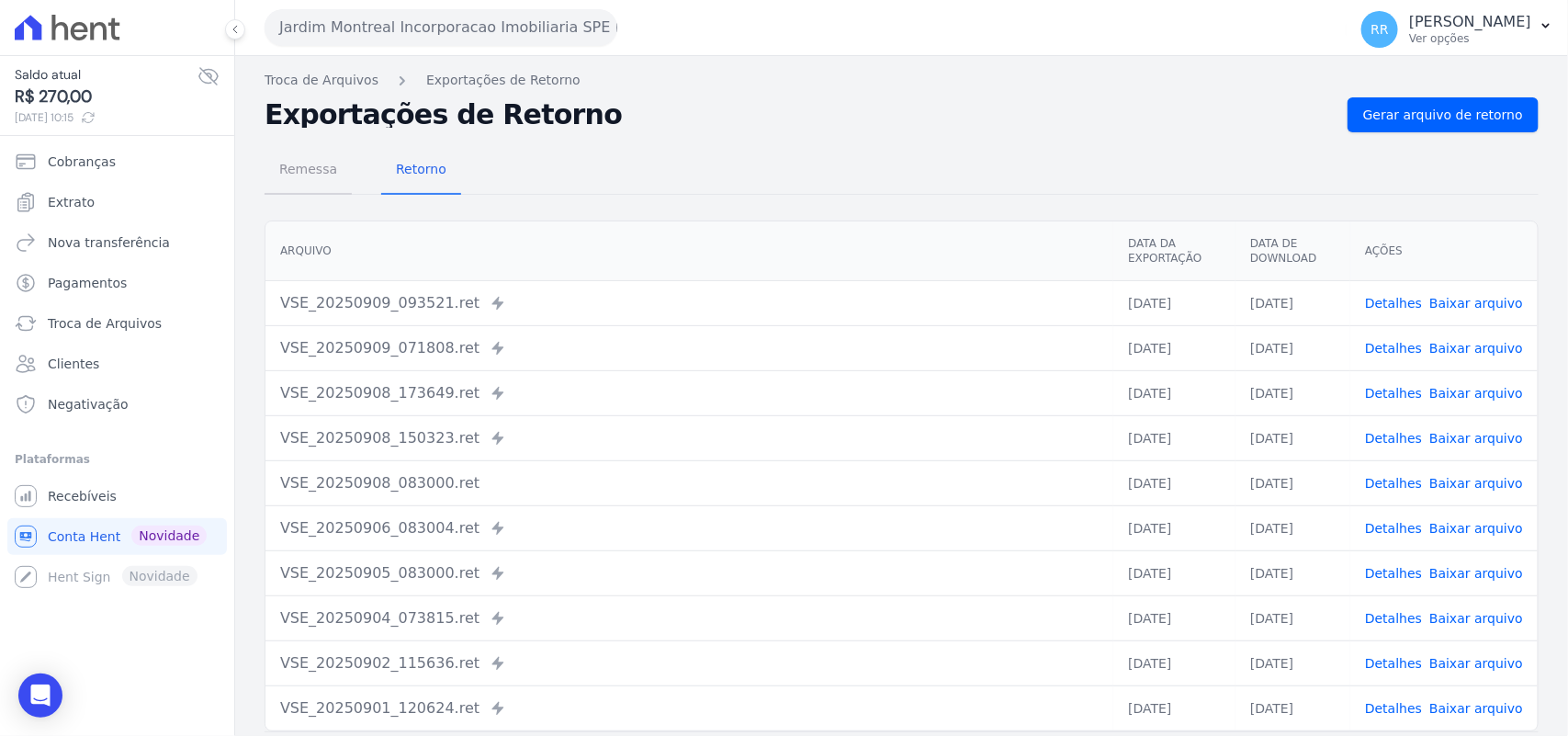
click at [315, 163] on span "Remessa" at bounding box center [308, 168] width 79 height 37
